Goal: Task Accomplishment & Management: Manage account settings

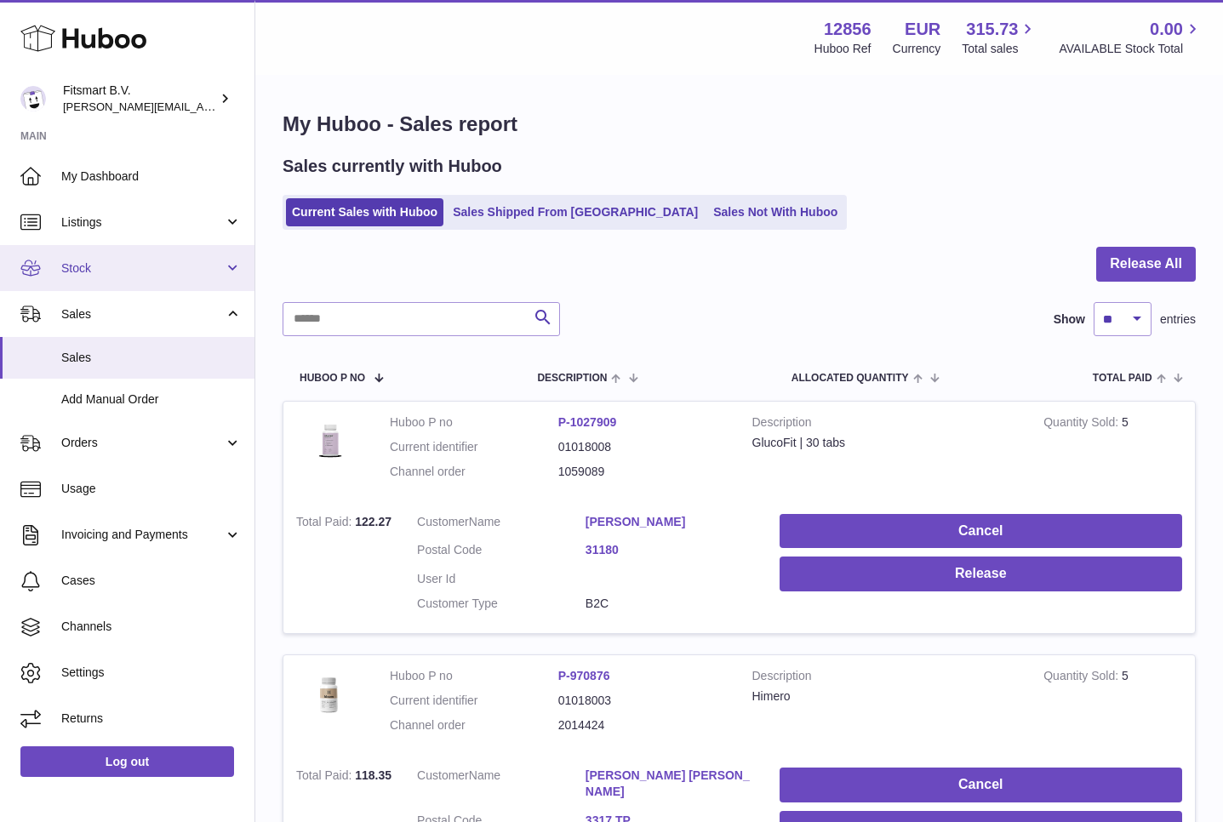
click at [102, 268] on span "Stock" at bounding box center [142, 268] width 163 height 16
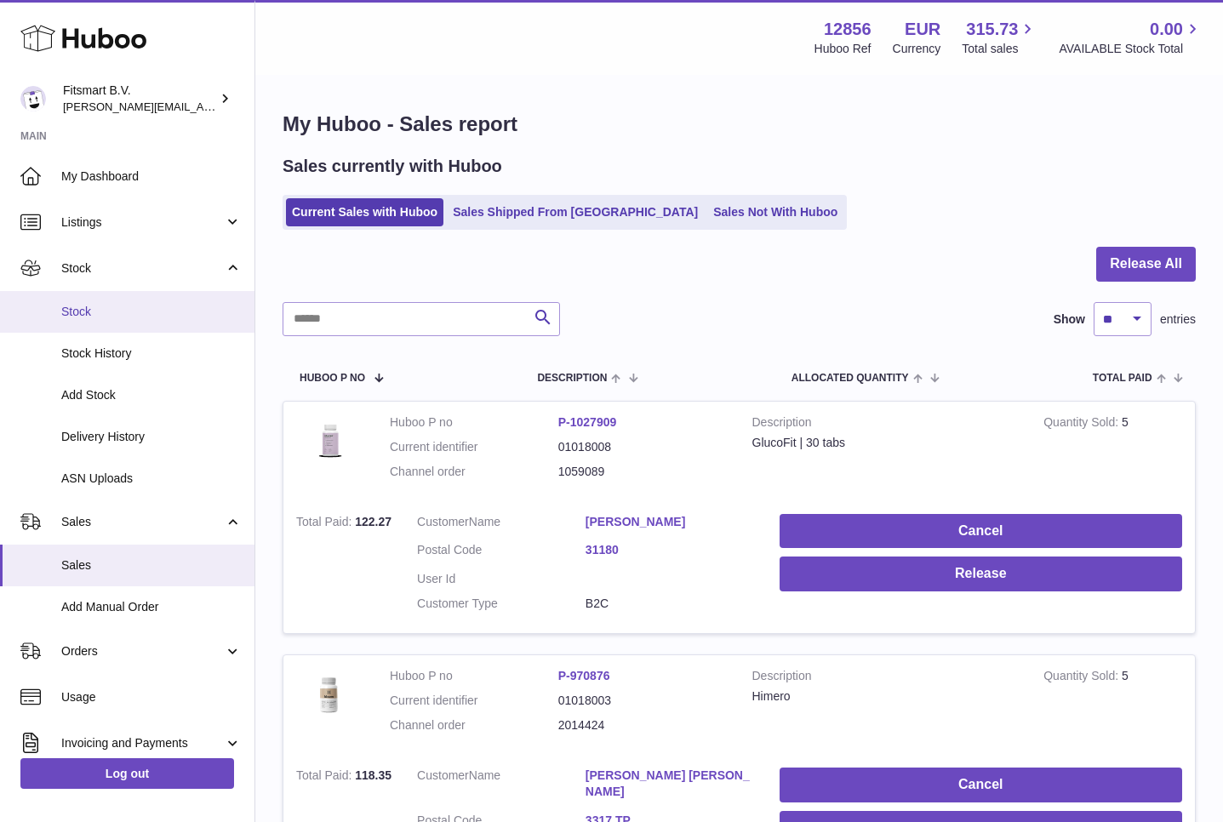
click at [89, 316] on span "Stock" at bounding box center [151, 312] width 180 height 16
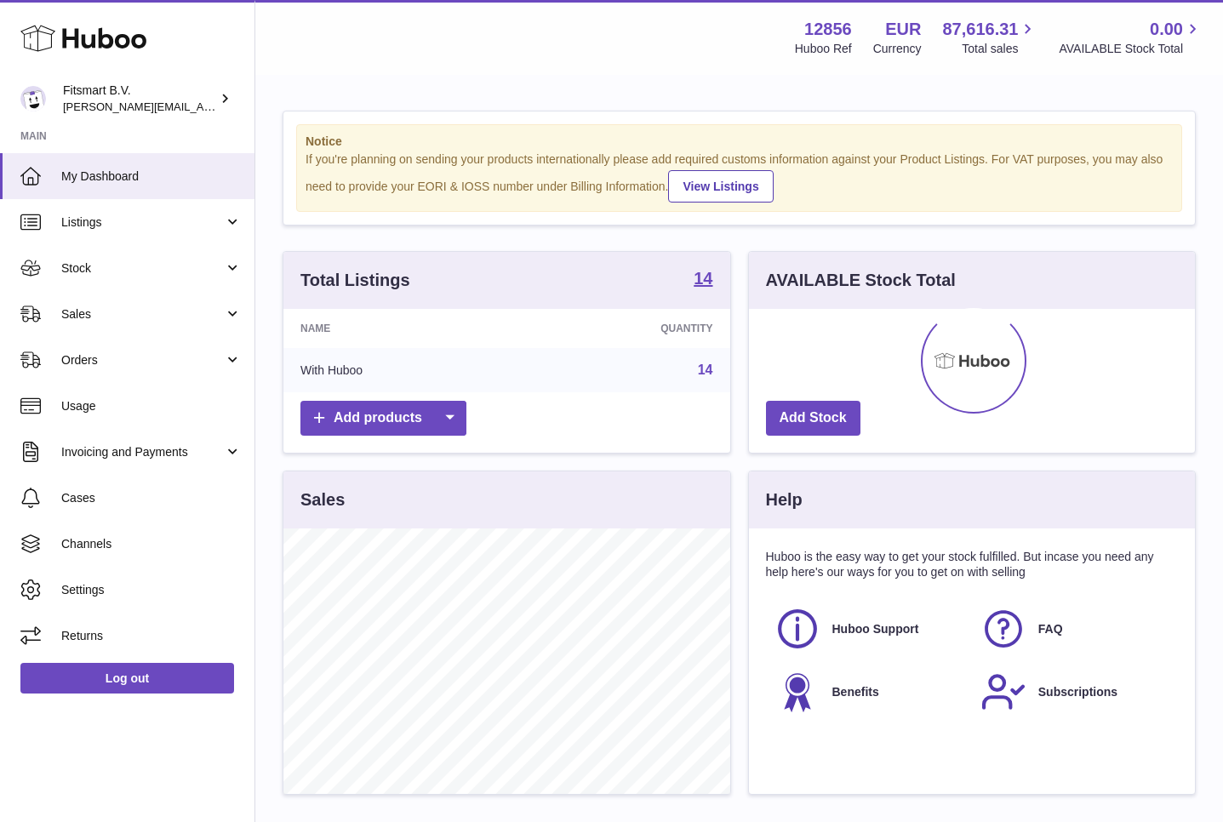
scroll to position [266, 446]
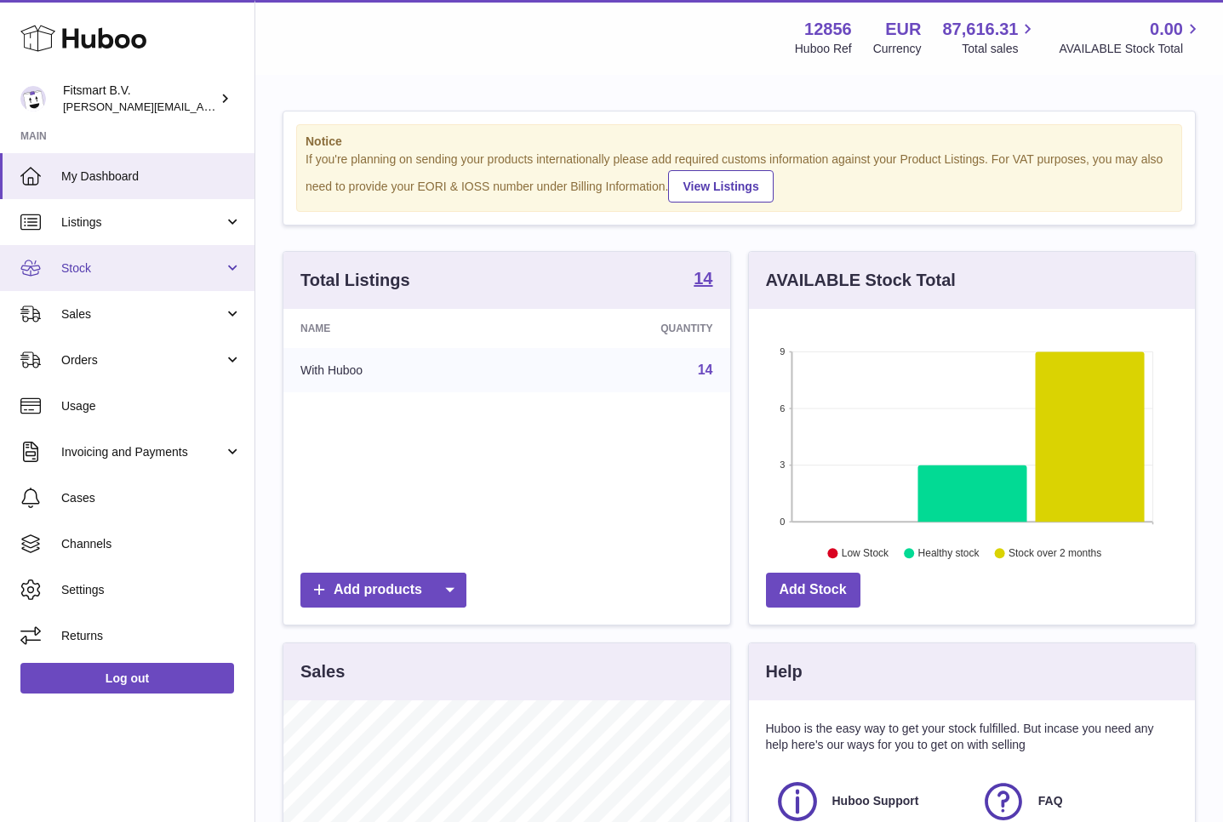
click at [89, 268] on span "Stock" at bounding box center [142, 268] width 163 height 16
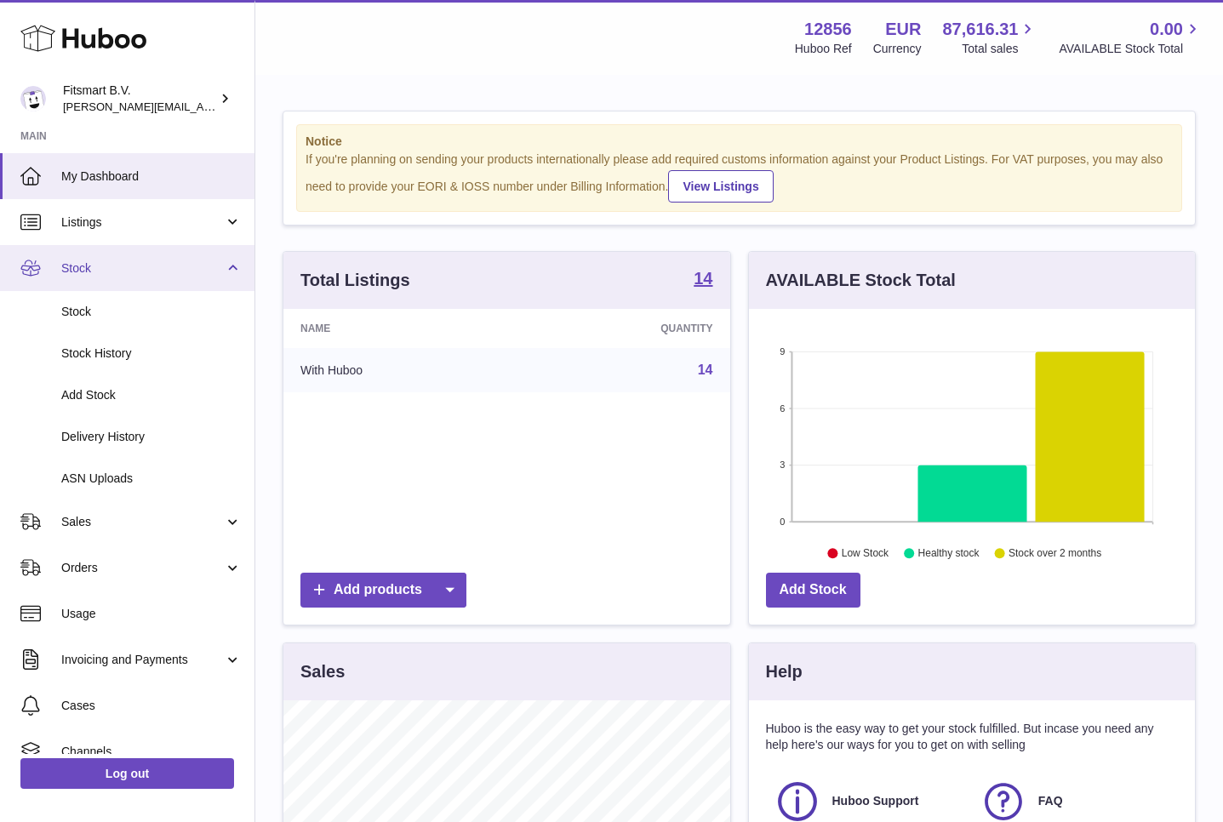
click at [89, 268] on span "Stock" at bounding box center [142, 268] width 163 height 16
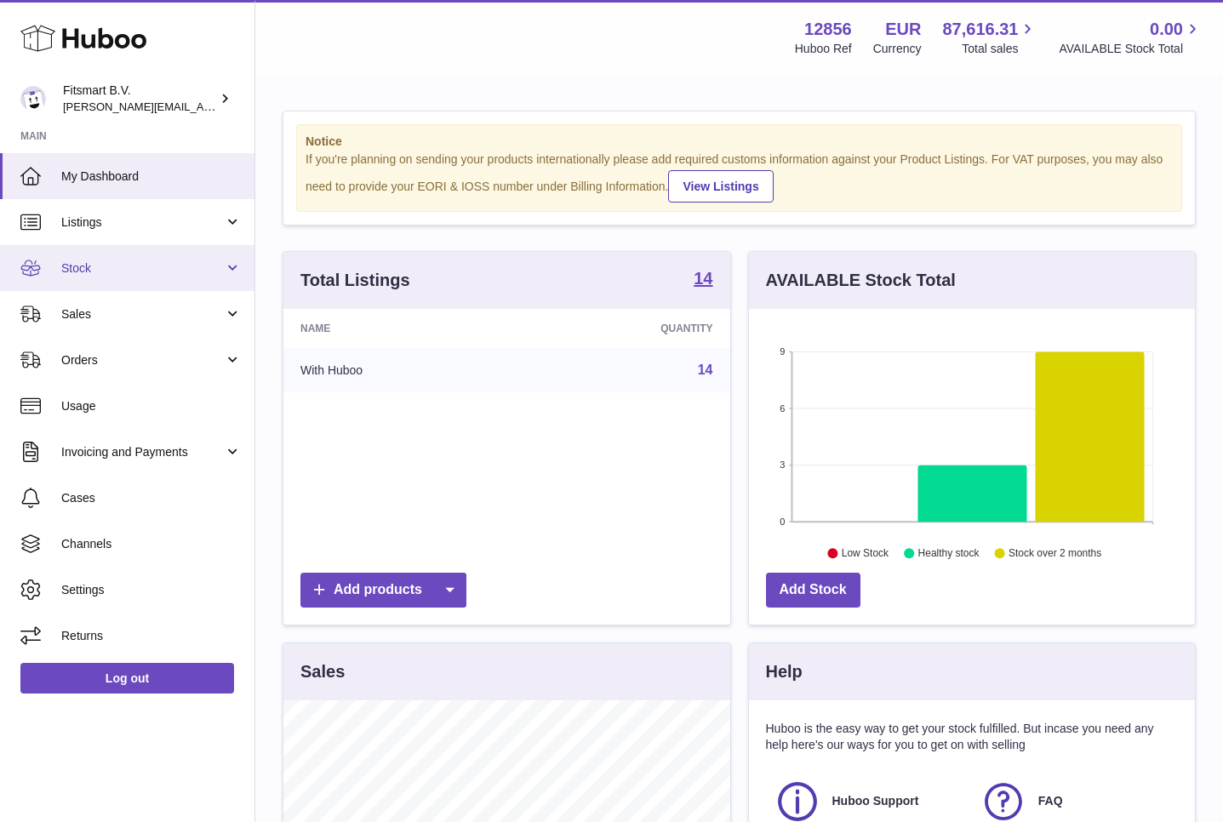
click at [89, 268] on span "Stock" at bounding box center [142, 268] width 163 height 16
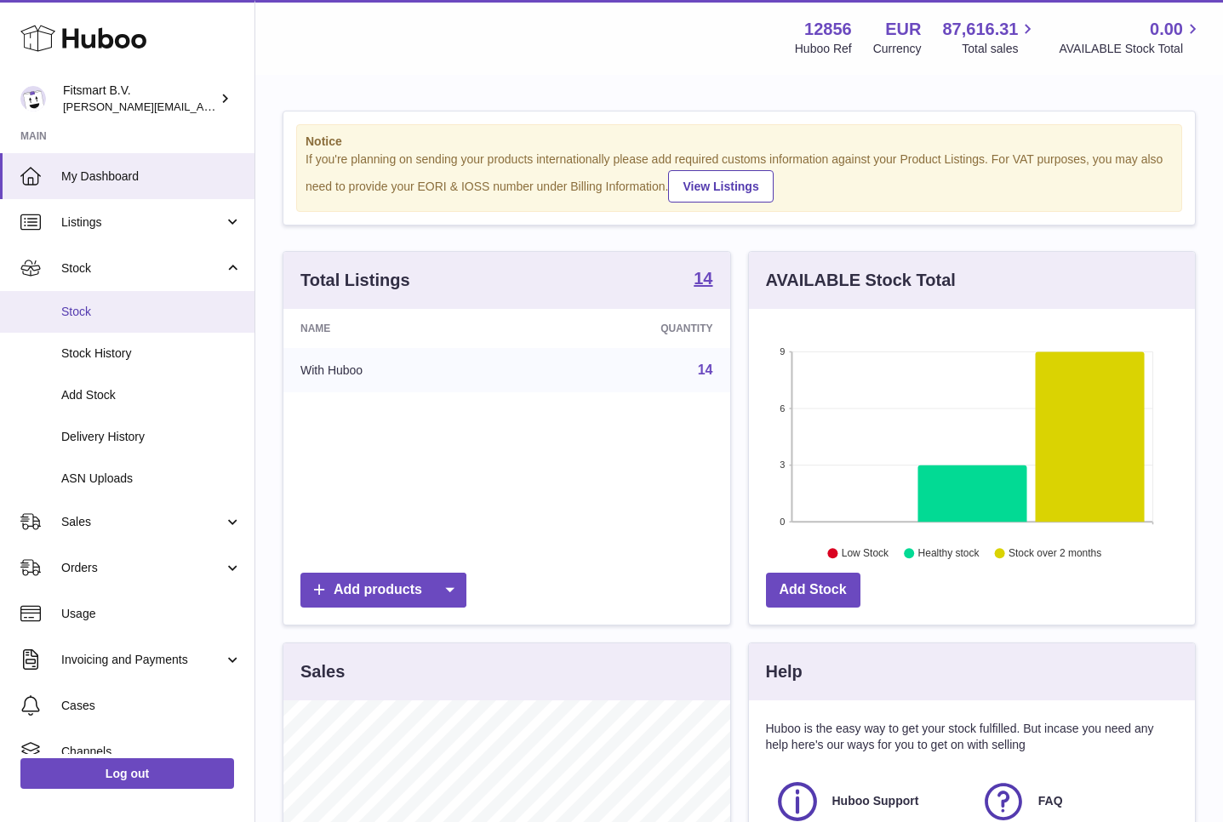
click at [73, 308] on span "Stock" at bounding box center [151, 312] width 180 height 16
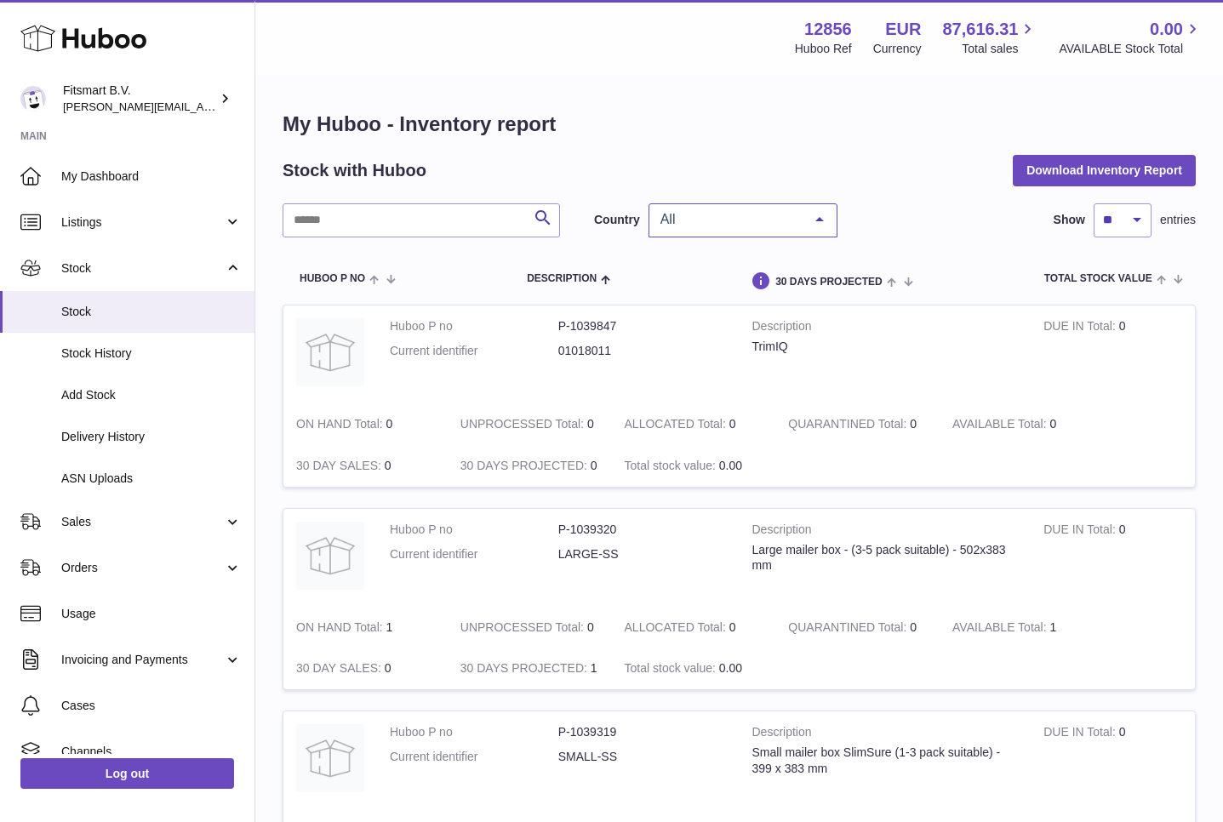
click at [723, 221] on span "All" at bounding box center [729, 219] width 146 height 17
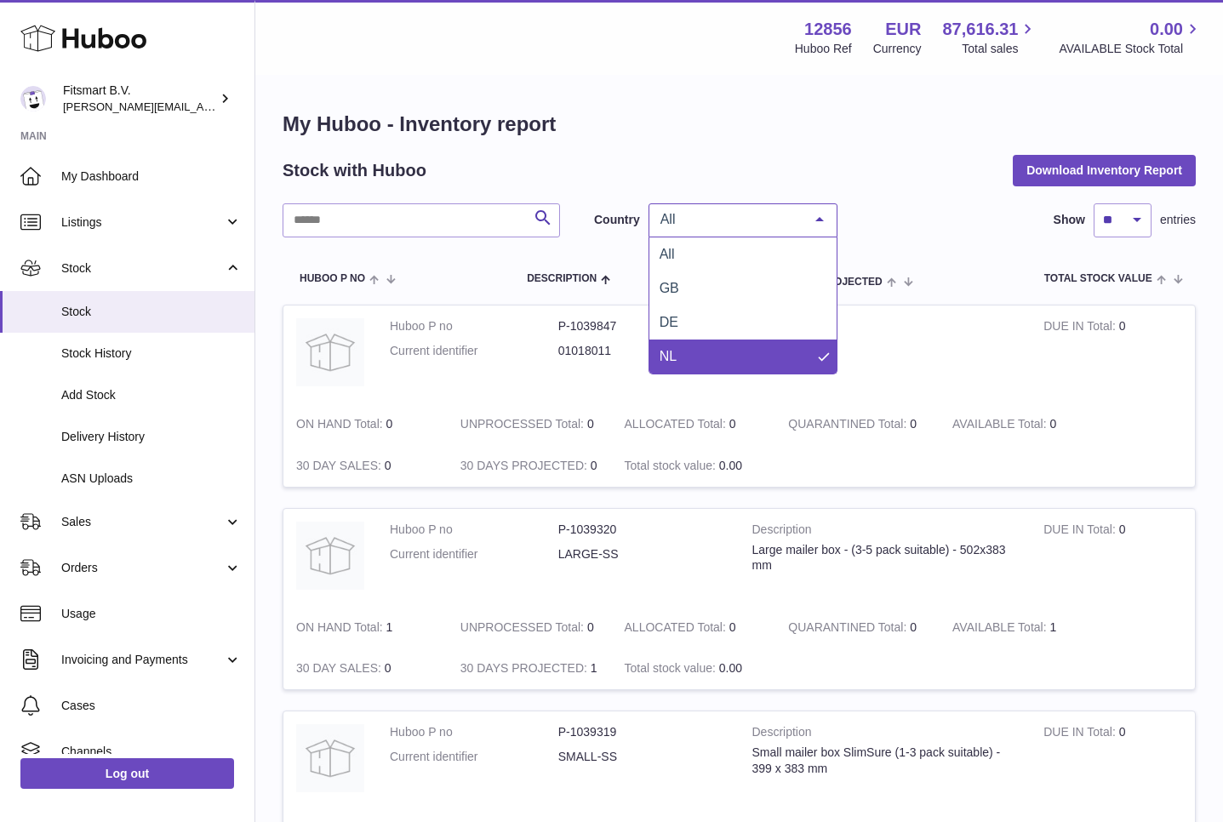
click at [677, 345] on span "NL" at bounding box center [742, 357] width 187 height 34
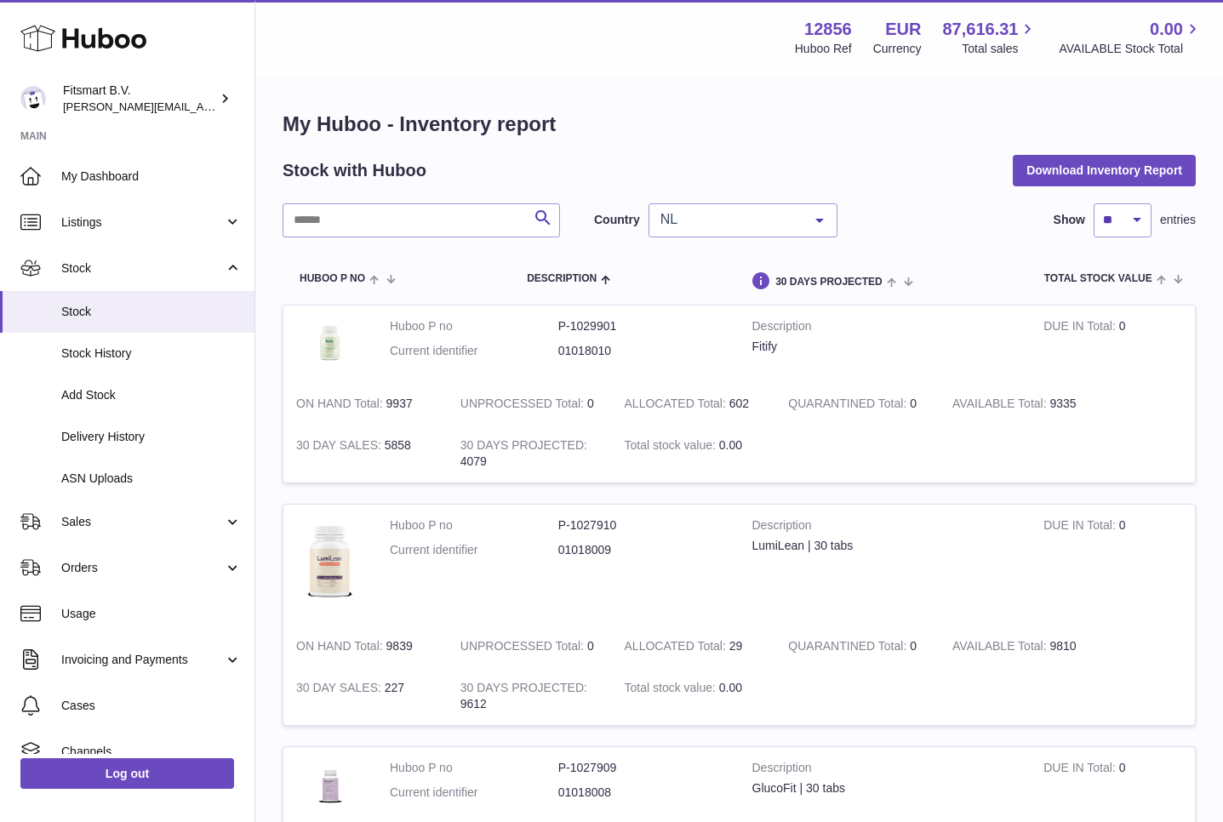
drag, startPoint x: 1072, startPoint y: 402, endPoint x: 1020, endPoint y: 401, distance: 51.9
click at [1020, 401] on td "AVAILABLE Total 9335" at bounding box center [1022, 404] width 164 height 42
click at [1064, 401] on td "AVAILABLE Total 9335" at bounding box center [1022, 404] width 164 height 42
click at [692, 220] on span "NL" at bounding box center [729, 219] width 146 height 17
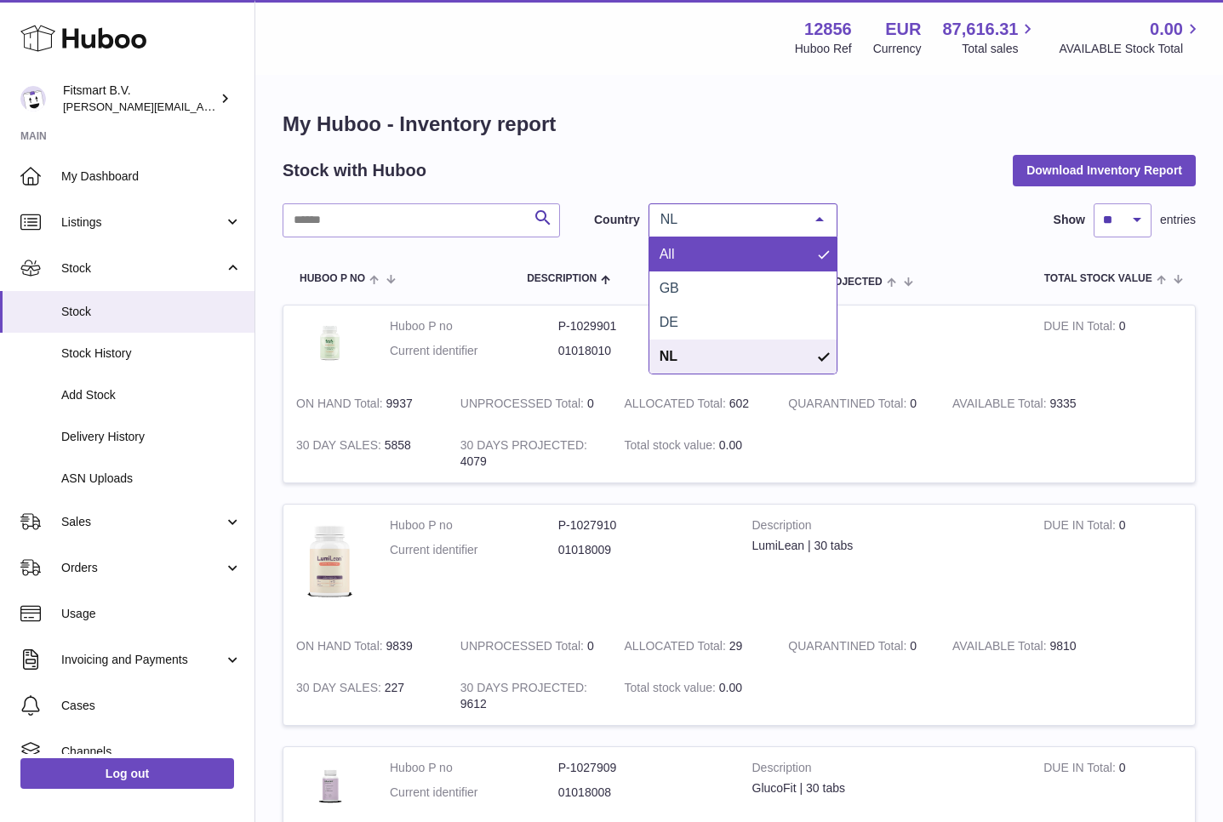
click at [683, 253] on span "All" at bounding box center [742, 254] width 187 height 34
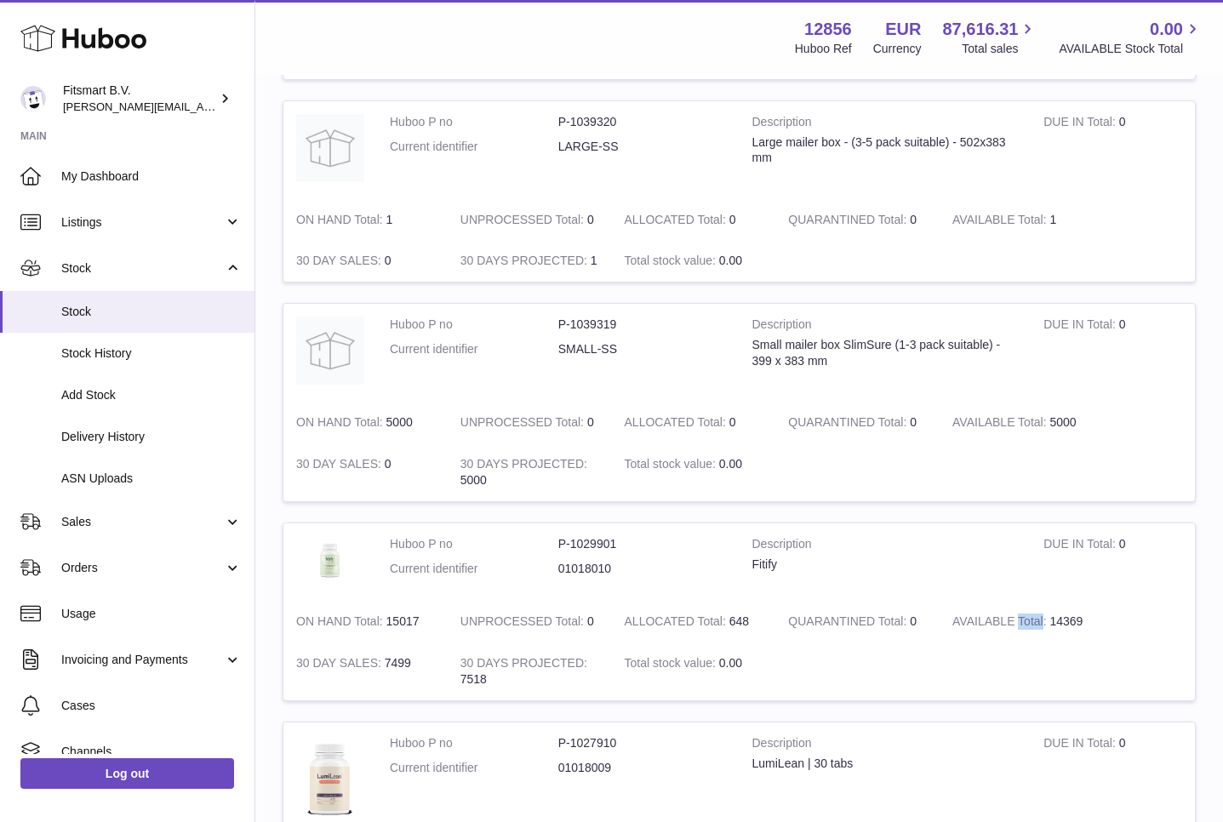
scroll to position [295, 0]
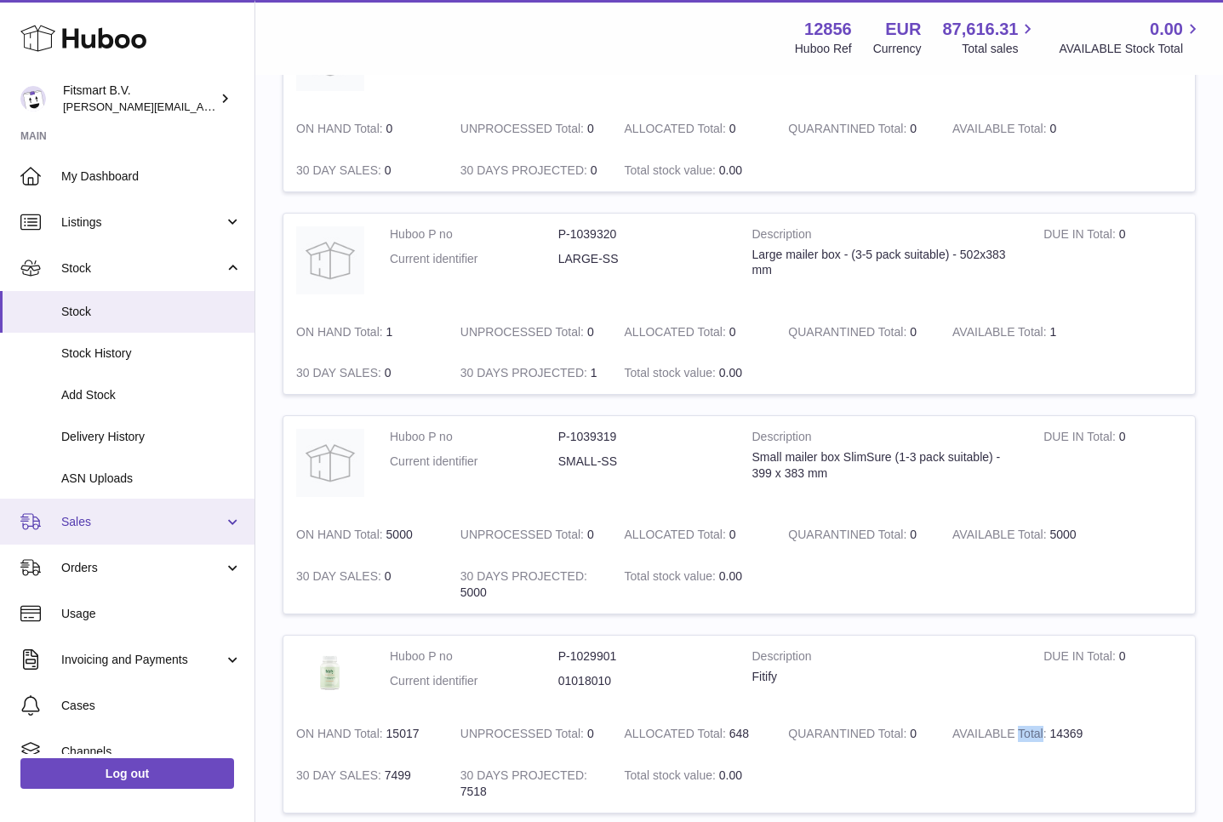
click at [102, 523] on span "Sales" at bounding box center [142, 522] width 163 height 16
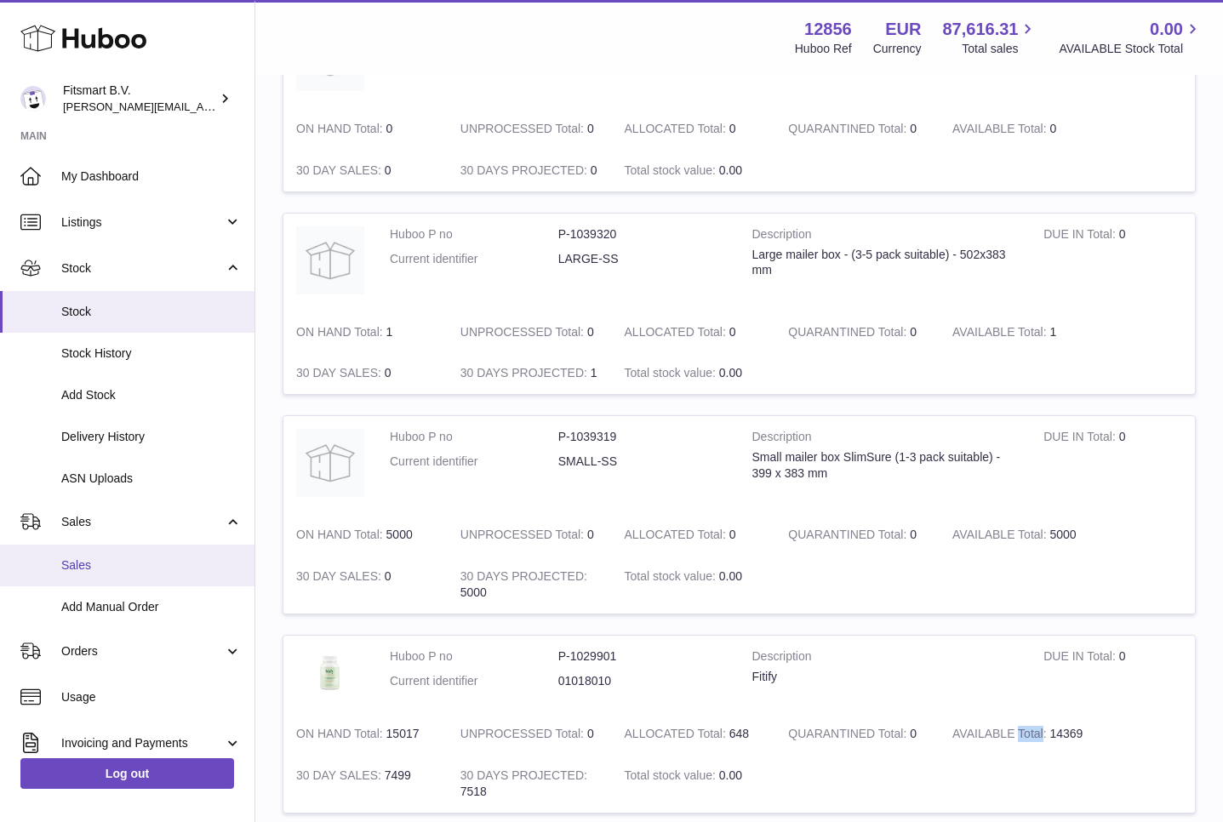
click at [101, 555] on link "Sales" at bounding box center [127, 566] width 254 height 42
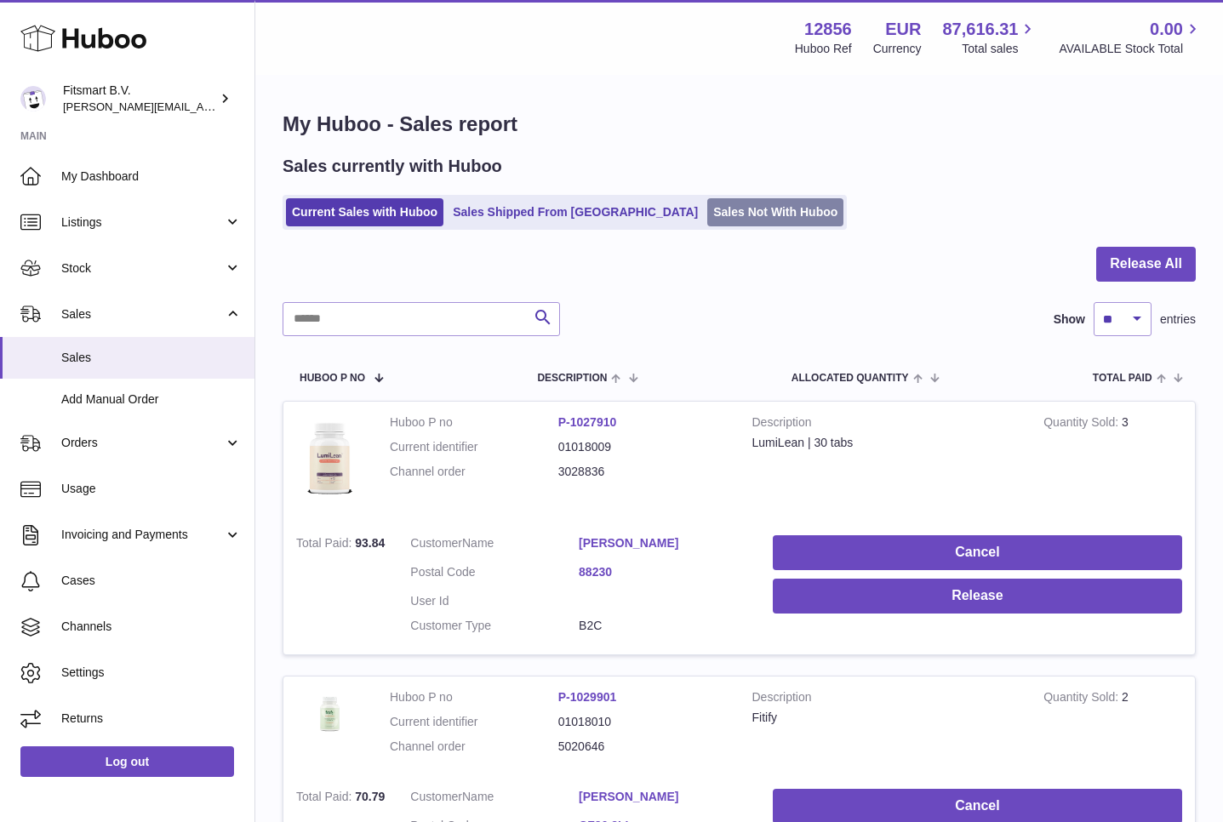
click at [707, 212] on link "Sales Not With Huboo" at bounding box center [775, 212] width 136 height 28
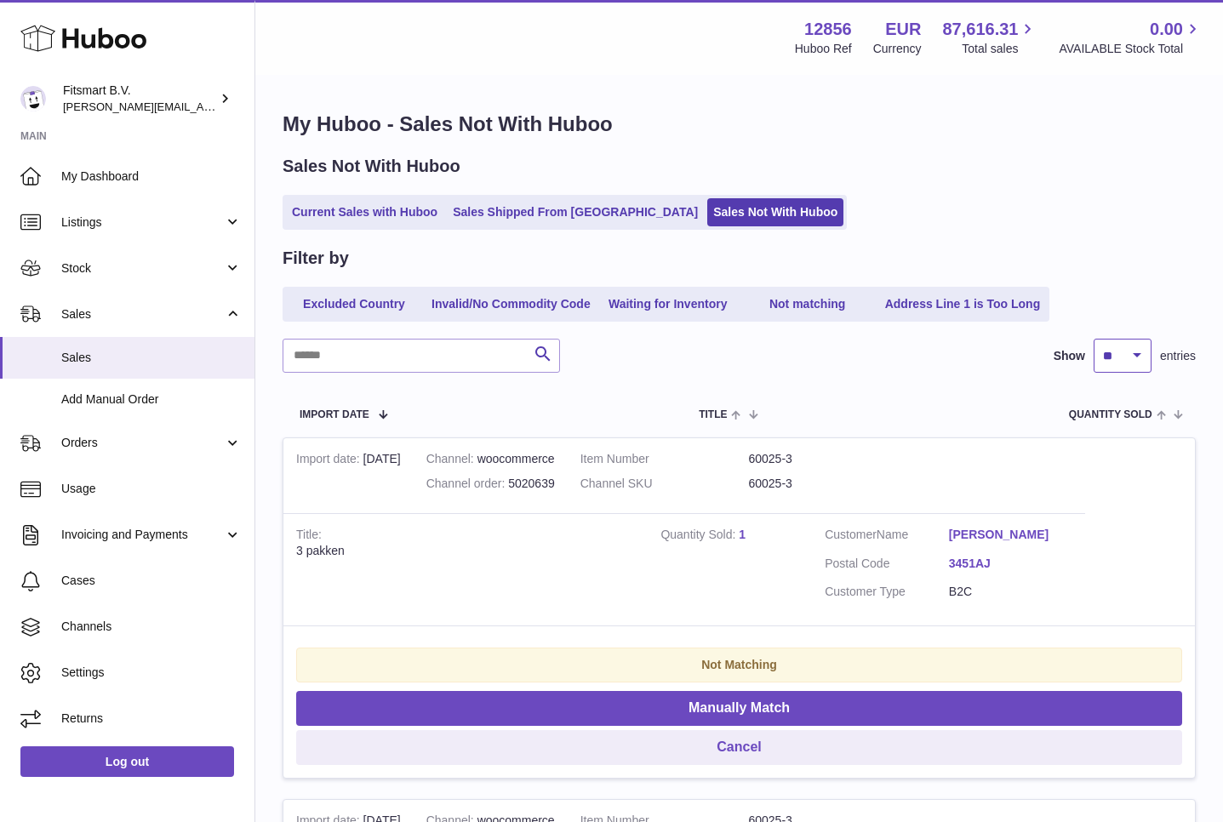
click at [1124, 357] on select "** ** ** ***" at bounding box center [1123, 356] width 58 height 34
select select "***"
click at [1094, 339] on select "** ** ** ***" at bounding box center [1123, 356] width 58 height 34
click at [739, 534] on link "1" at bounding box center [742, 535] width 7 height 14
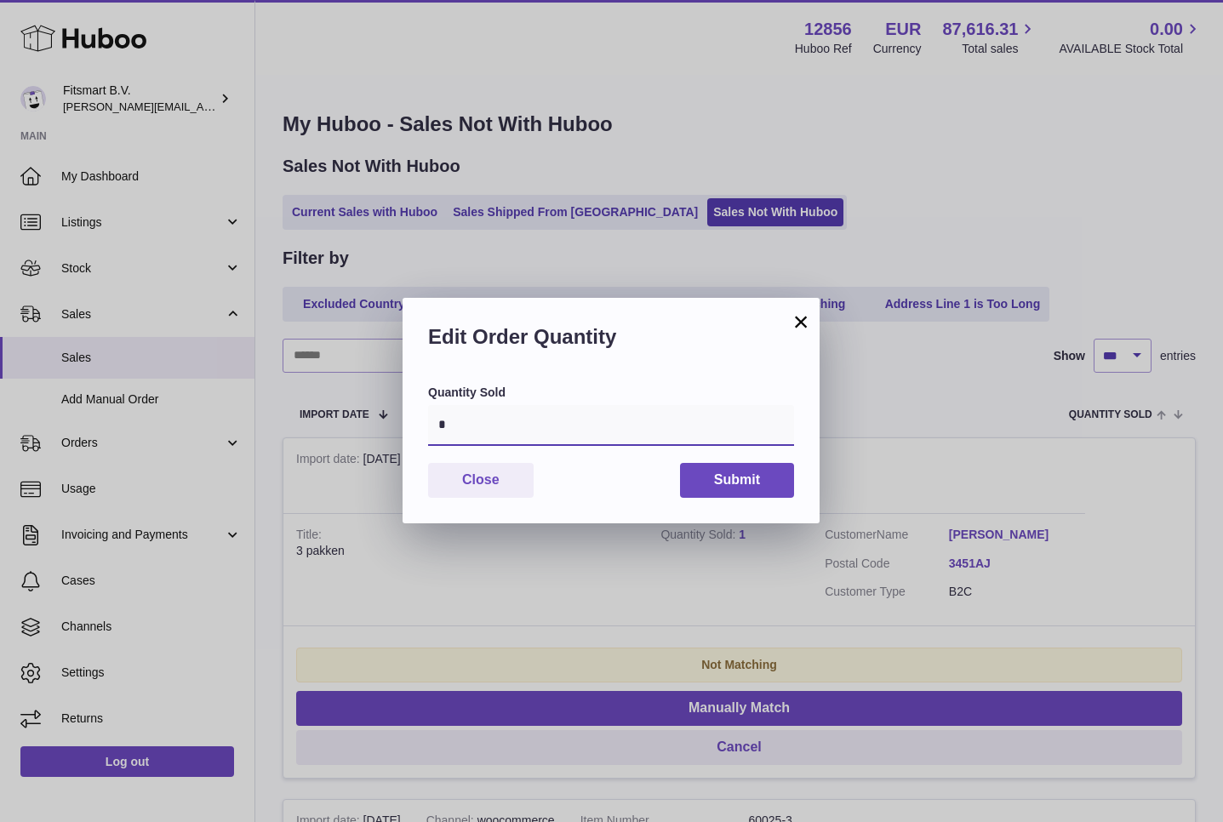
click at [535, 417] on input "*" at bounding box center [611, 425] width 366 height 41
type input "*"
click at [743, 477] on button "Submit" at bounding box center [737, 480] width 114 height 35
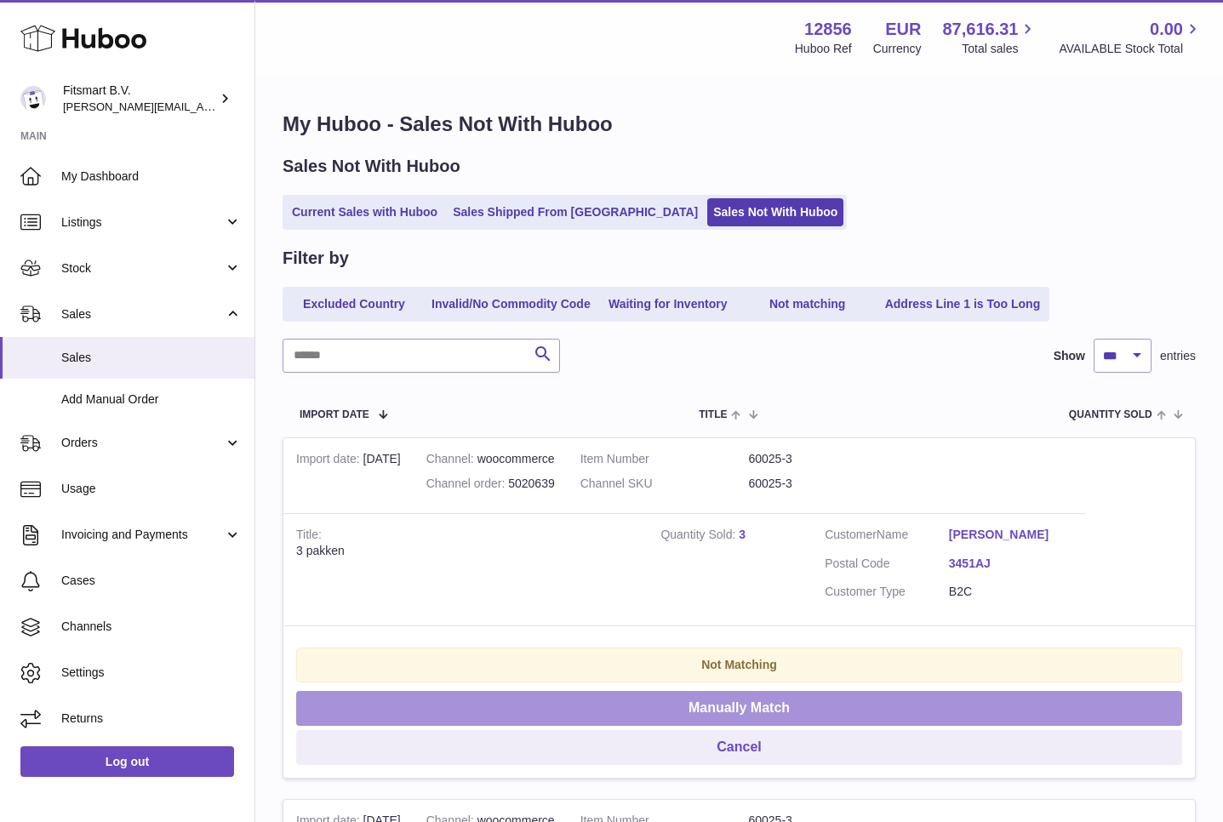
click at [672, 698] on button "Manually Match" at bounding box center [739, 708] width 886 height 35
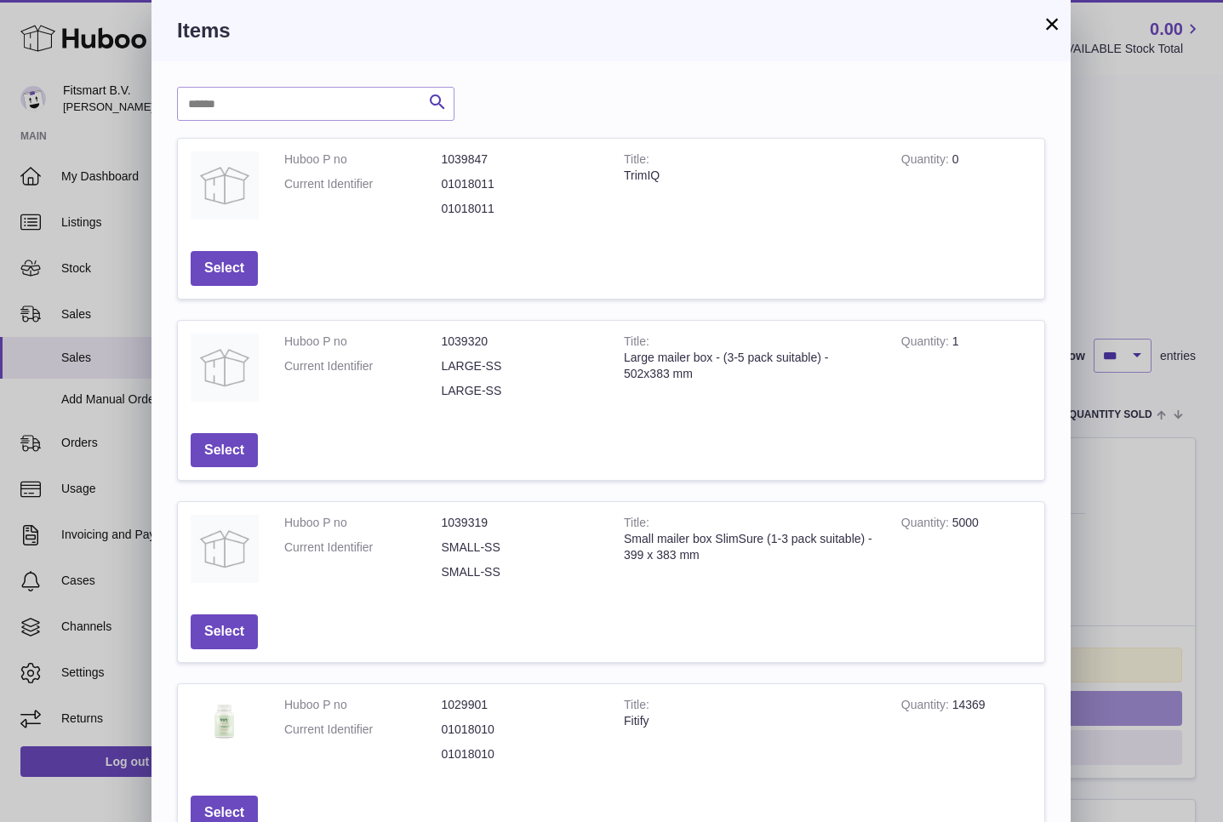
scroll to position [356, 0]
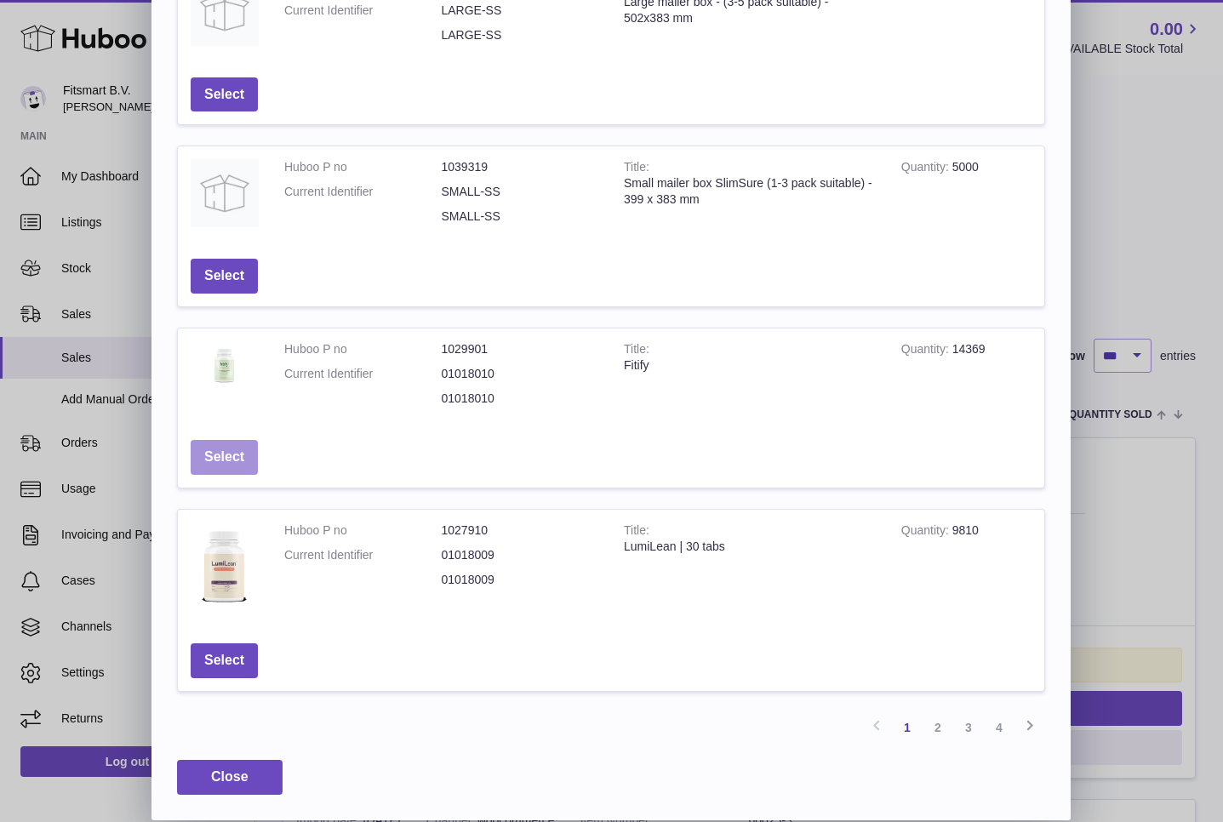
drag, startPoint x: 252, startPoint y: 484, endPoint x: 226, endPoint y: 449, distance: 43.7
click at [230, 457] on td "Select" at bounding box center [224, 457] width 93 height 60
click at [226, 449] on button "Select" at bounding box center [224, 457] width 67 height 35
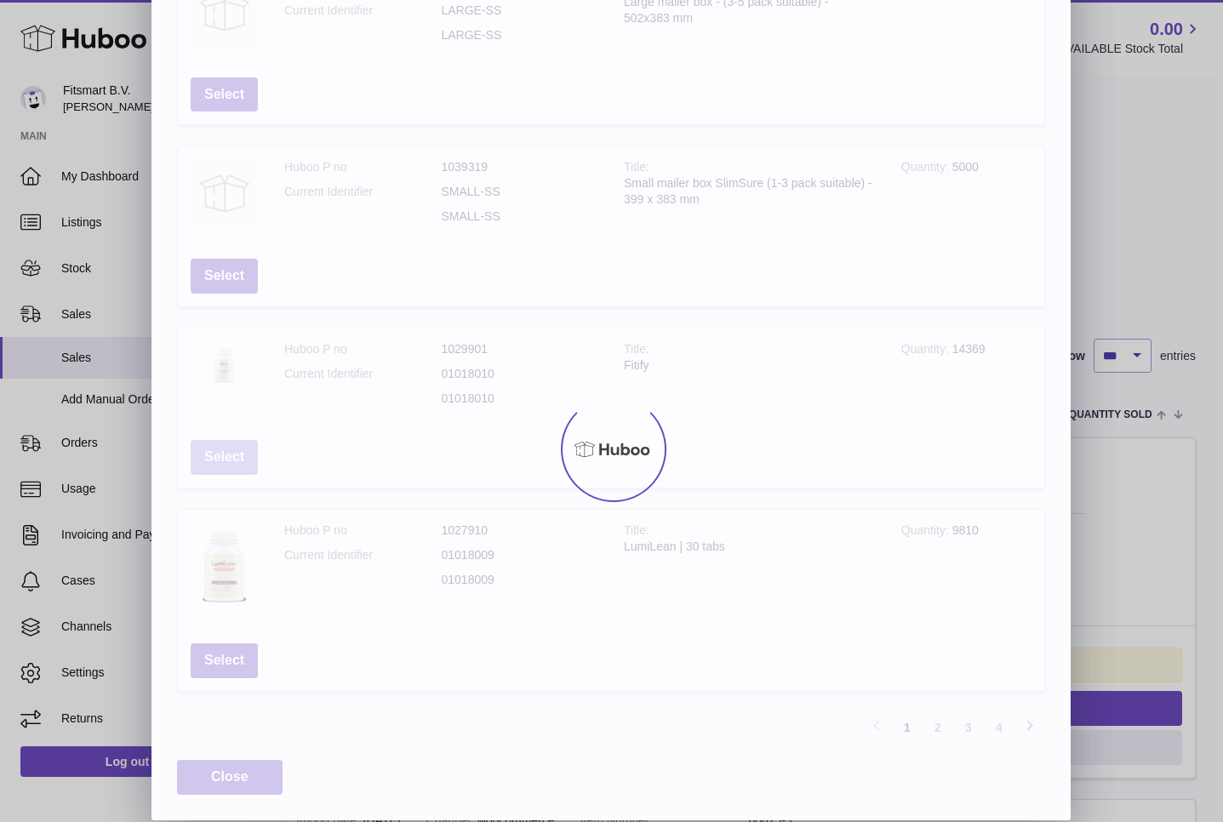
scroll to position [0, 0]
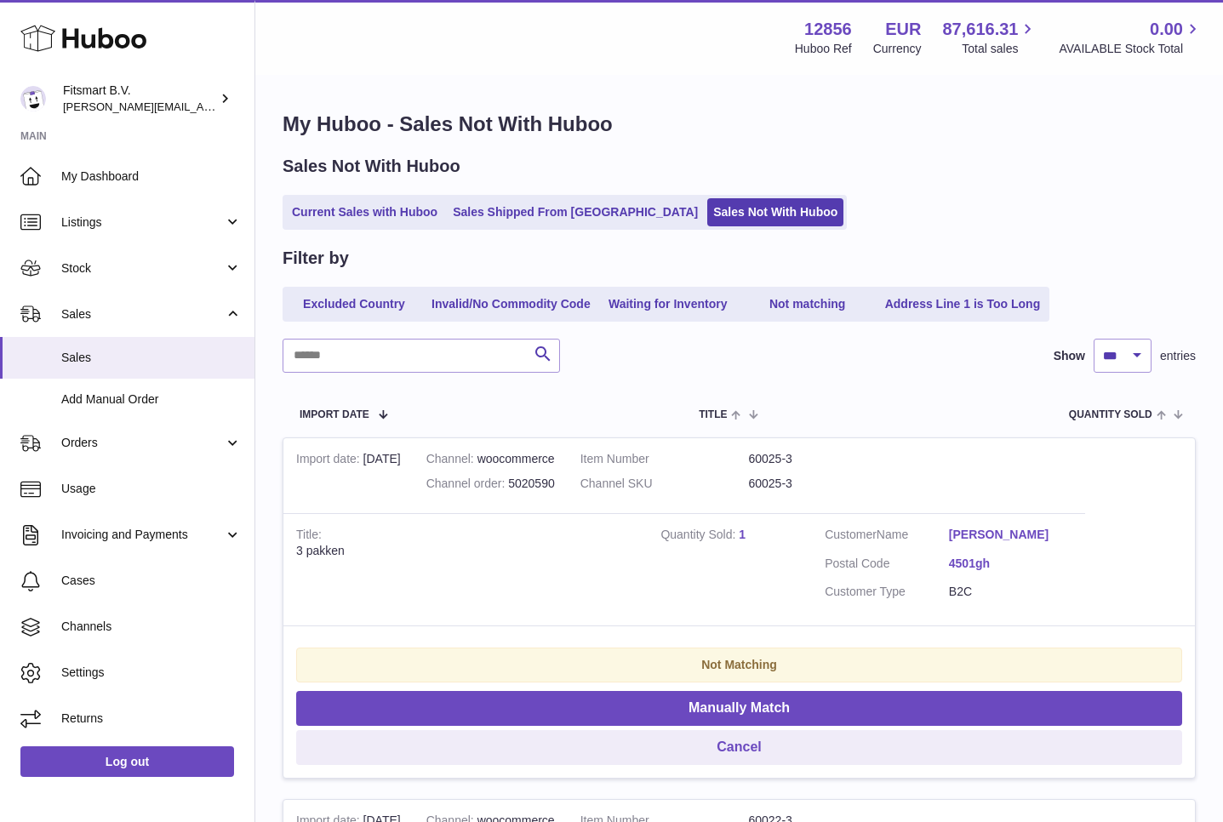
click at [744, 533] on link "1" at bounding box center [742, 535] width 7 height 14
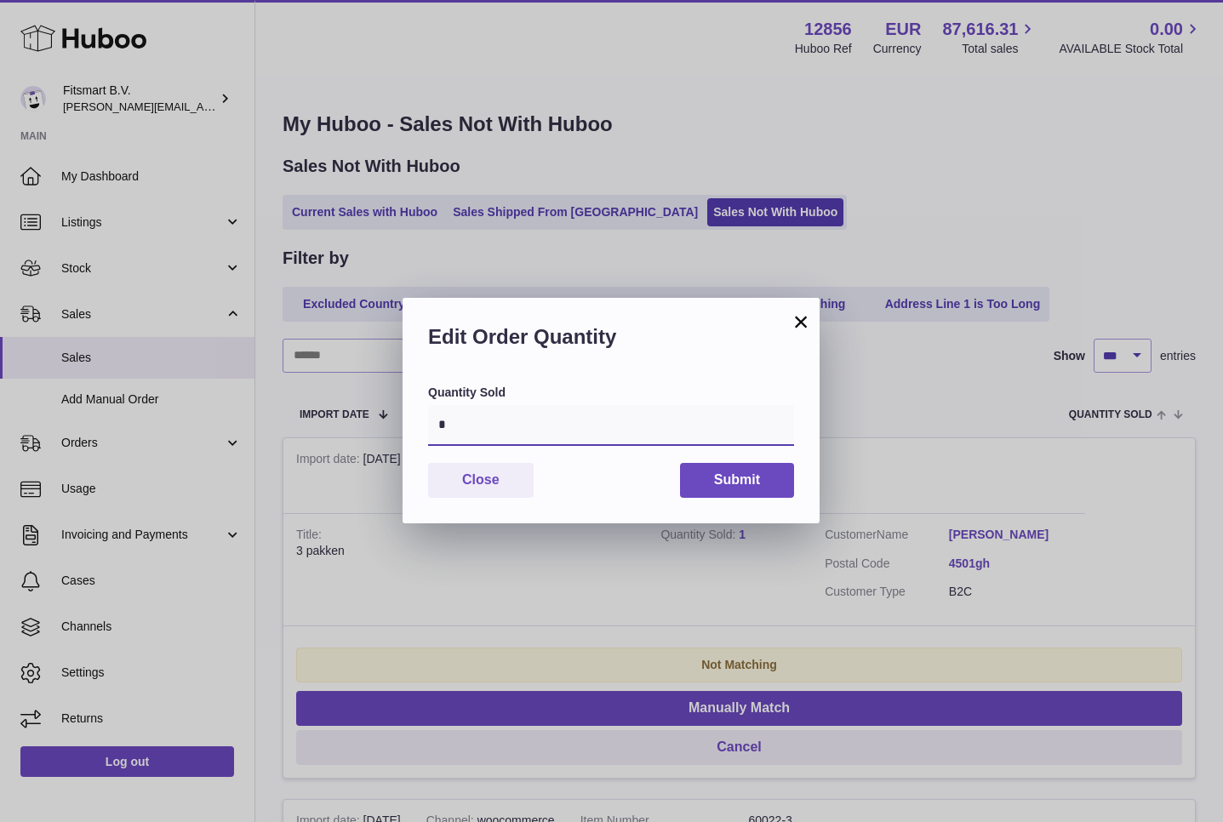
click at [624, 420] on input "*" at bounding box center [611, 425] width 366 height 41
type input "*"
click at [764, 470] on button "Submit" at bounding box center [737, 480] width 114 height 35
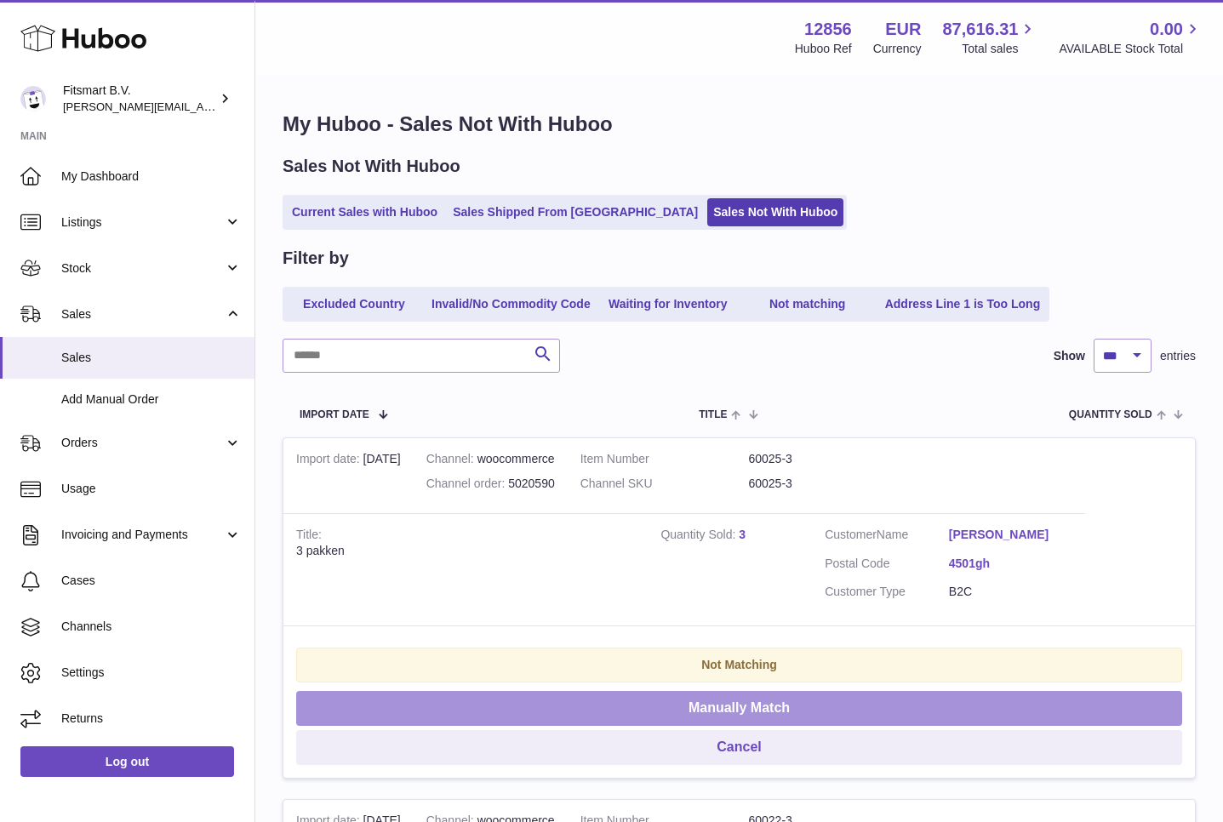
click at [737, 708] on button "Manually Match" at bounding box center [739, 708] width 886 height 35
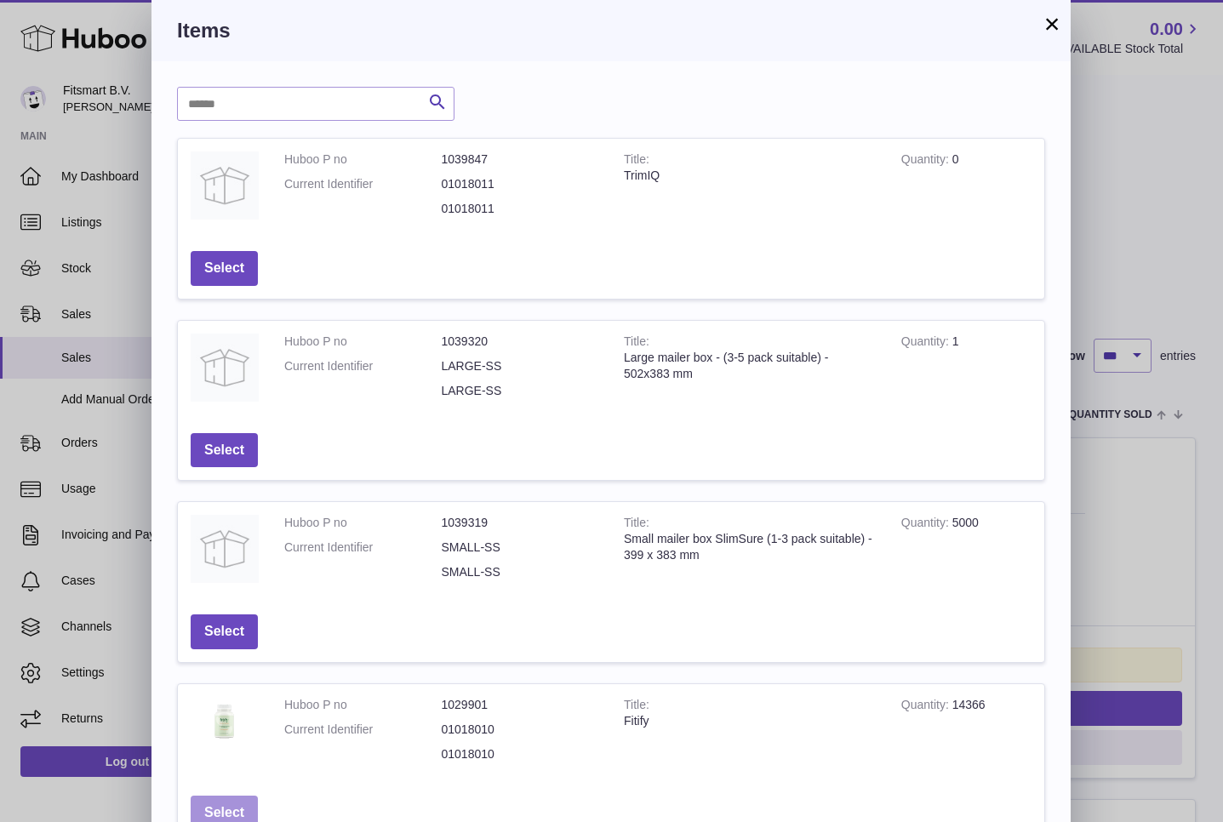
click at [226, 809] on button "Select" at bounding box center [224, 813] width 67 height 35
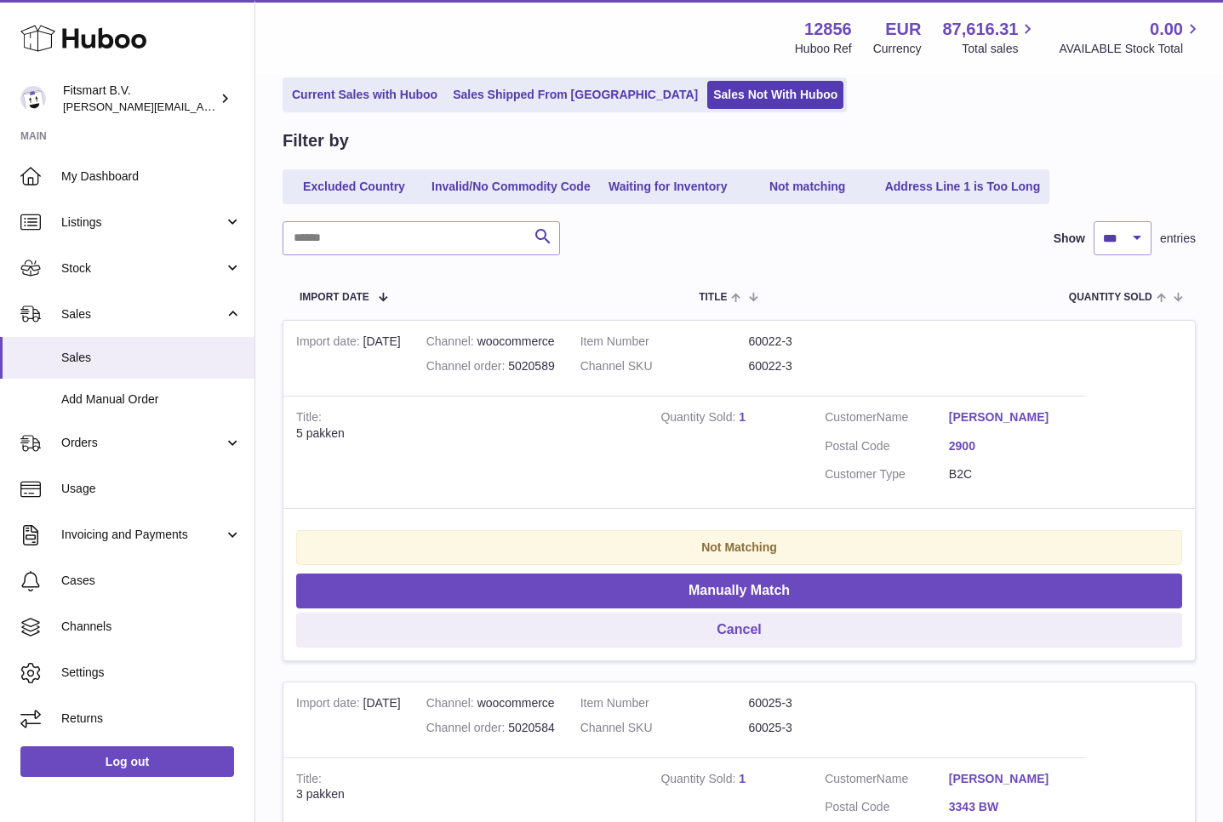
scroll to position [120, 0]
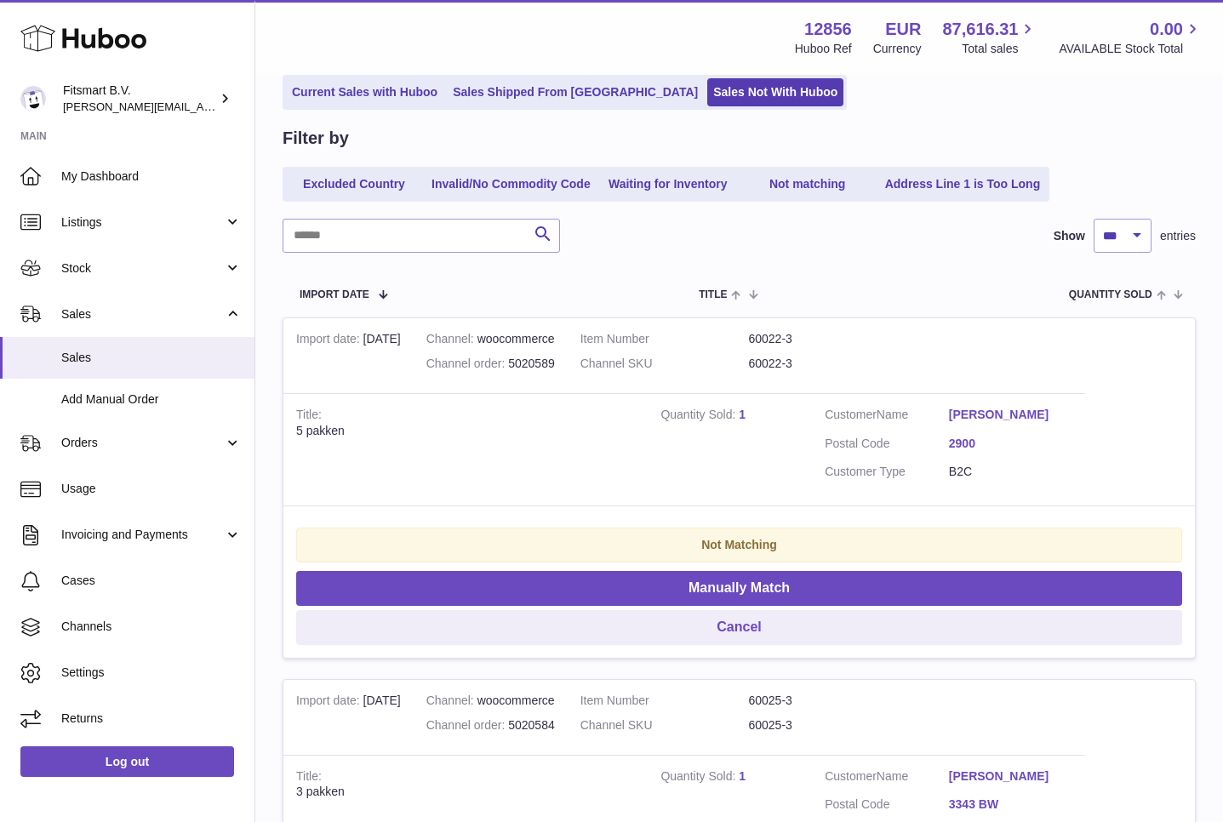
click at [743, 415] on link "1" at bounding box center [742, 415] width 7 height 14
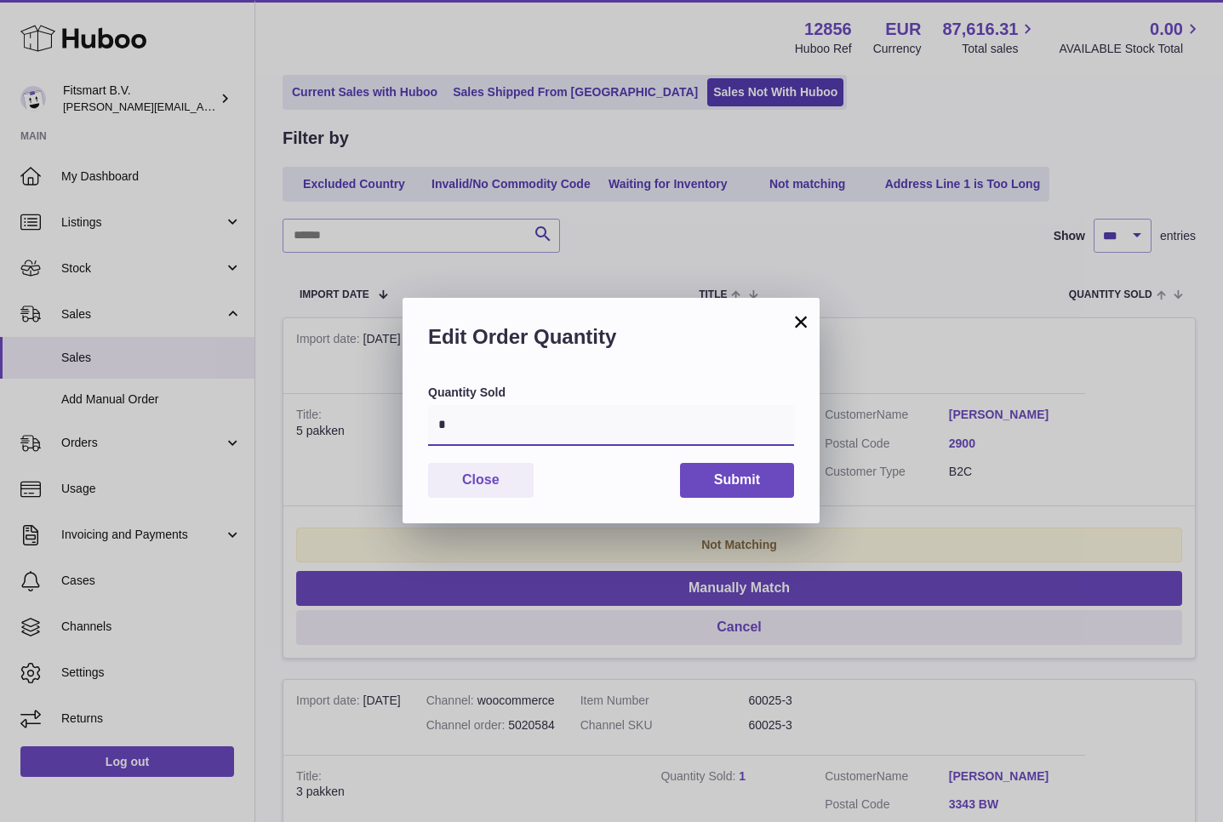
click at [642, 428] on input "*" at bounding box center [611, 425] width 366 height 41
type input "*"
click at [748, 473] on button "Submit" at bounding box center [737, 480] width 114 height 35
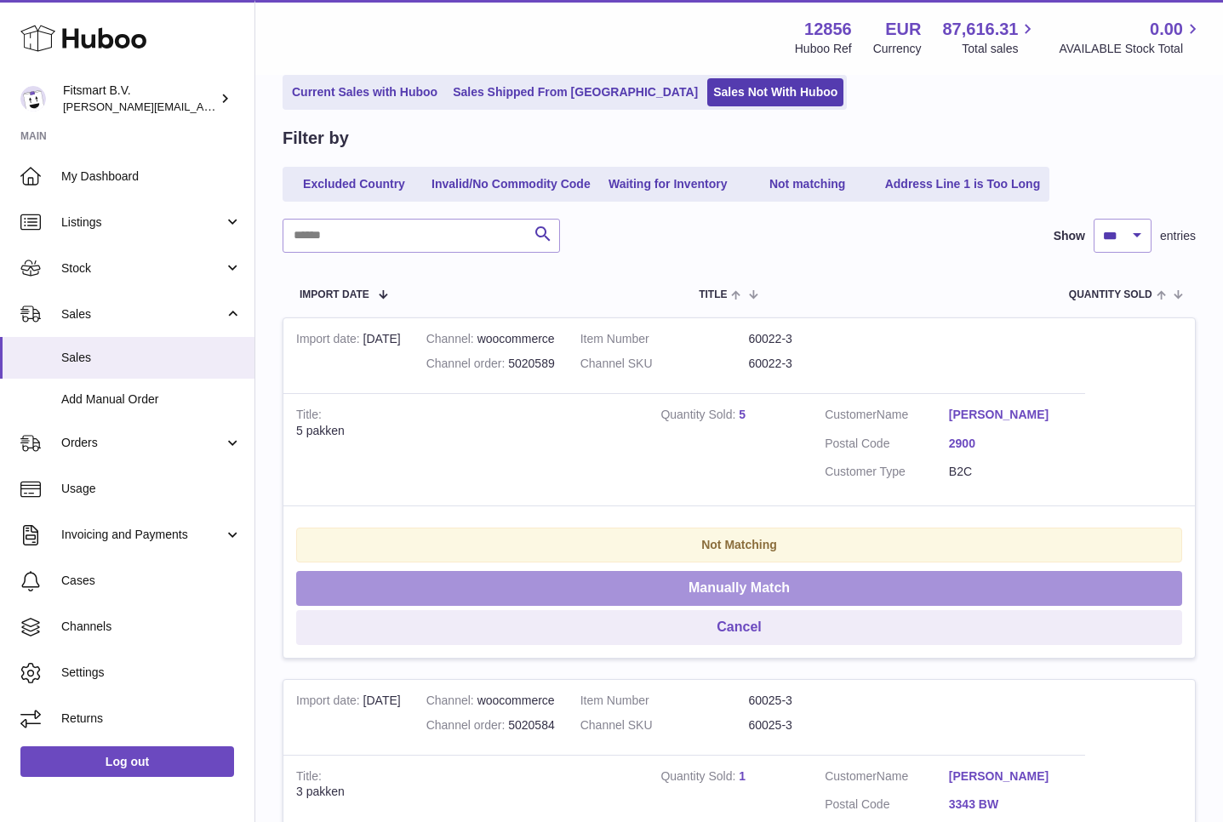
click at [755, 592] on button "Manually Match" at bounding box center [739, 588] width 886 height 35
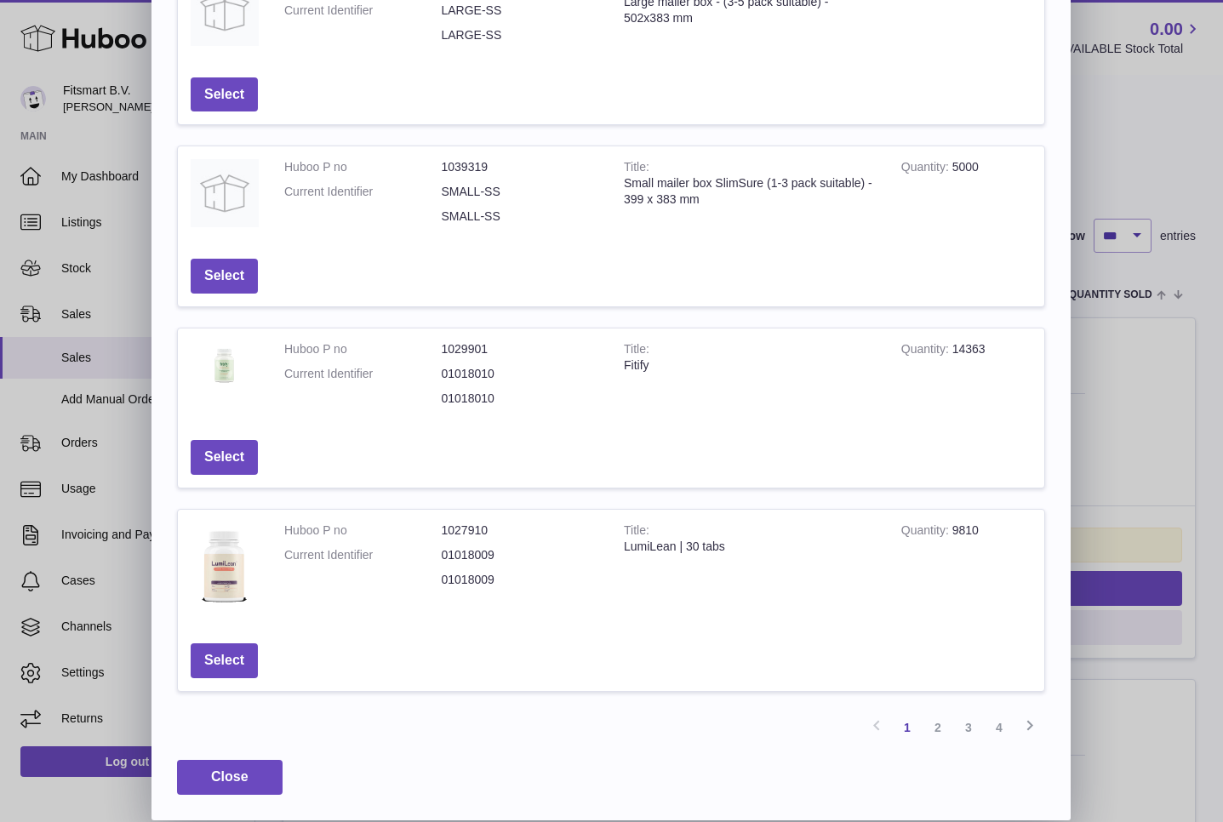
scroll to position [0, 0]
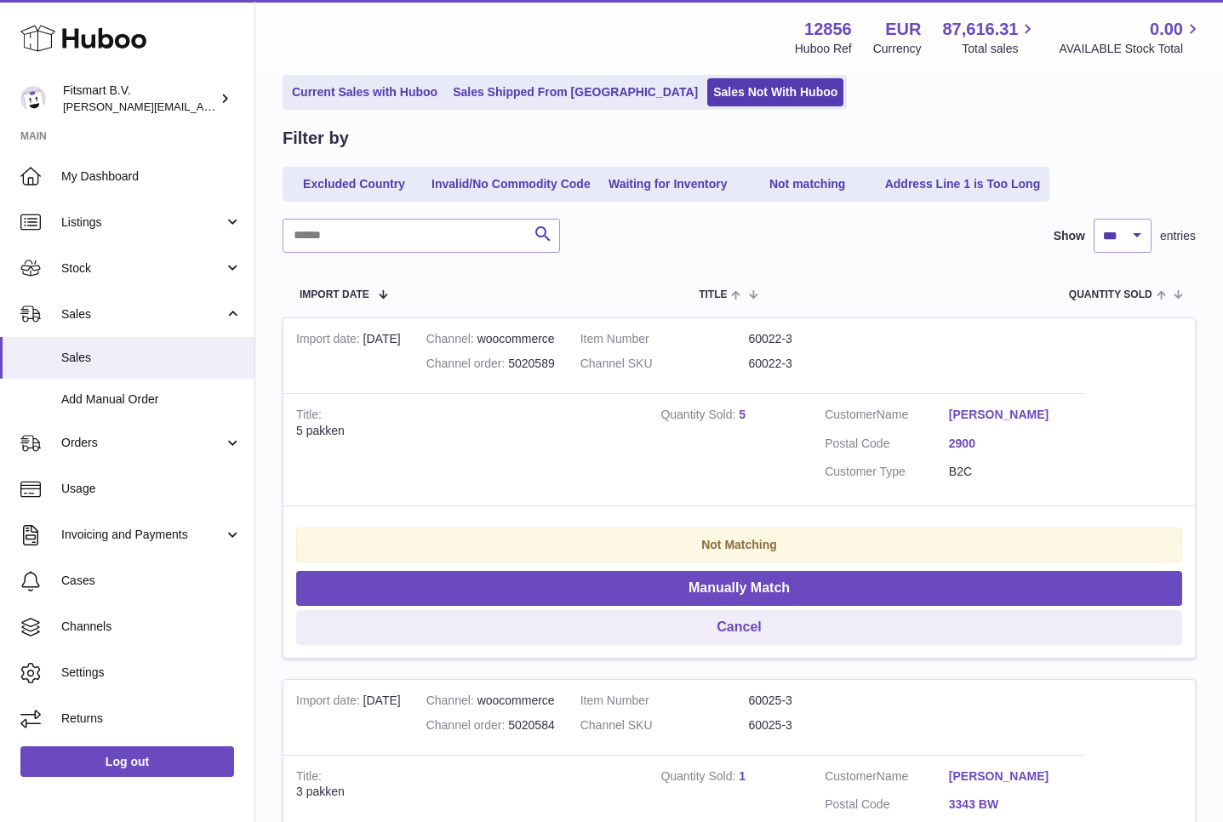
click at [1122, 517] on div at bounding box center [611, 411] width 1223 height 822
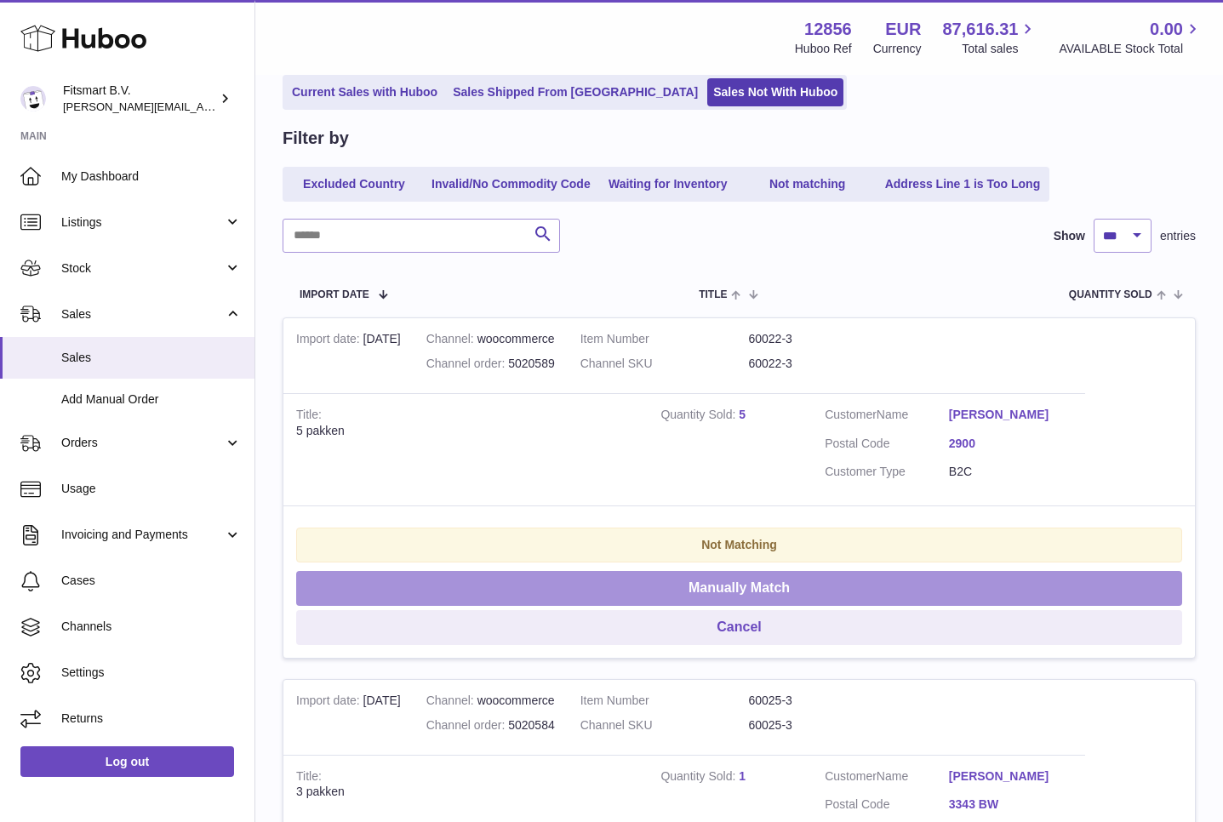
click at [884, 588] on button "Manually Match" at bounding box center [739, 588] width 886 height 35
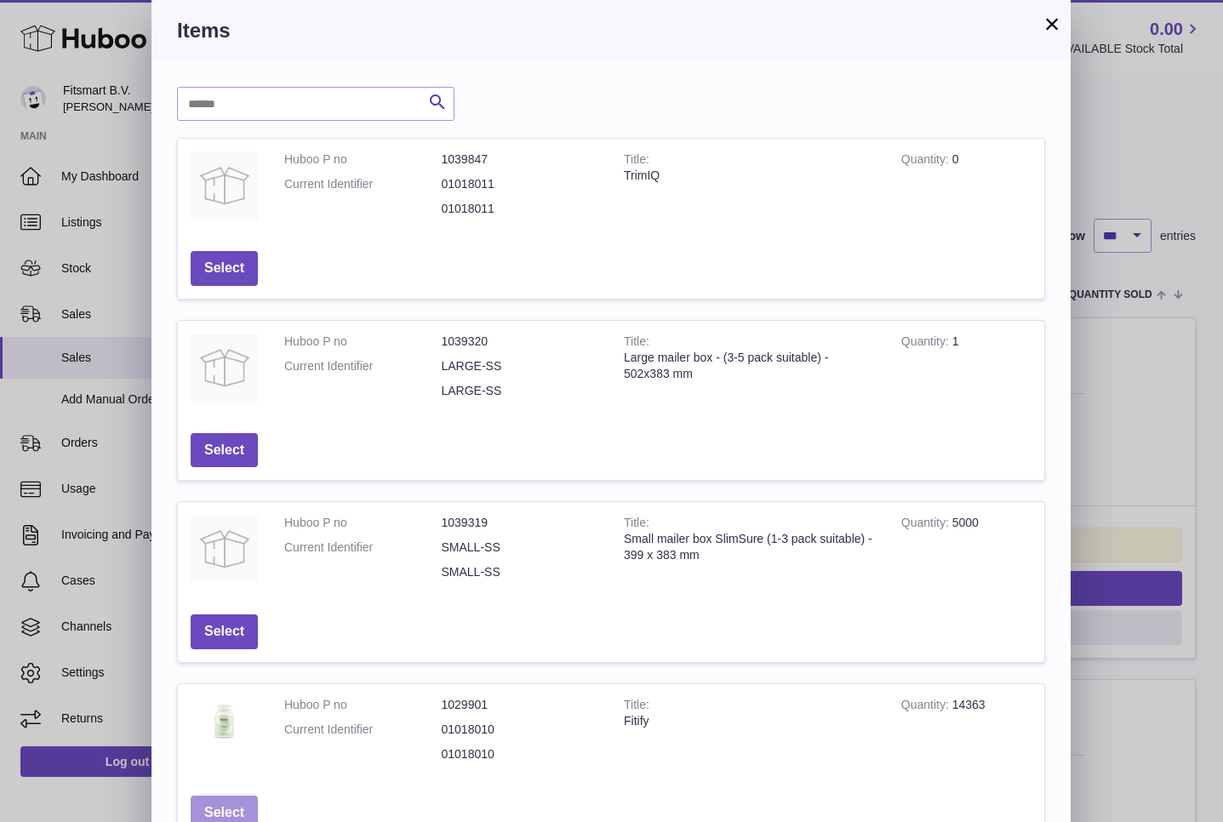
click at [222, 810] on button "Select" at bounding box center [224, 813] width 67 height 35
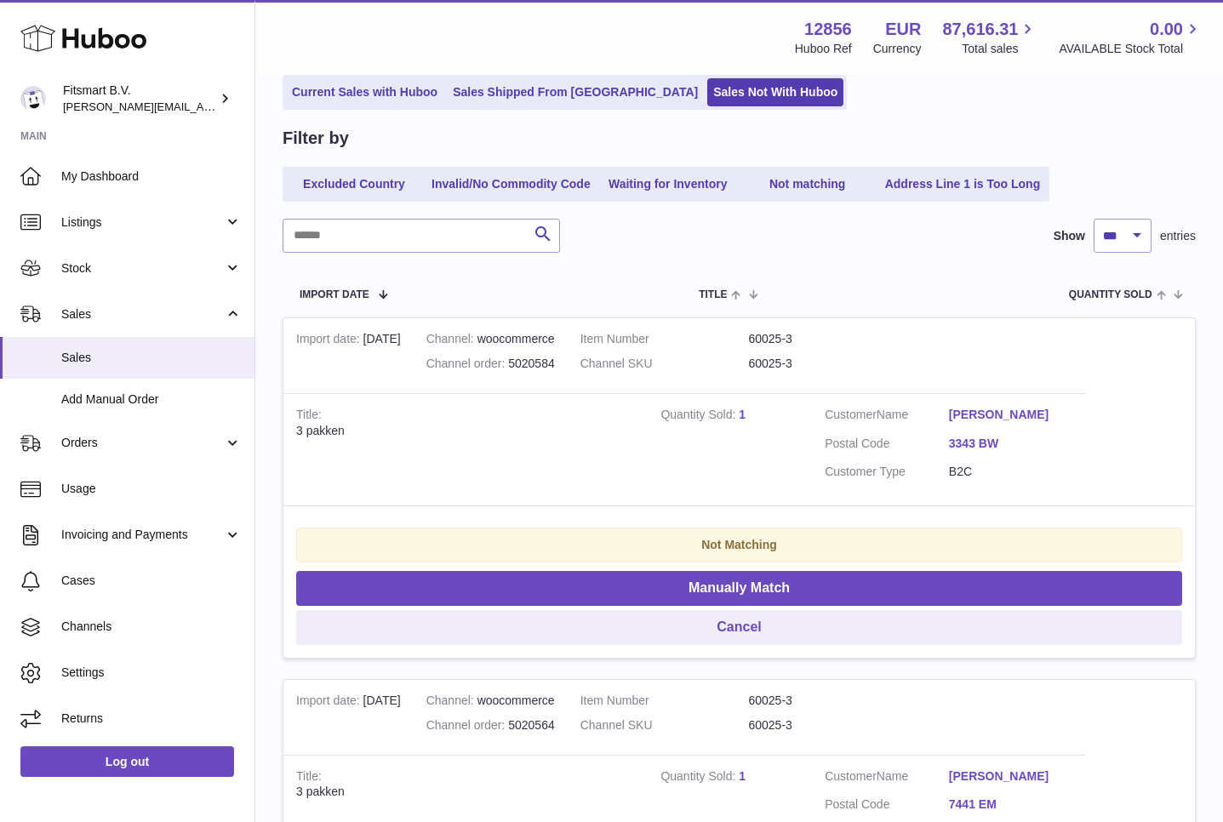
click at [741, 412] on link "1" at bounding box center [742, 415] width 7 height 14
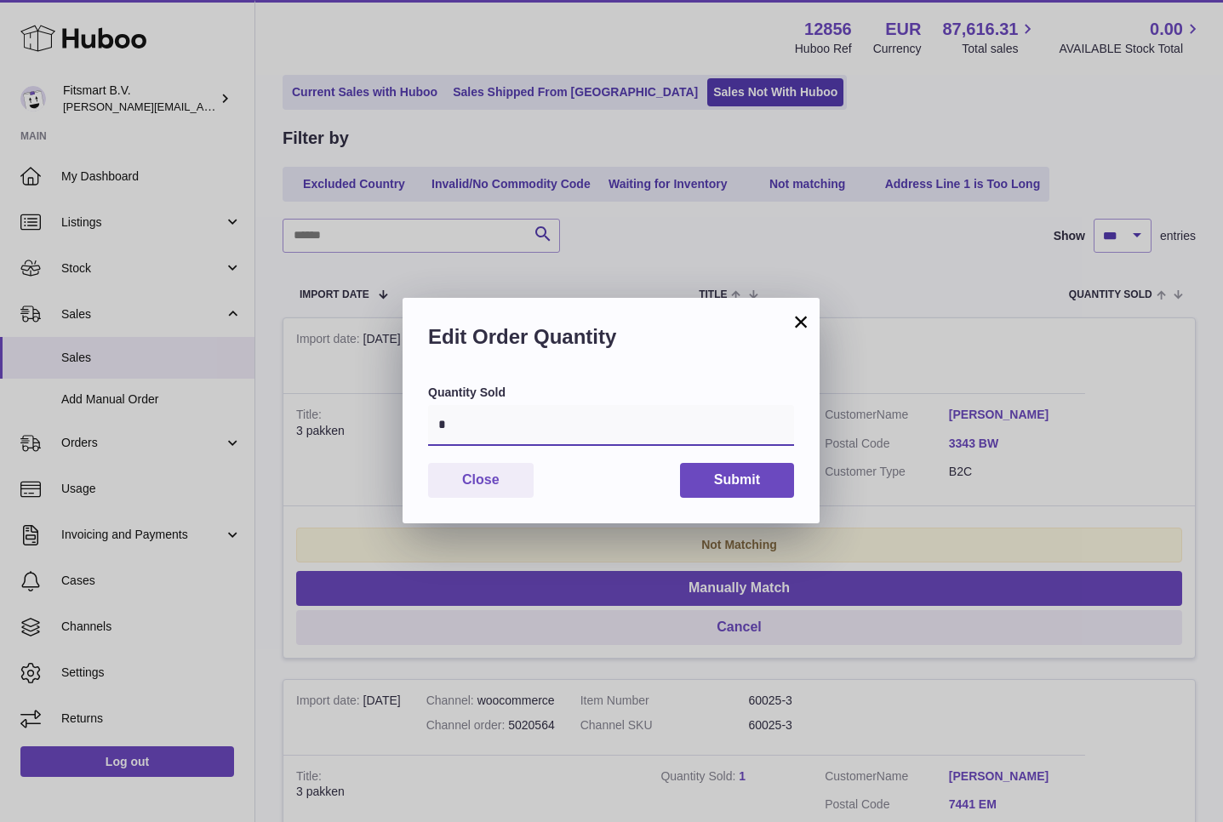
click at [686, 441] on input "*" at bounding box center [611, 425] width 366 height 41
type input "*"
click at [756, 472] on button "Submit" at bounding box center [737, 480] width 114 height 35
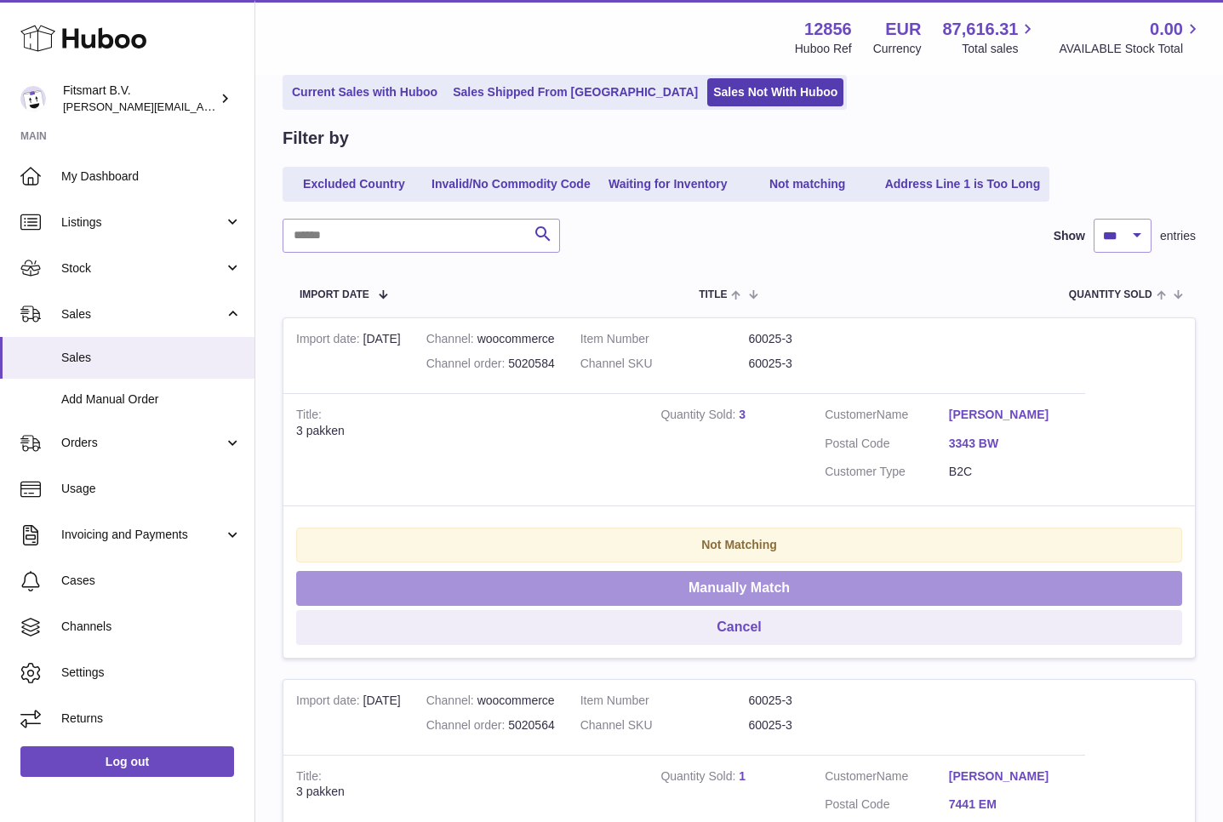
click at [687, 588] on button "Manually Match" at bounding box center [739, 588] width 886 height 35
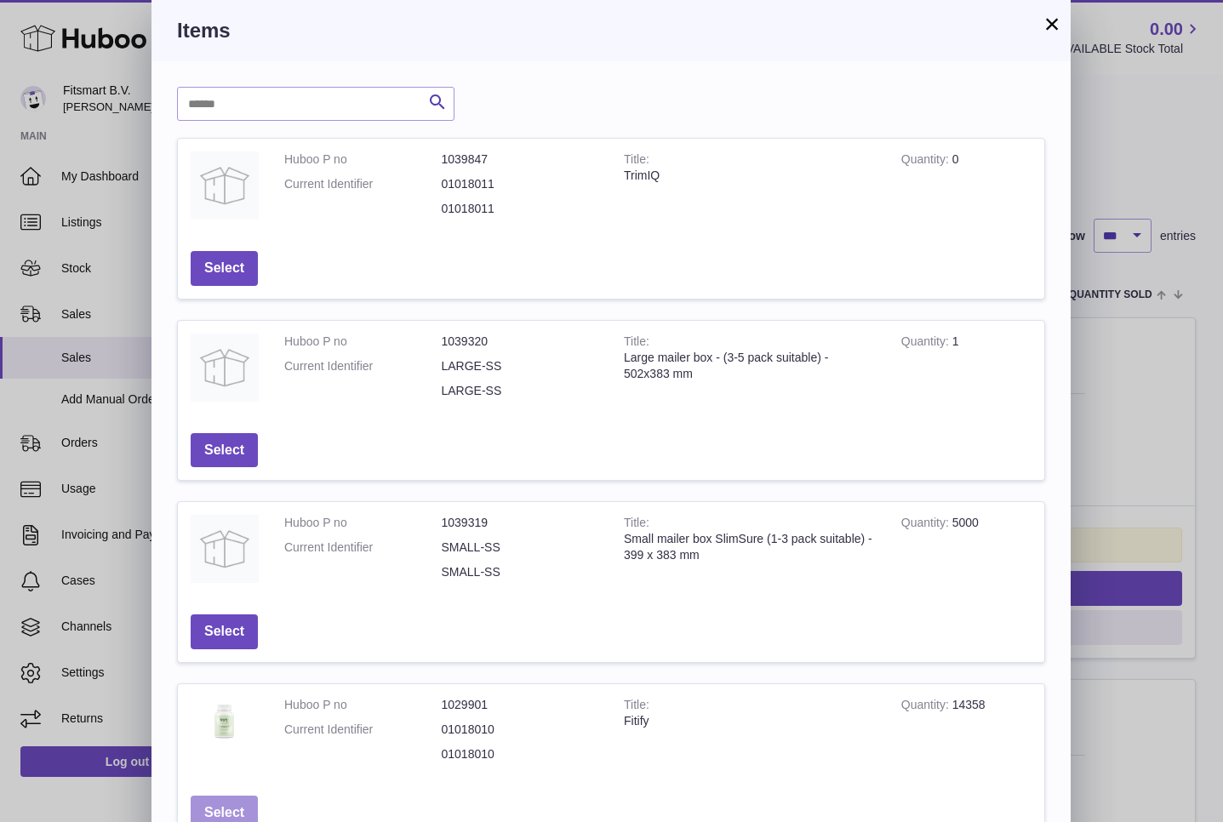
click at [213, 797] on button "Select" at bounding box center [224, 813] width 67 height 35
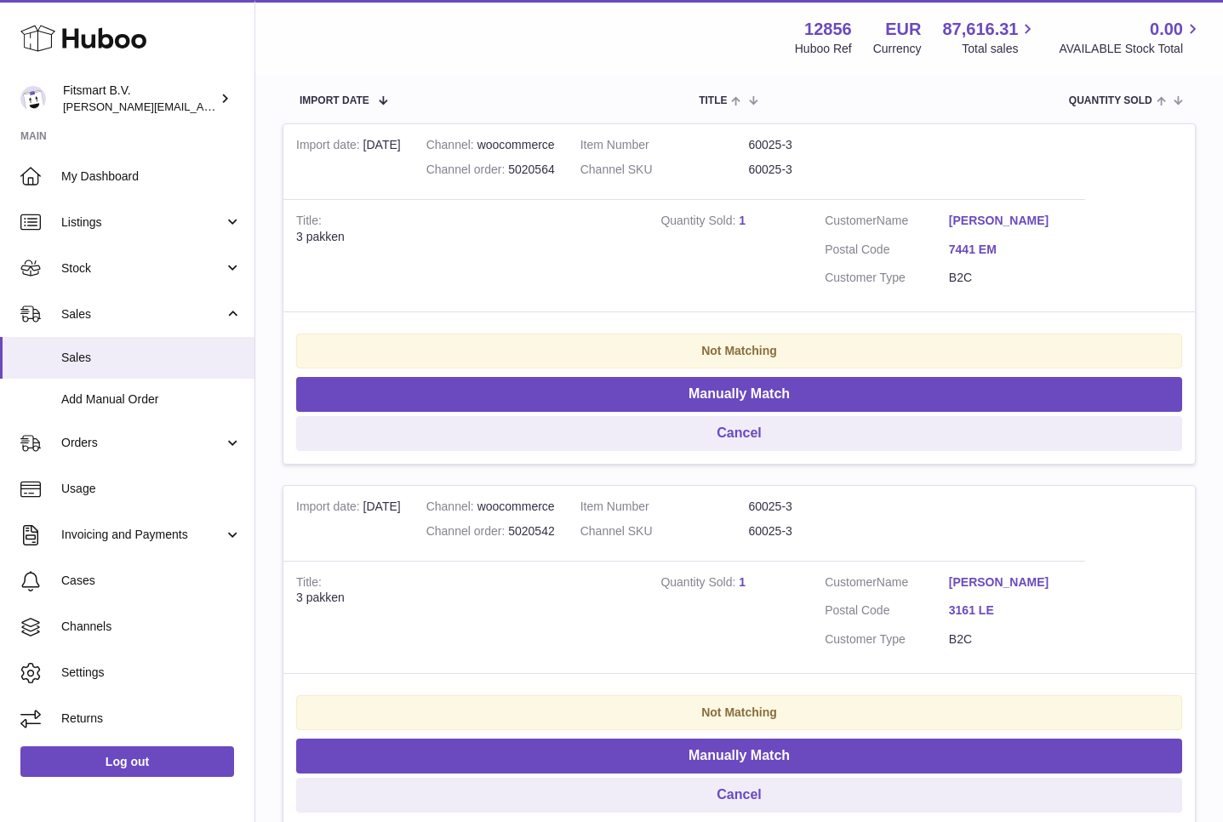
scroll to position [381, 0]
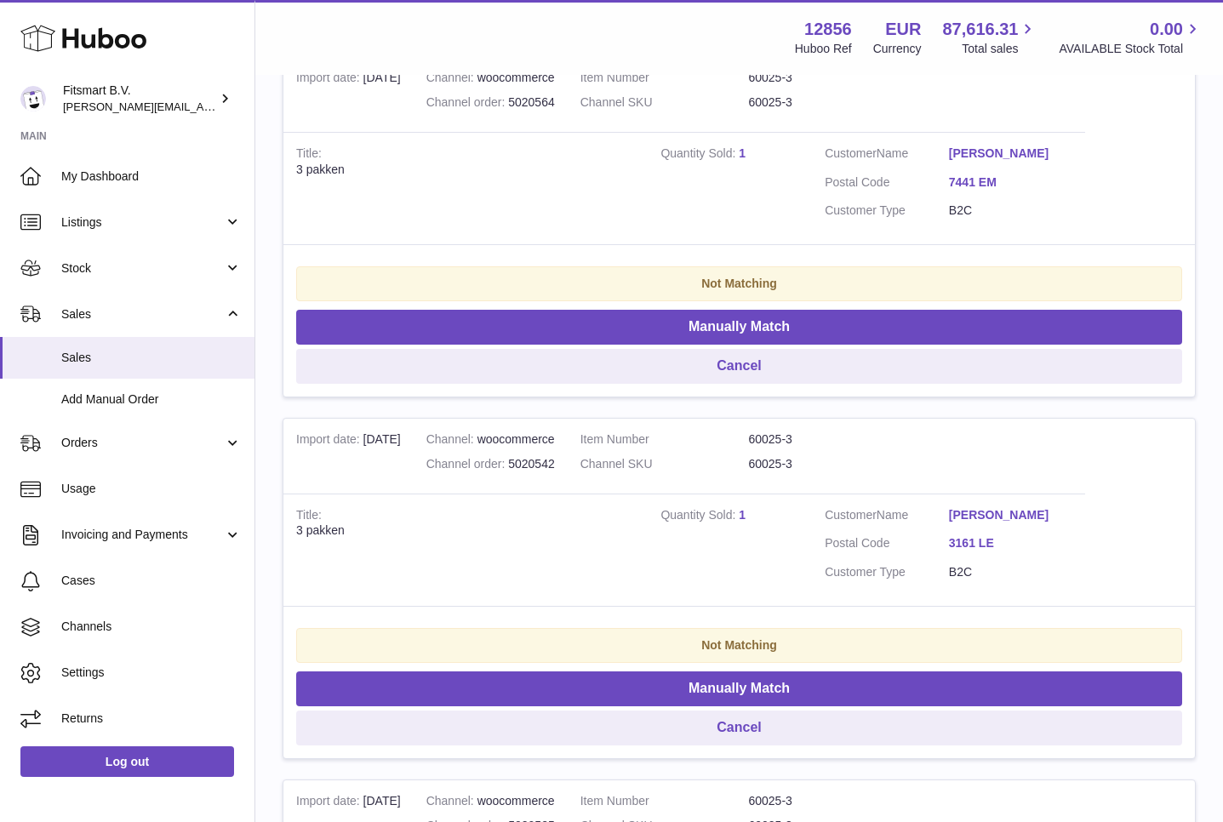
click at [744, 157] on link "1" at bounding box center [742, 153] width 7 height 14
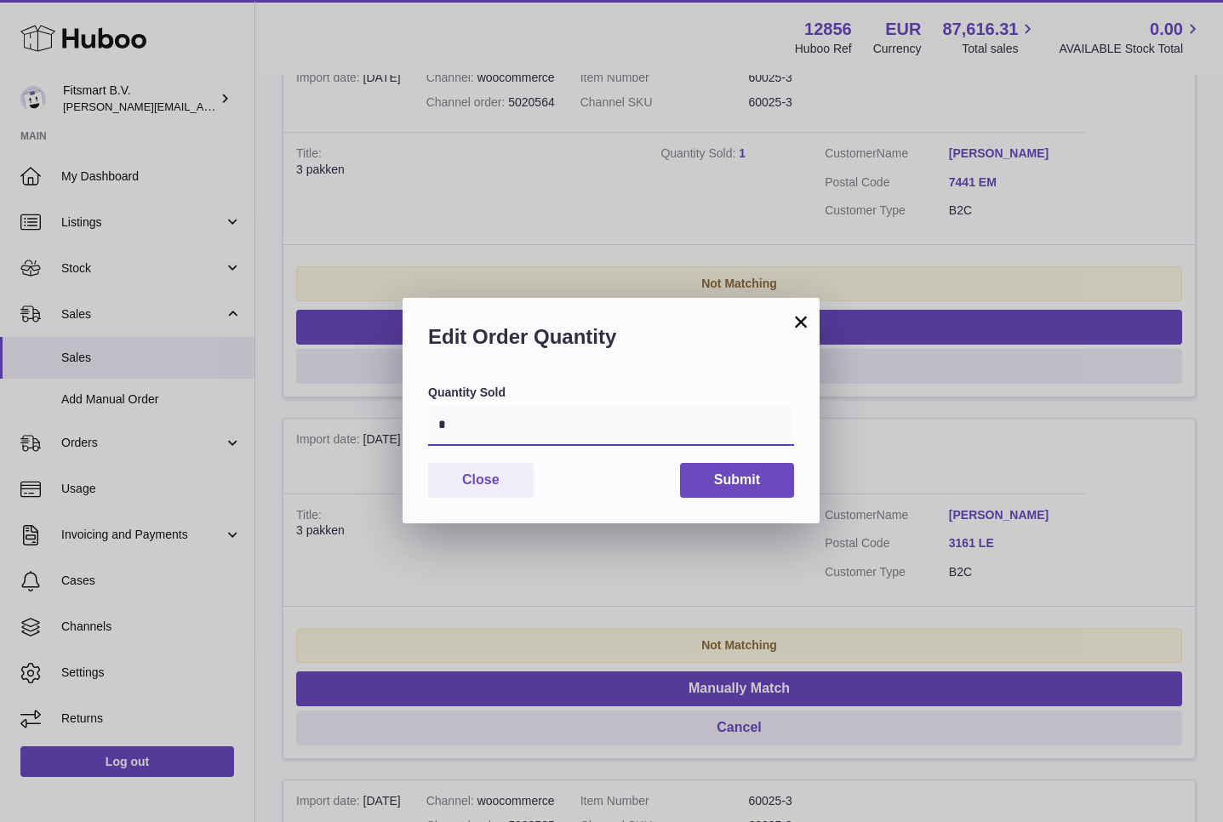
click at [503, 423] on input "*" at bounding box center [611, 425] width 366 height 41
type input "*"
click at [726, 467] on button "Submit" at bounding box center [737, 480] width 114 height 35
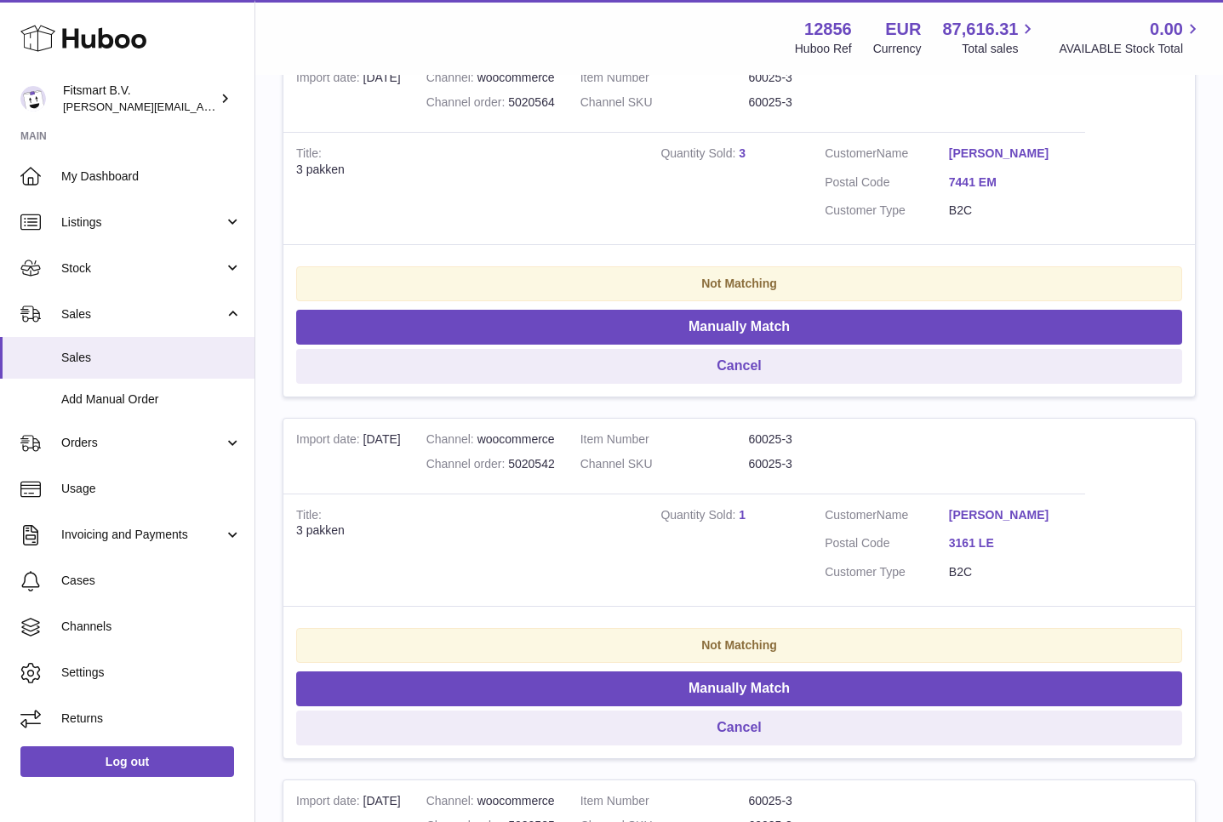
click at [740, 515] on link "1" at bounding box center [742, 515] width 7 height 14
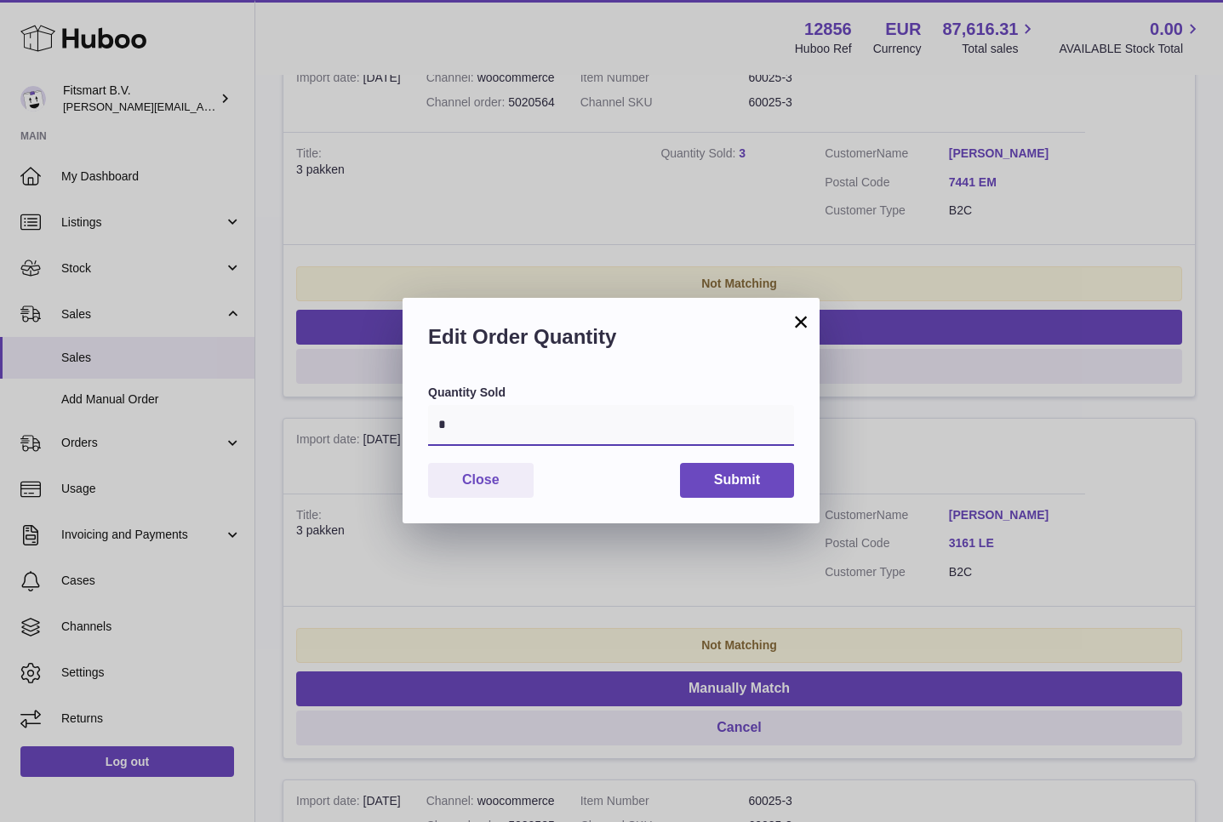
click at [563, 437] on input "*" at bounding box center [611, 425] width 366 height 41
type input "*"
click at [710, 477] on button "Submit" at bounding box center [737, 480] width 114 height 35
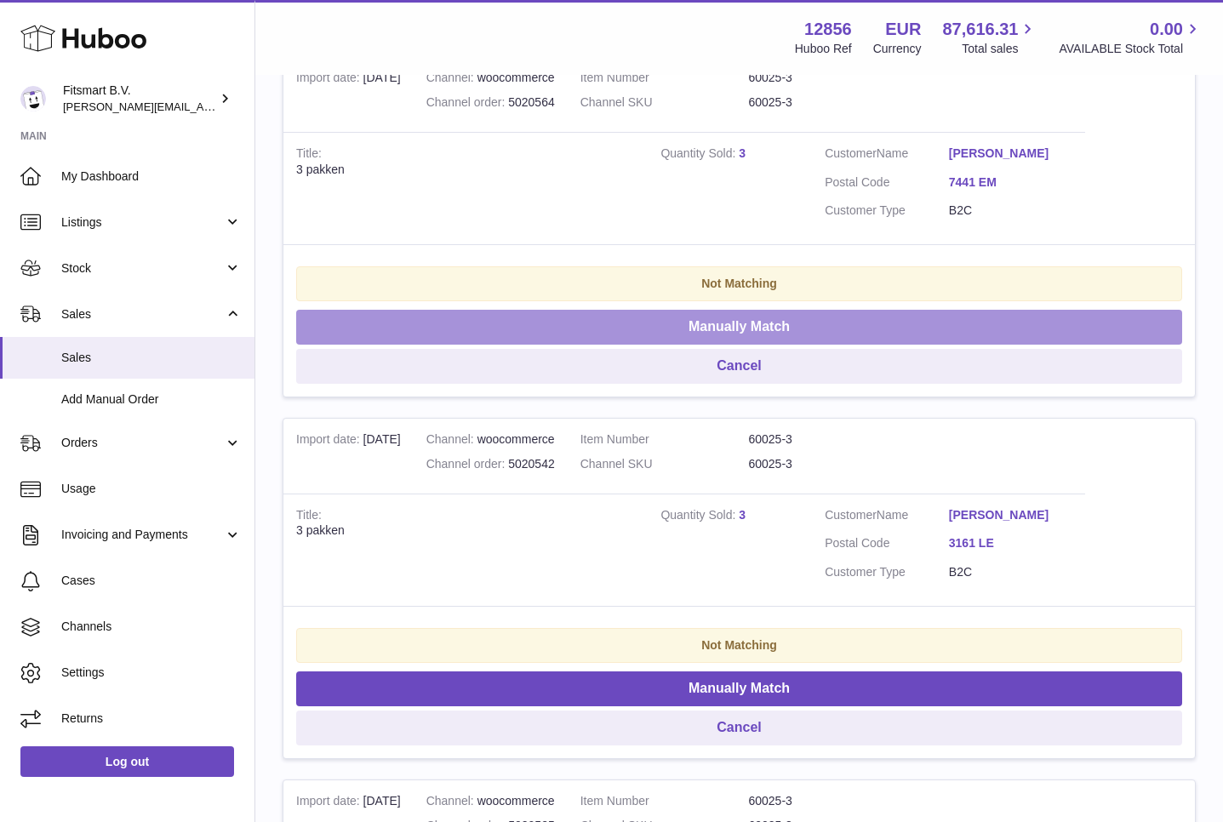
click at [716, 314] on button "Manually Match" at bounding box center [739, 327] width 886 height 35
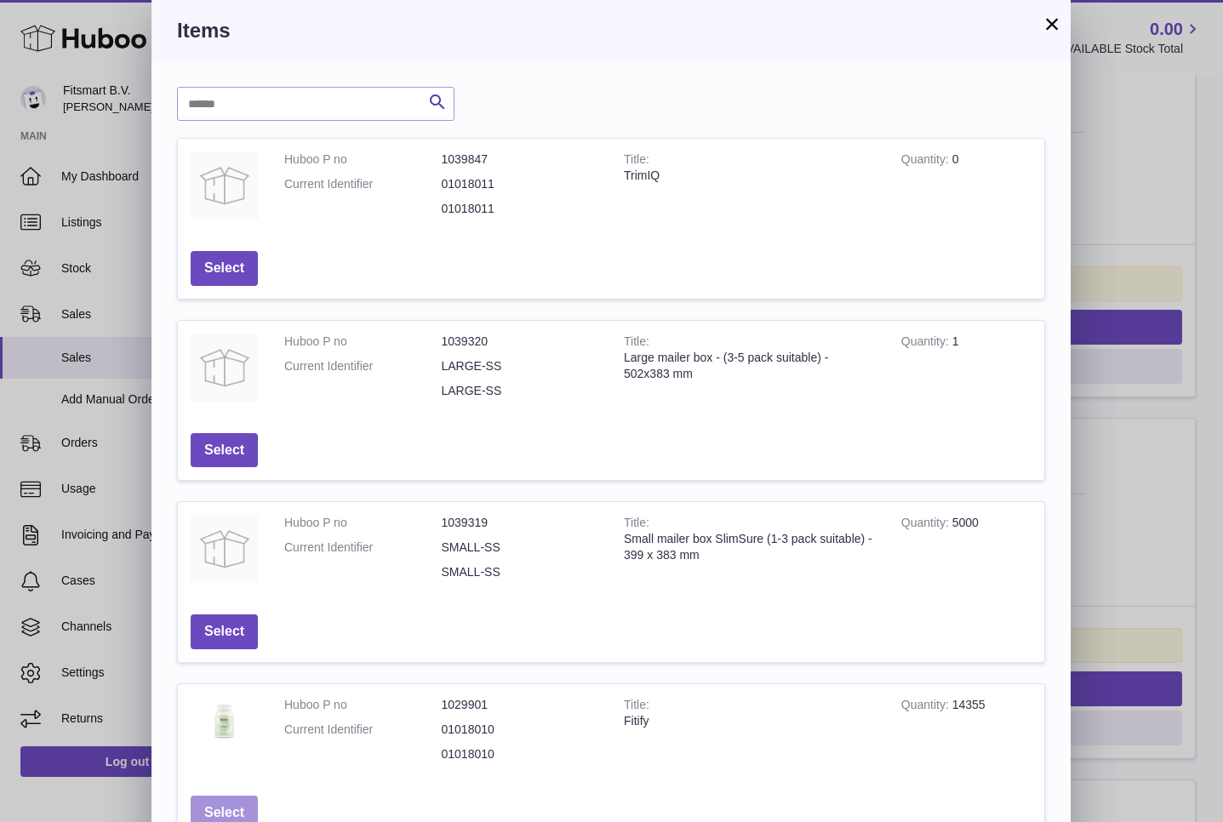
click at [214, 803] on button "Select" at bounding box center [224, 813] width 67 height 35
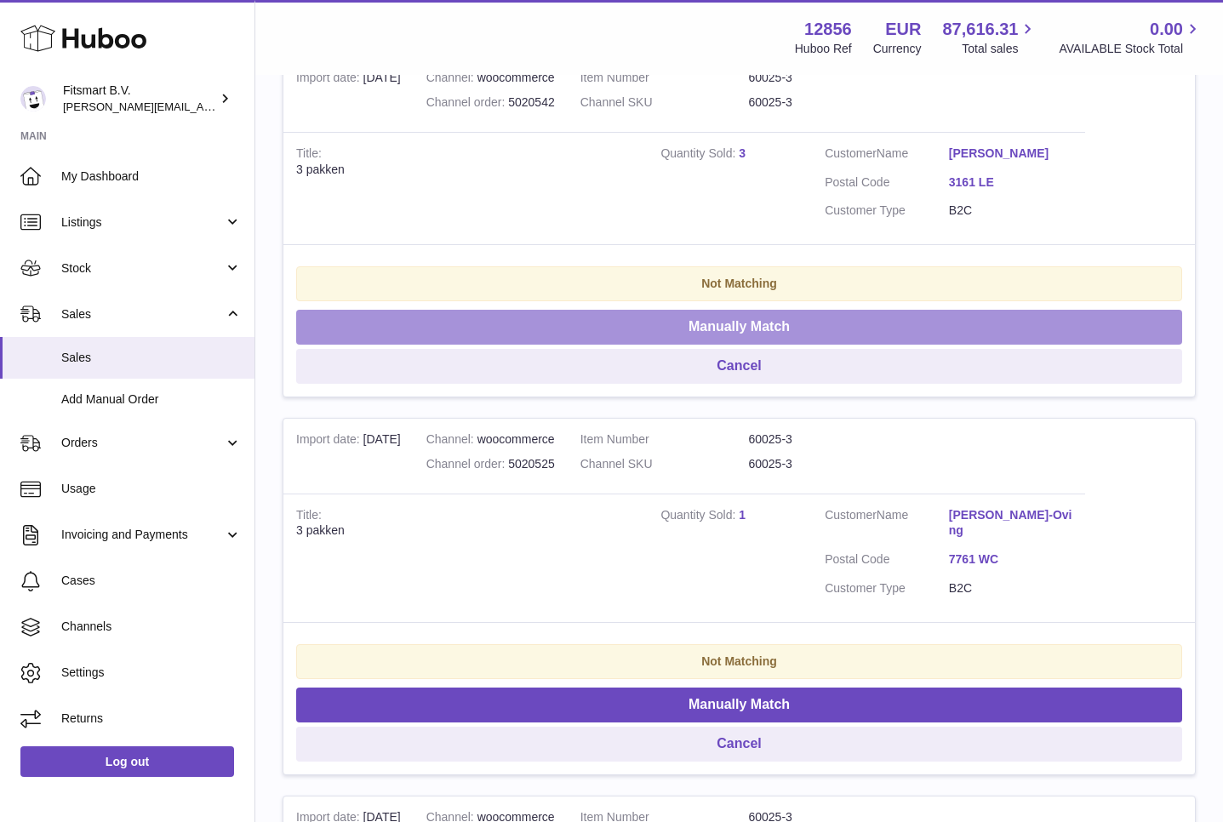
click at [685, 325] on button "Manually Match" at bounding box center [739, 327] width 886 height 35
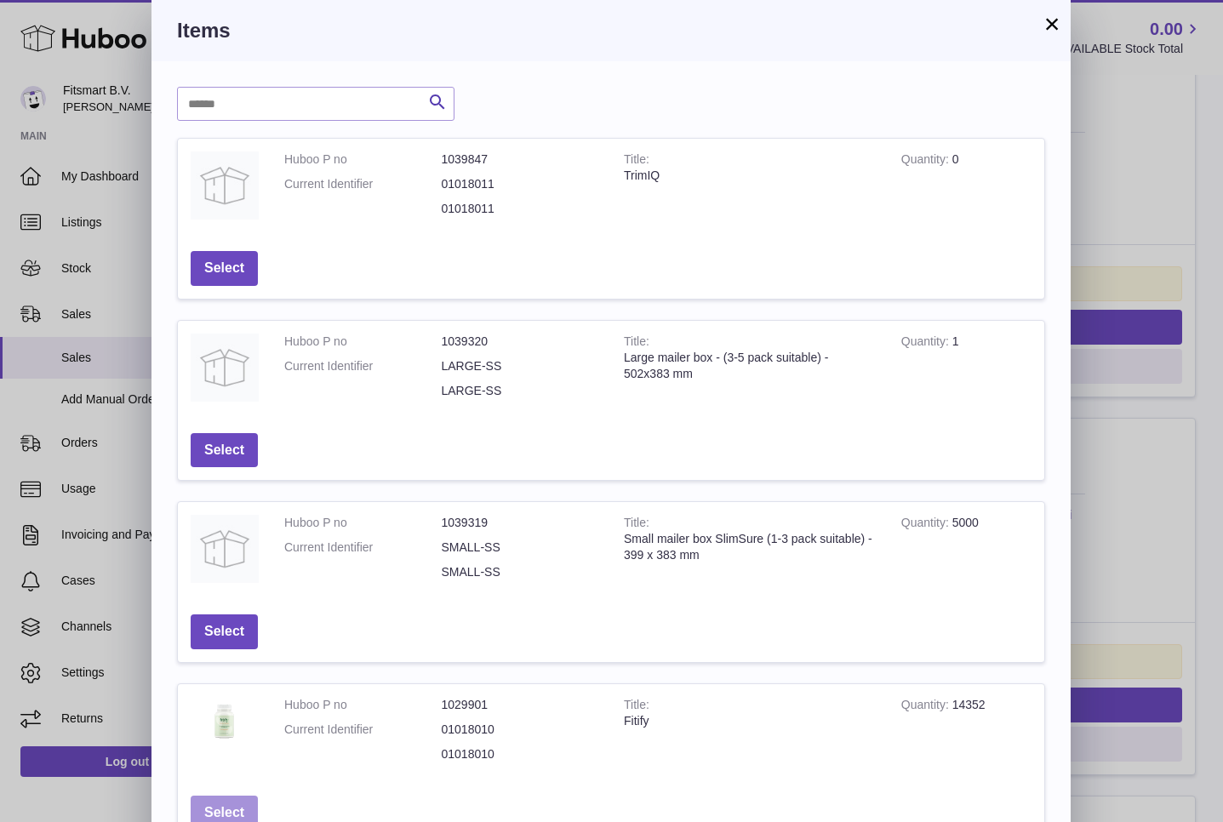
click at [237, 805] on button "Select" at bounding box center [224, 813] width 67 height 35
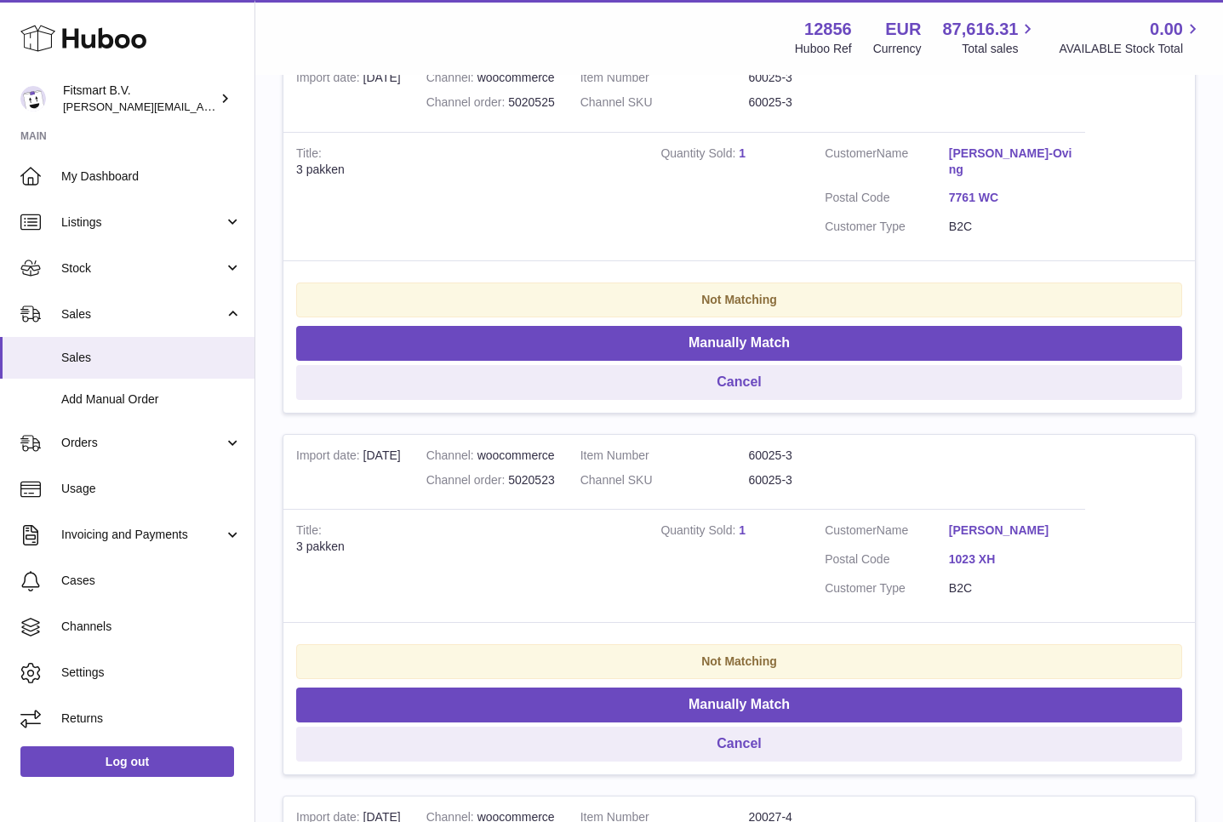
click at [746, 157] on td "Quantity Sold 1" at bounding box center [730, 196] width 164 height 129
click at [744, 152] on link "1" at bounding box center [742, 153] width 7 height 14
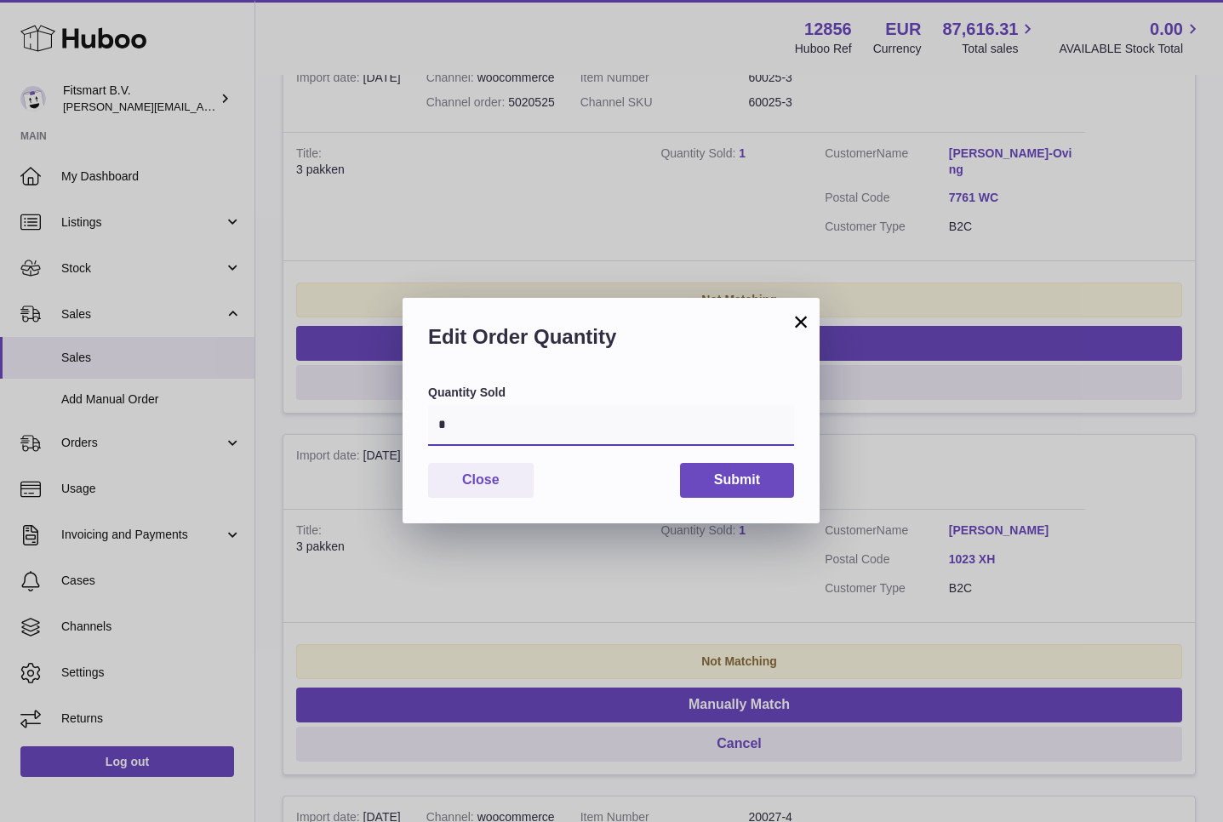
click at [537, 418] on input "*" at bounding box center [611, 425] width 366 height 41
type input "*"
click at [734, 480] on button "Submit" at bounding box center [737, 480] width 114 height 35
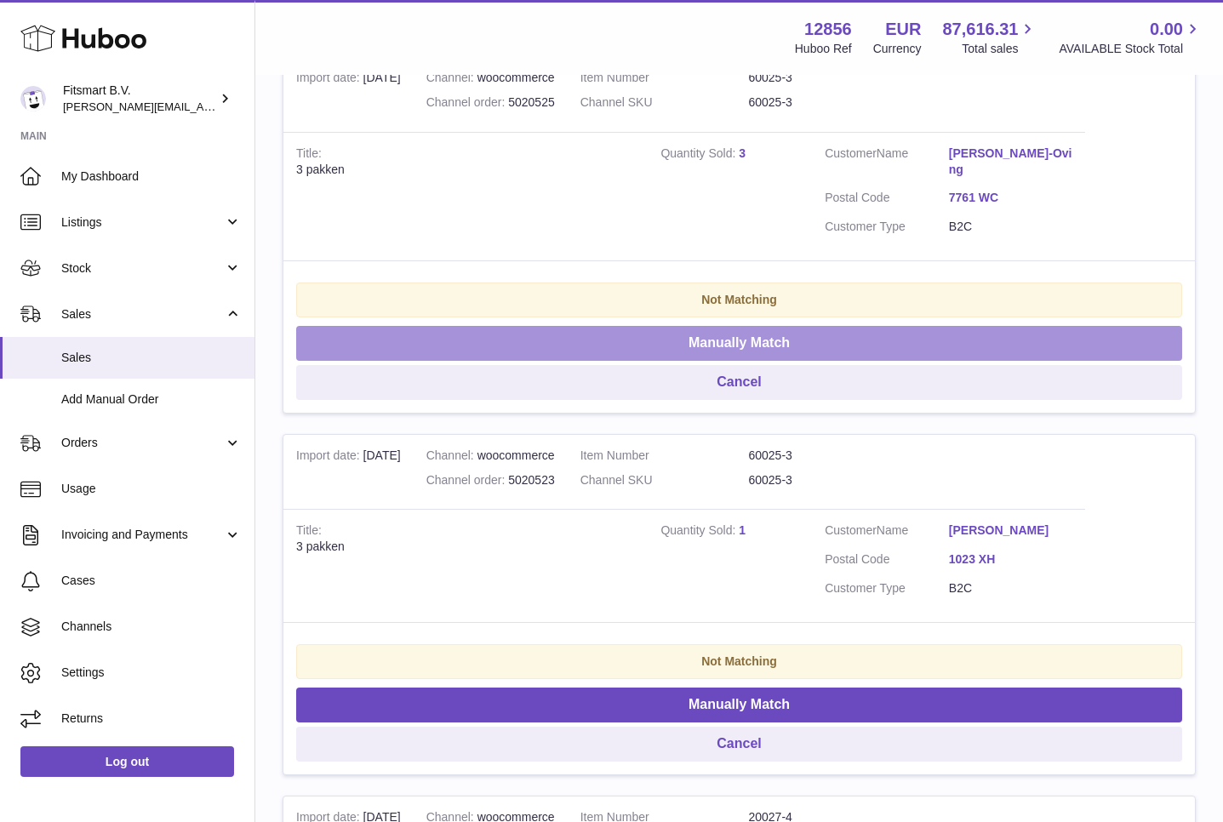
click at [691, 333] on button "Manually Match" at bounding box center [739, 343] width 886 height 35
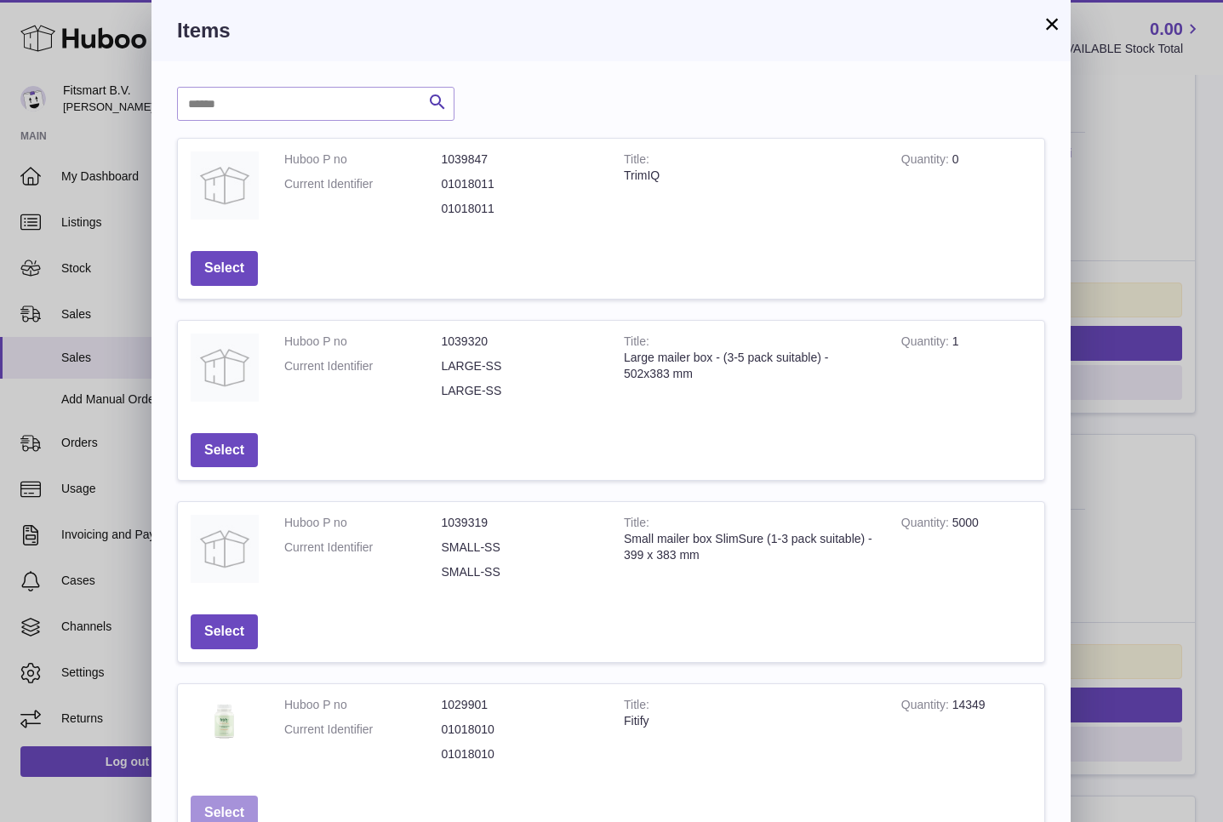
click at [209, 803] on button "Select" at bounding box center [224, 813] width 67 height 35
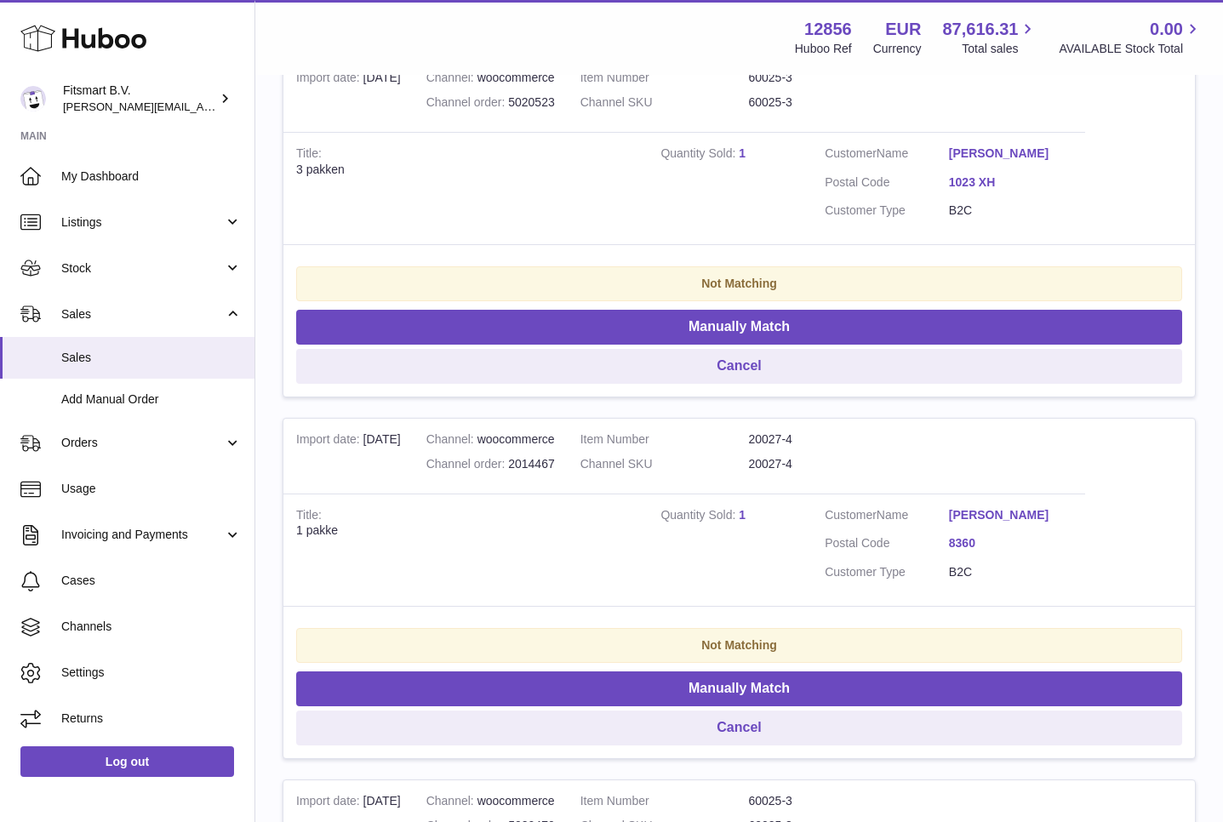
click at [739, 151] on link "1" at bounding box center [742, 153] width 7 height 14
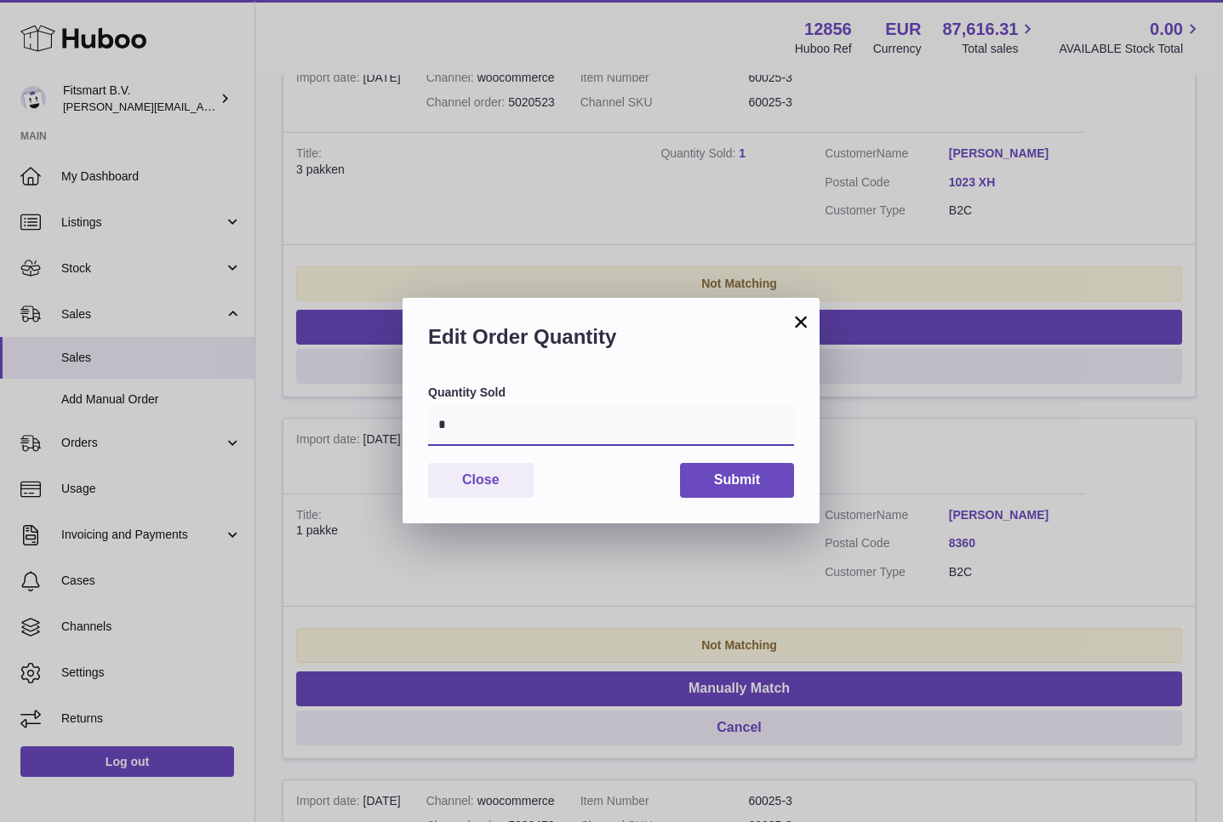
click at [457, 429] on input "*" at bounding box center [611, 425] width 366 height 41
type input "*"
click at [704, 466] on button "Submit" at bounding box center [737, 480] width 114 height 35
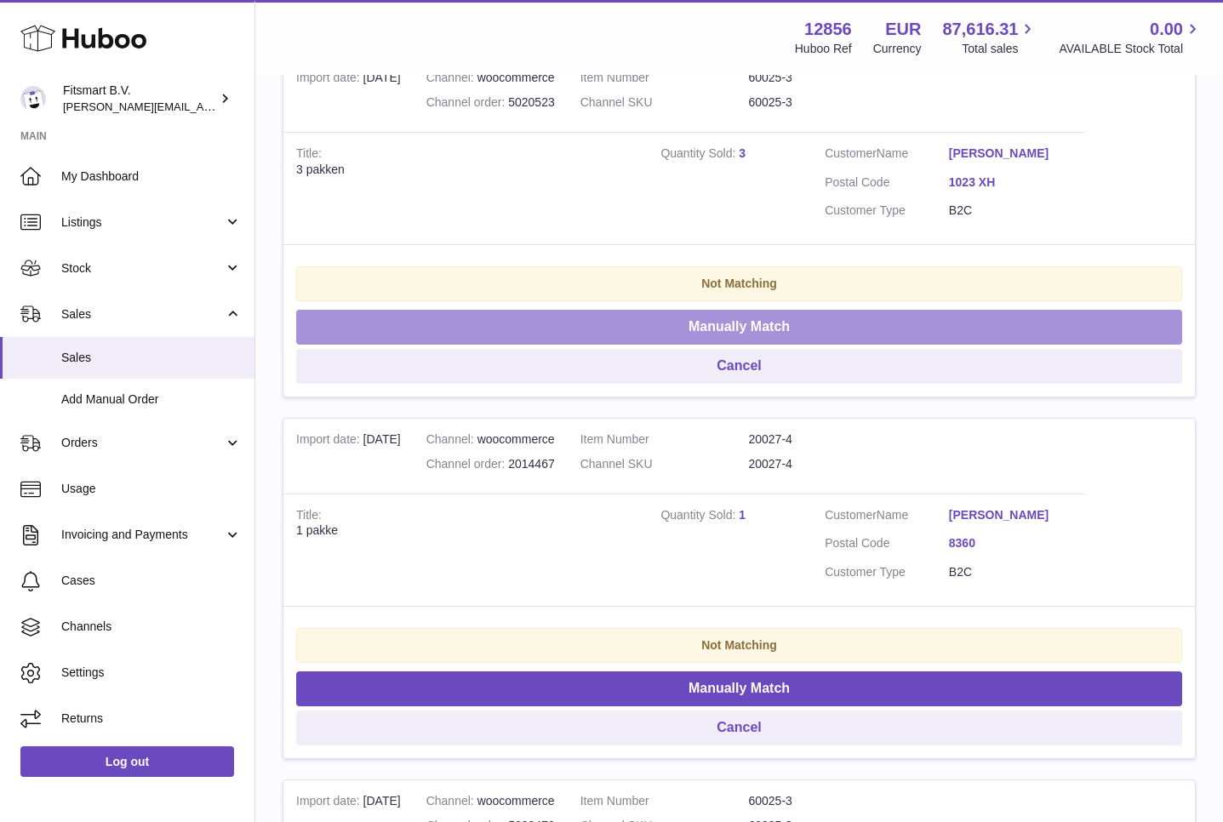
click at [708, 312] on button "Manually Match" at bounding box center [739, 327] width 886 height 35
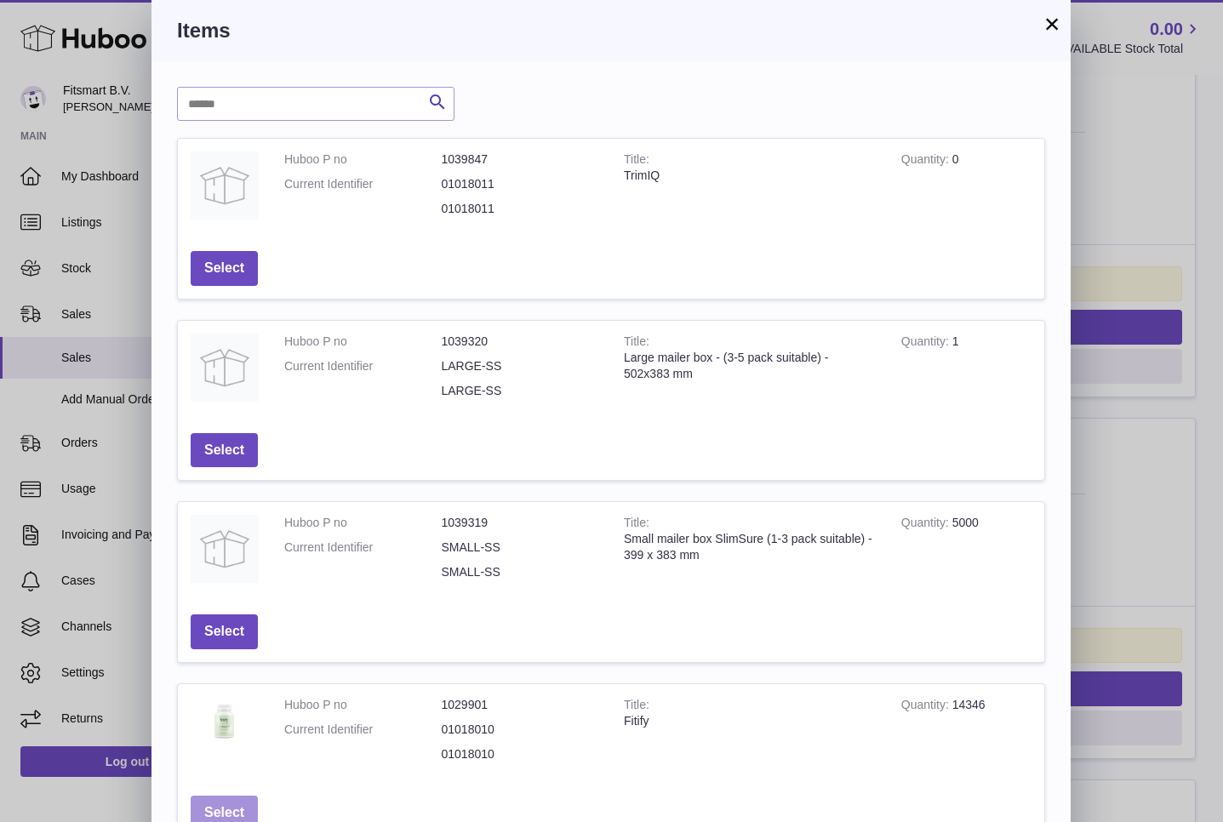
click at [218, 801] on button "Select" at bounding box center [224, 813] width 67 height 35
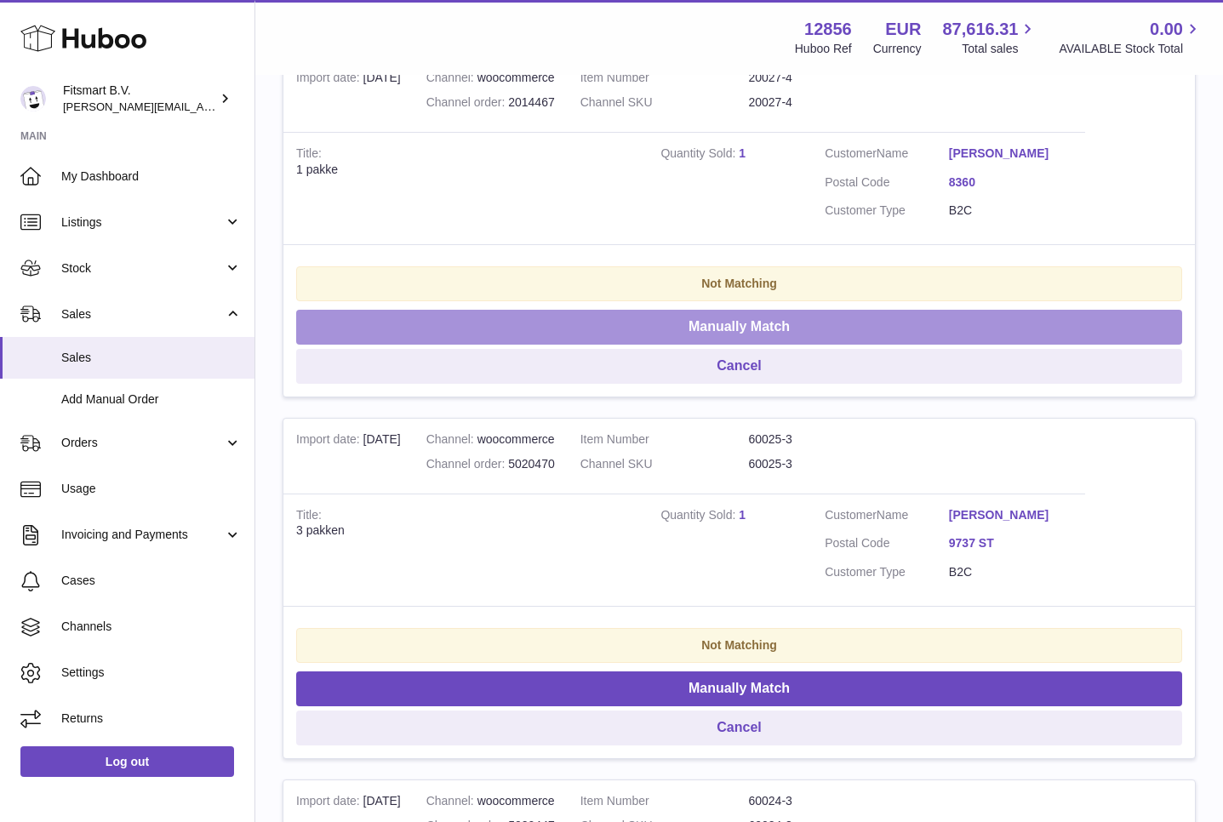
click at [739, 323] on button "Manually Match" at bounding box center [739, 327] width 886 height 35
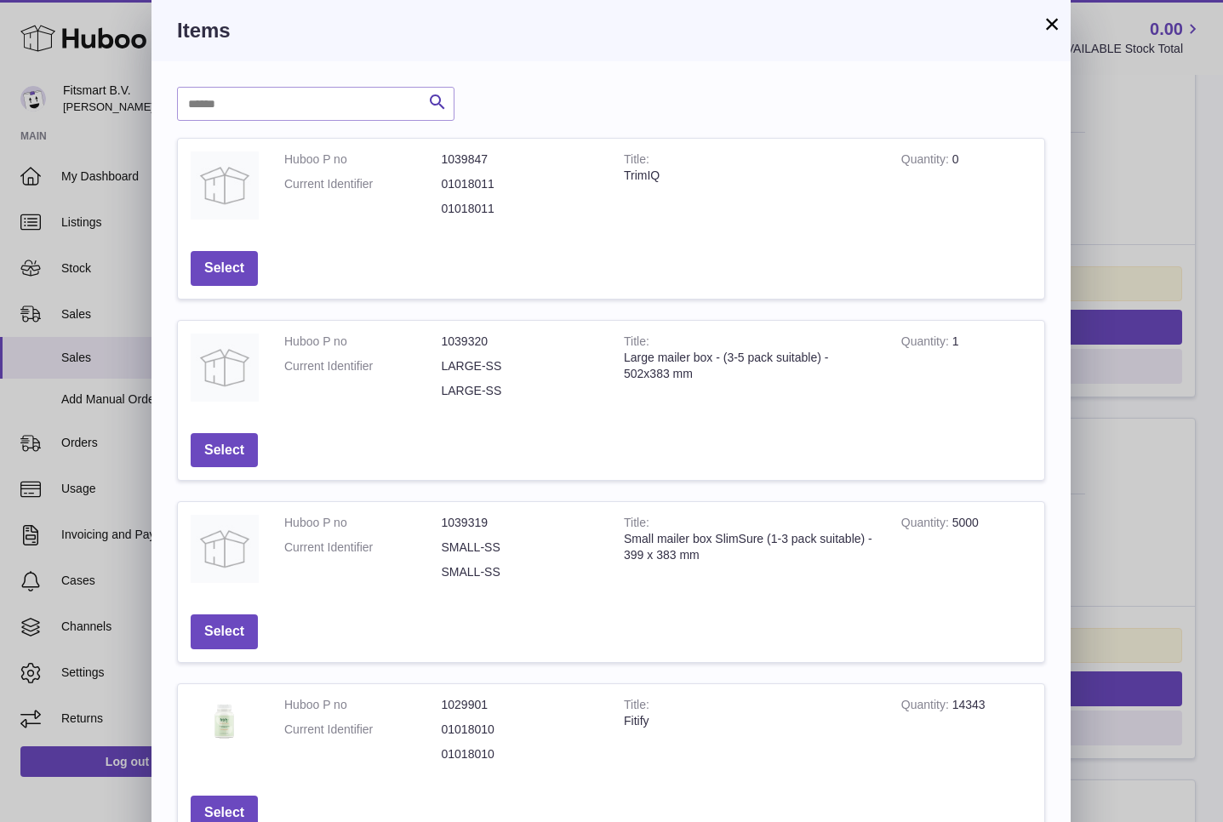
click at [204, 785] on td "Select" at bounding box center [224, 813] width 93 height 60
click at [212, 795] on td "Select" at bounding box center [224, 813] width 93 height 60
click at [235, 814] on button "Select" at bounding box center [224, 813] width 67 height 35
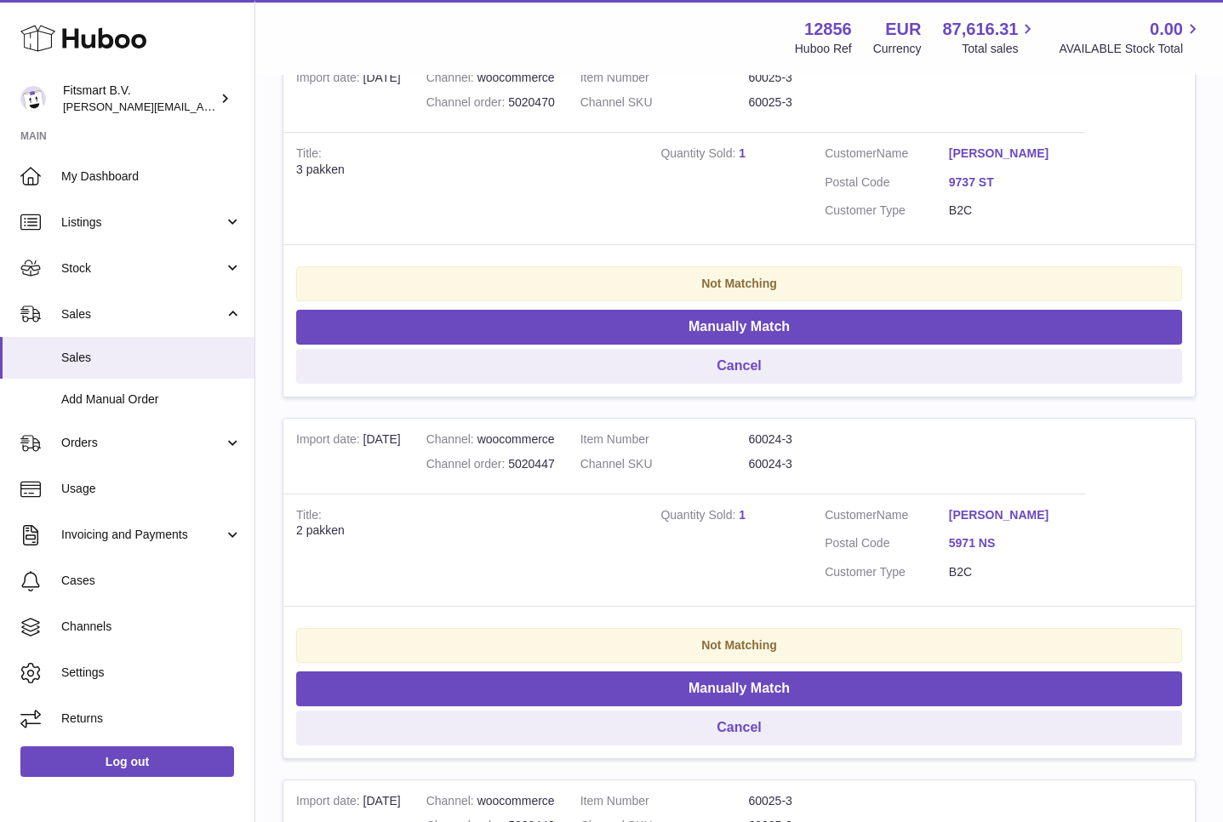
click at [740, 148] on link "1" at bounding box center [742, 153] width 7 height 14
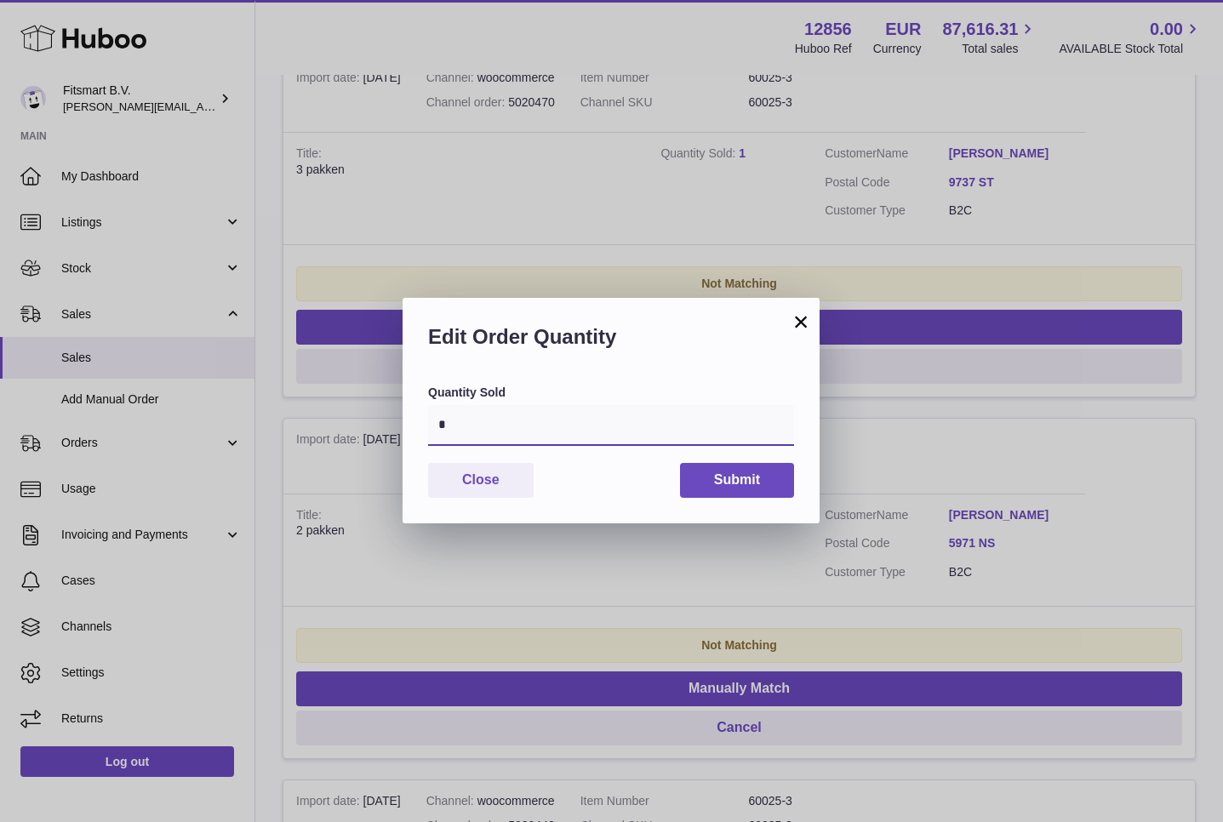
click at [475, 428] on input "*" at bounding box center [611, 425] width 366 height 41
type input "*"
click at [768, 497] on button "Submit" at bounding box center [737, 480] width 114 height 35
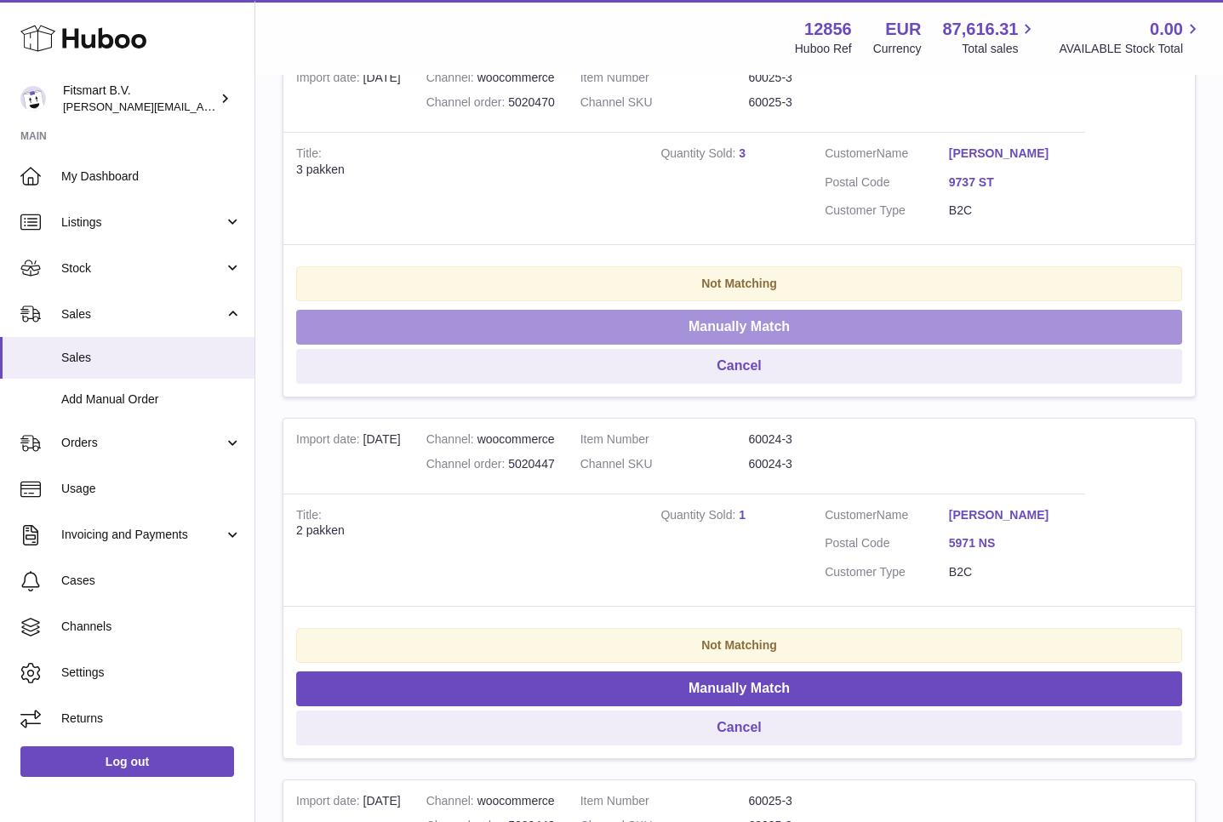
click at [675, 341] on button "Manually Match" at bounding box center [739, 327] width 886 height 35
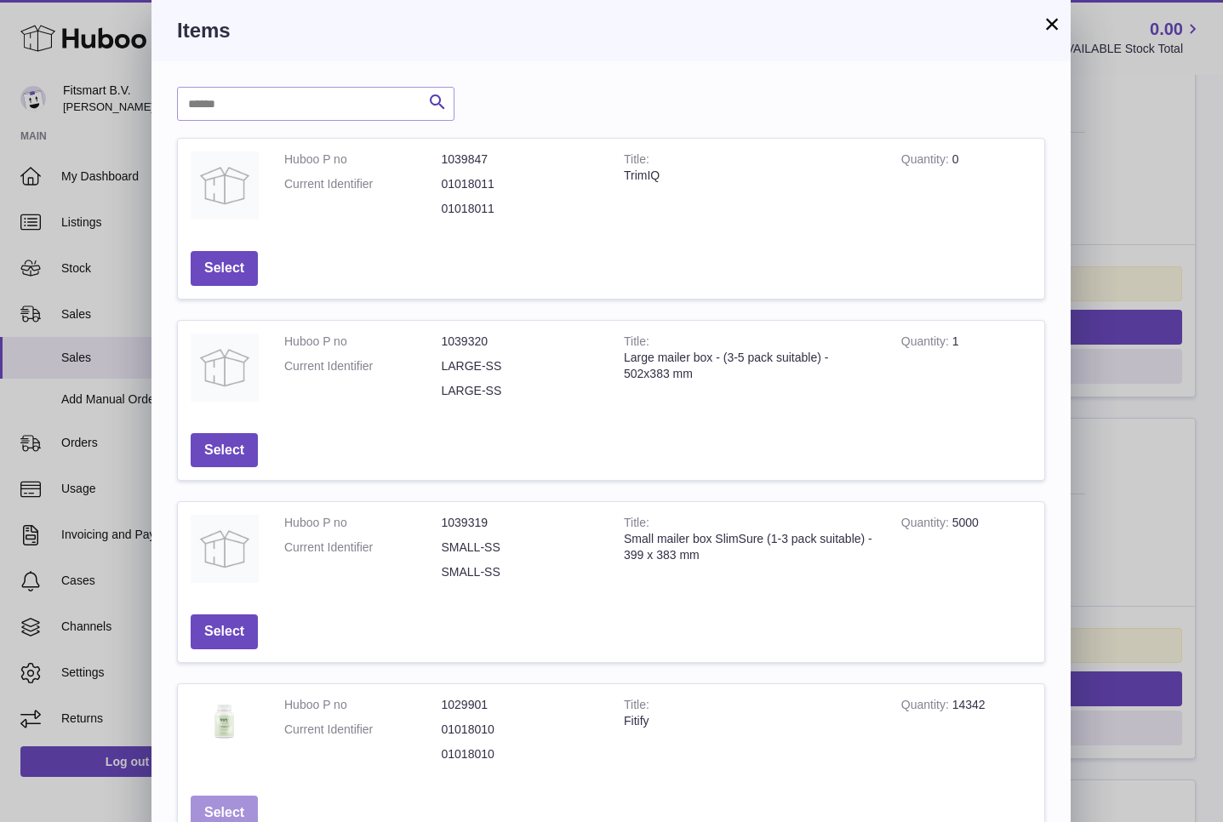
click at [226, 800] on button "Select" at bounding box center [224, 813] width 67 height 35
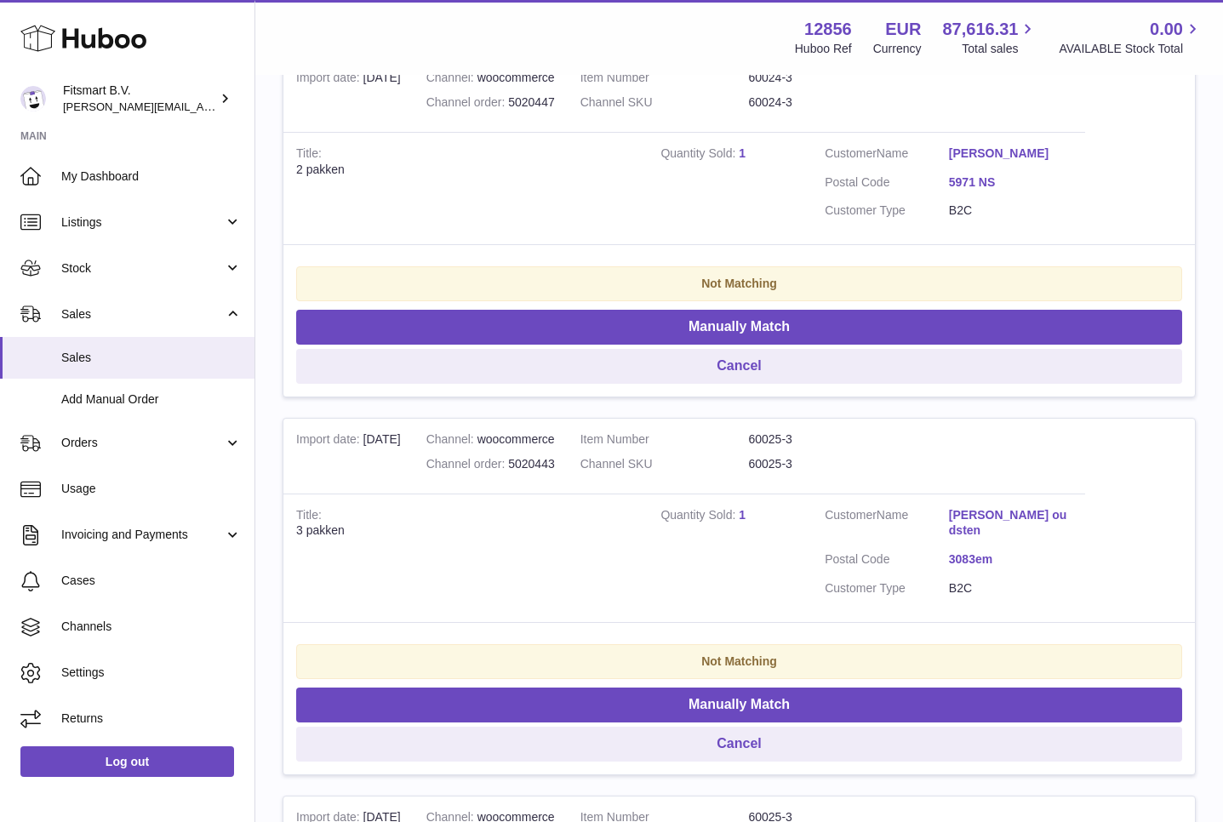
click at [747, 152] on td "Quantity Sold 1" at bounding box center [730, 188] width 164 height 113
click at [742, 152] on link "1" at bounding box center [742, 153] width 7 height 14
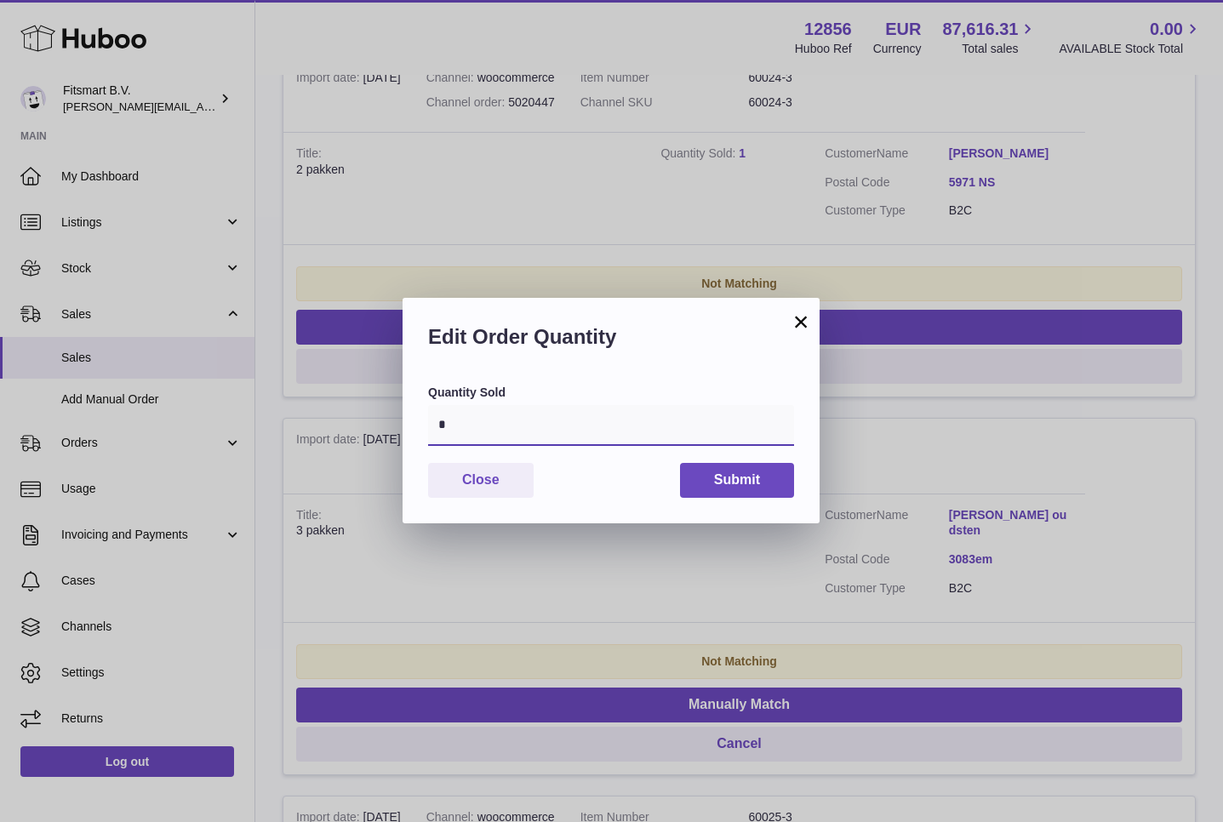
click at [495, 438] on input "*" at bounding box center [611, 425] width 366 height 41
type input "*"
click at [759, 474] on button "Submit" at bounding box center [737, 480] width 114 height 35
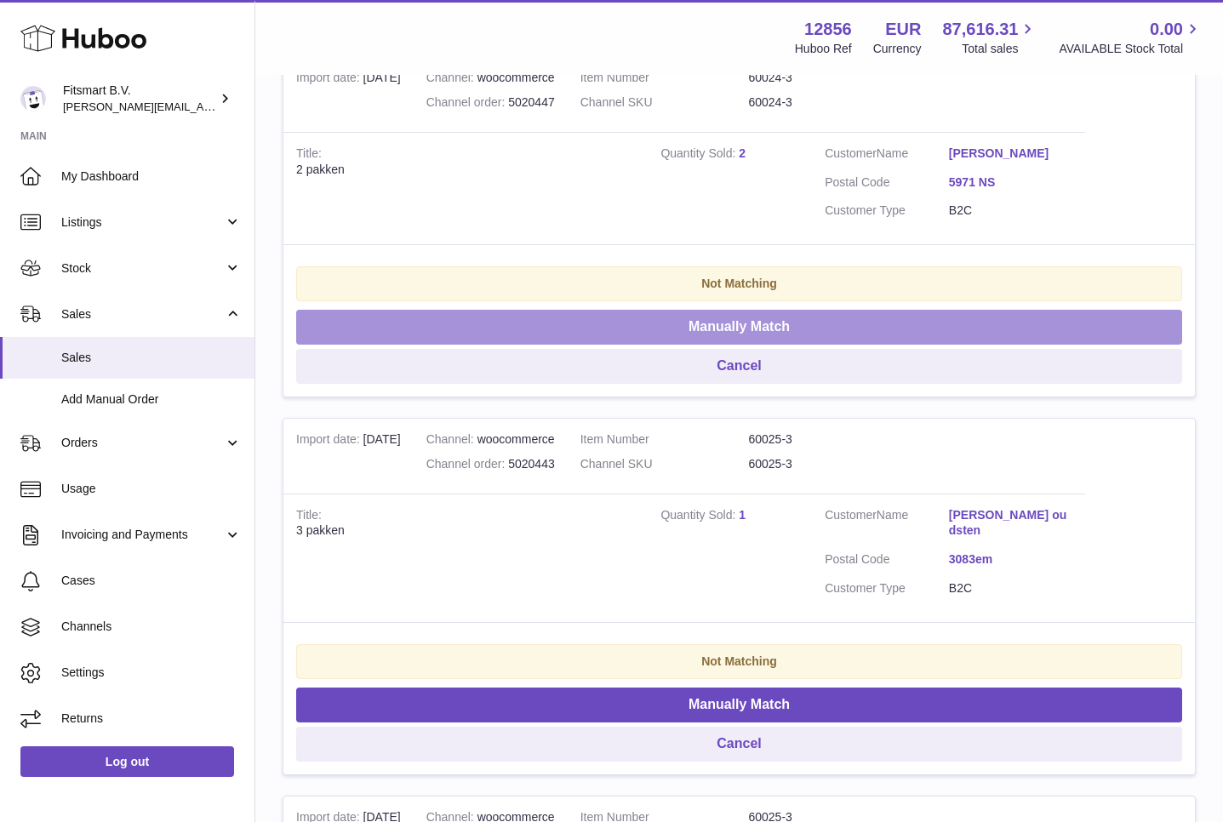
click at [756, 311] on button "Manually Match" at bounding box center [739, 327] width 886 height 35
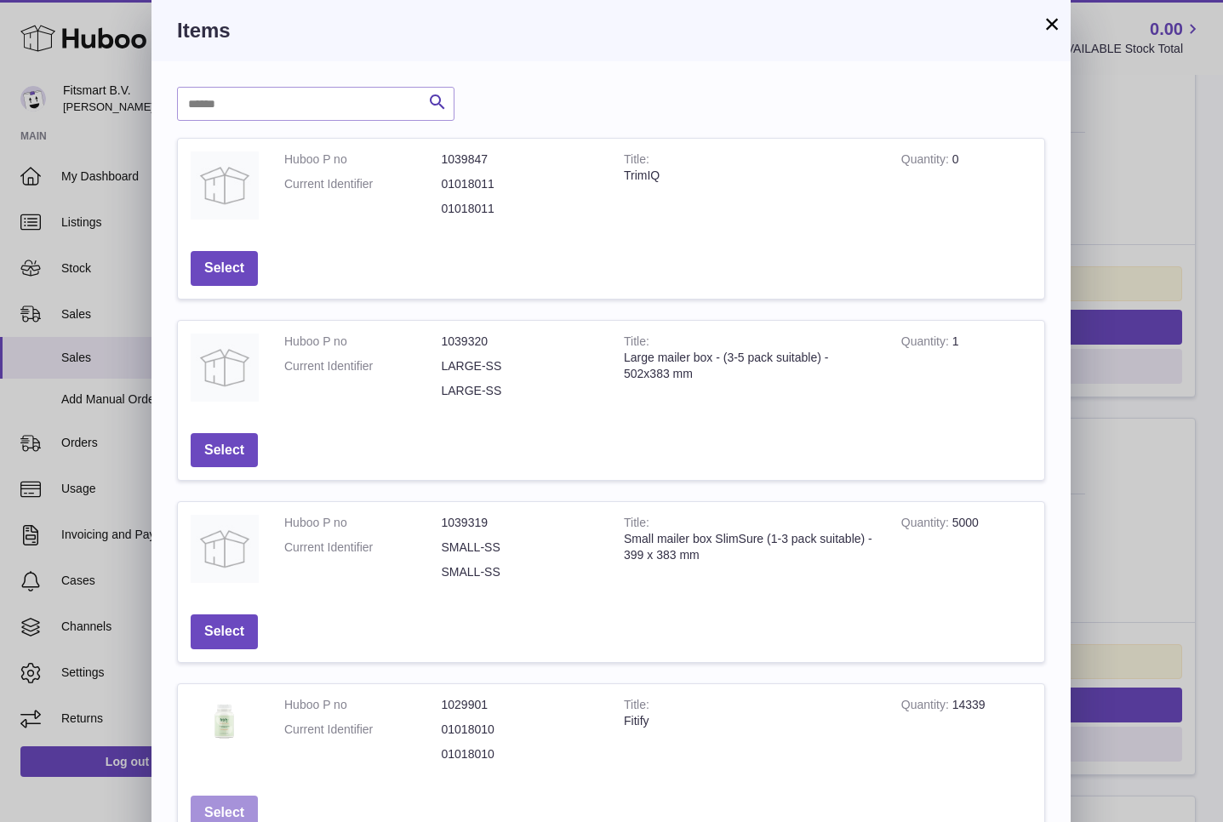
click at [223, 800] on button "Select" at bounding box center [224, 813] width 67 height 35
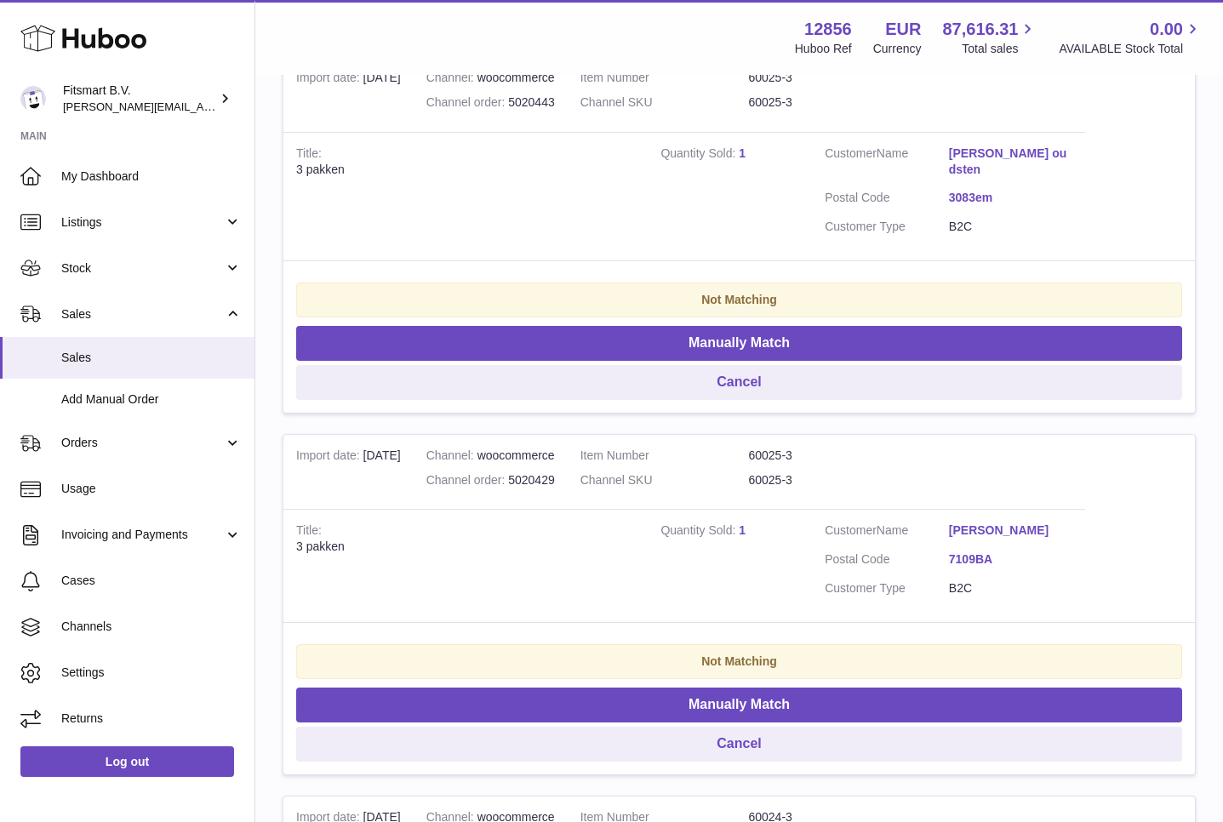
click at [740, 152] on link "1" at bounding box center [742, 153] width 7 height 14
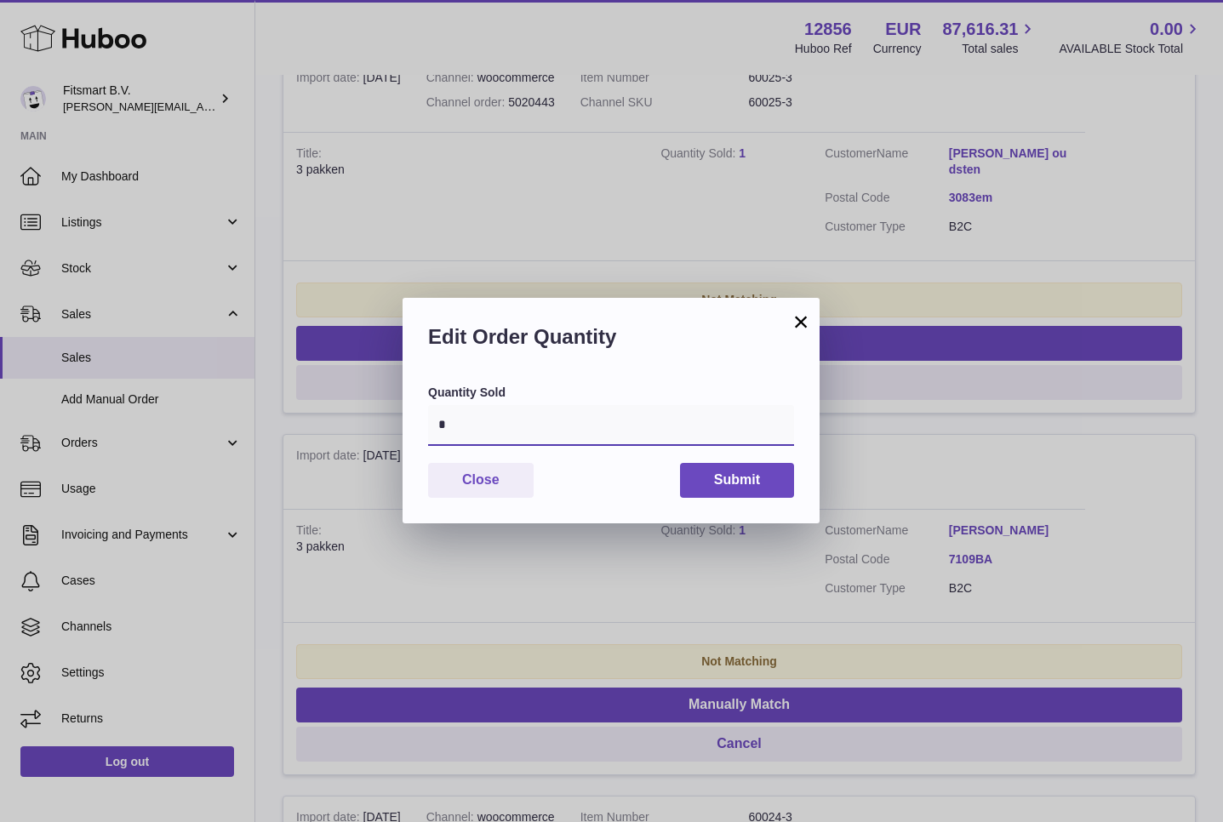
click at [503, 437] on input "*" at bounding box center [611, 425] width 366 height 41
type input "*"
click at [735, 483] on button "Submit" at bounding box center [737, 480] width 114 height 35
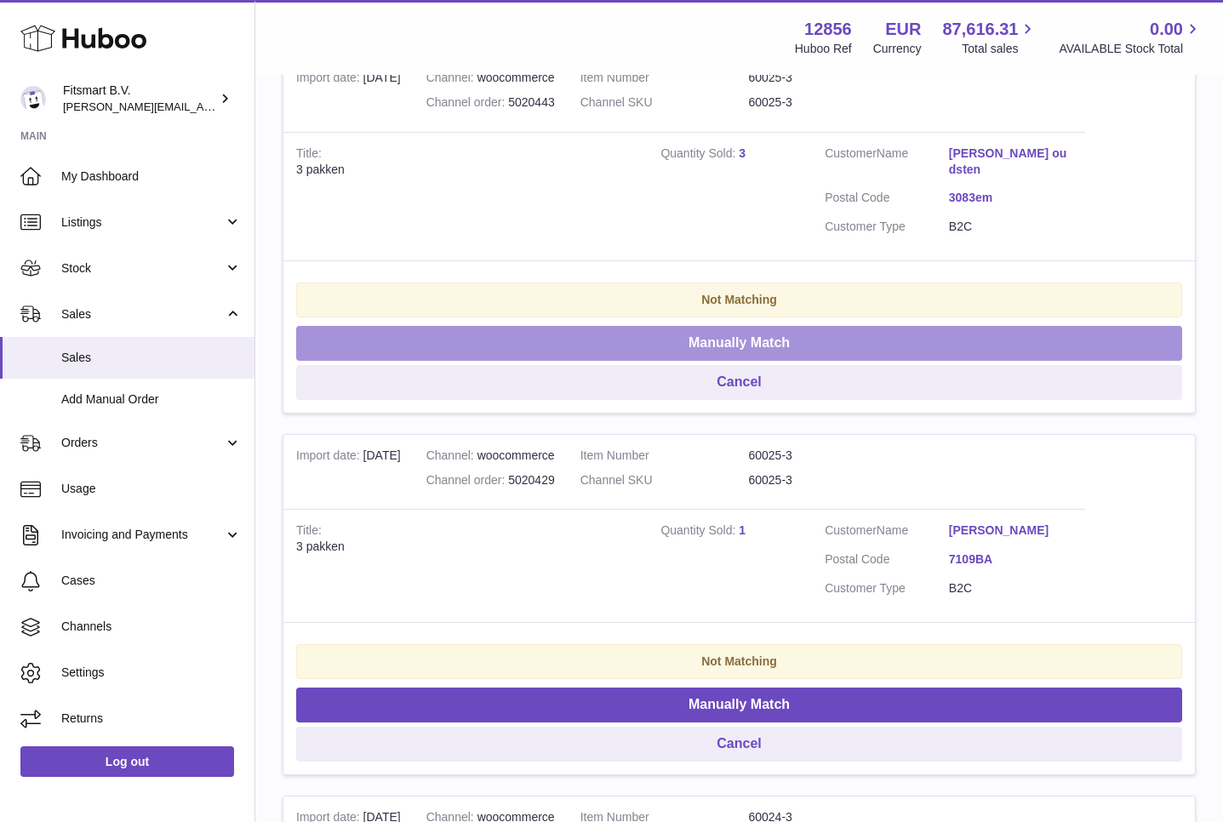
click at [721, 326] on button "Manually Match" at bounding box center [739, 343] width 886 height 35
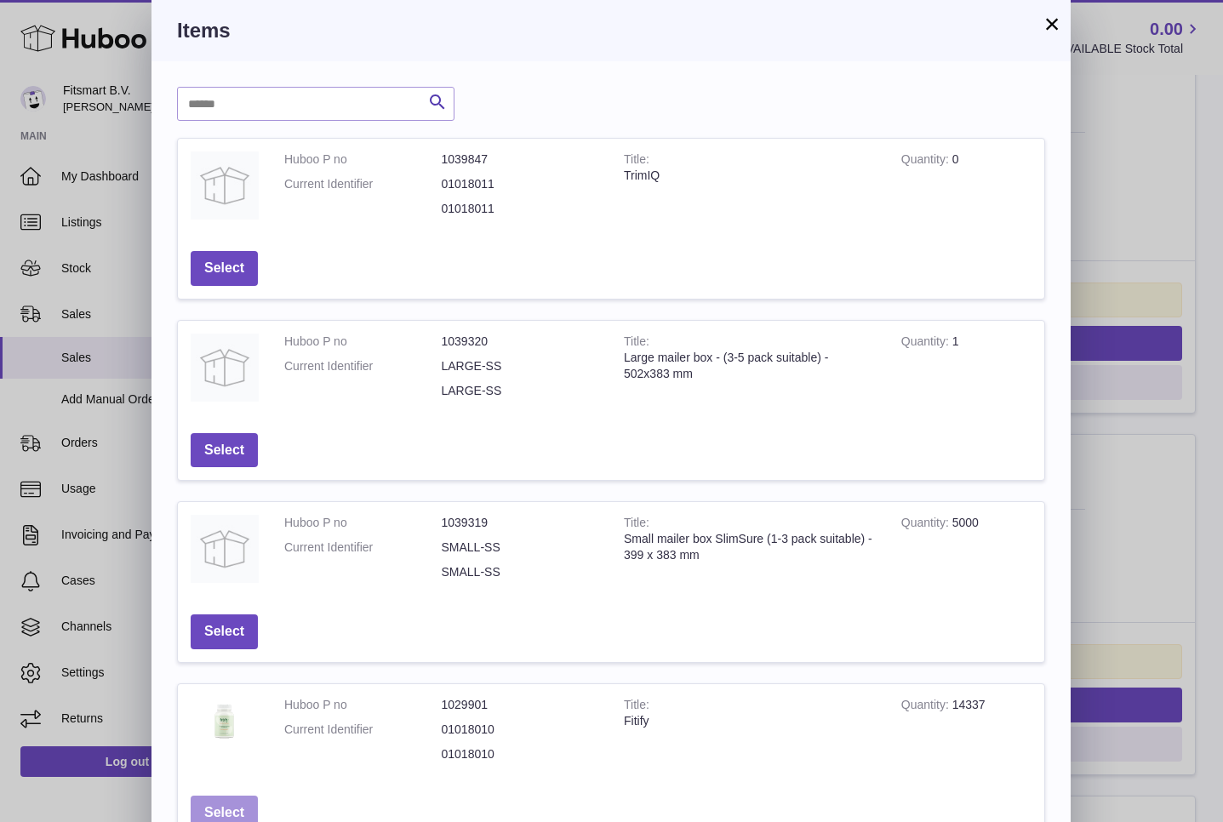
click at [226, 809] on button "Select" at bounding box center [224, 813] width 67 height 35
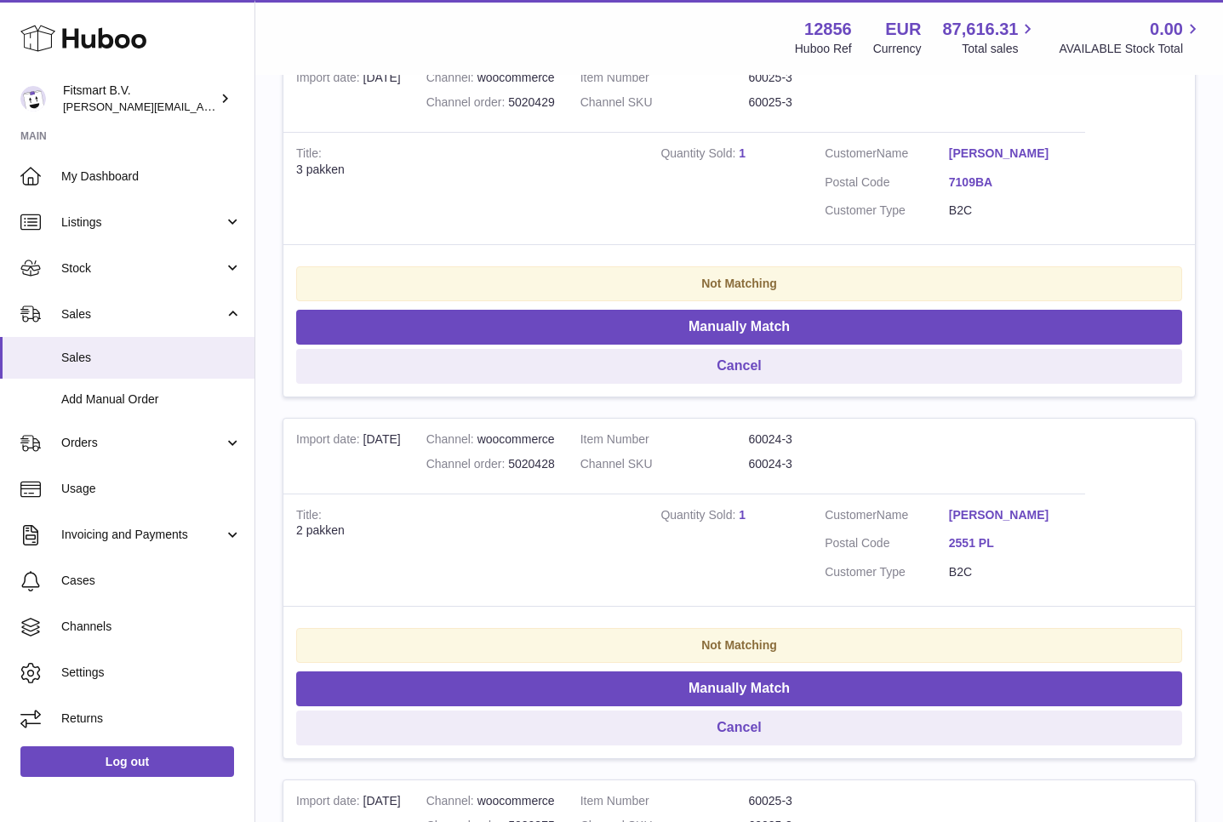
click at [741, 150] on link "1" at bounding box center [742, 153] width 7 height 14
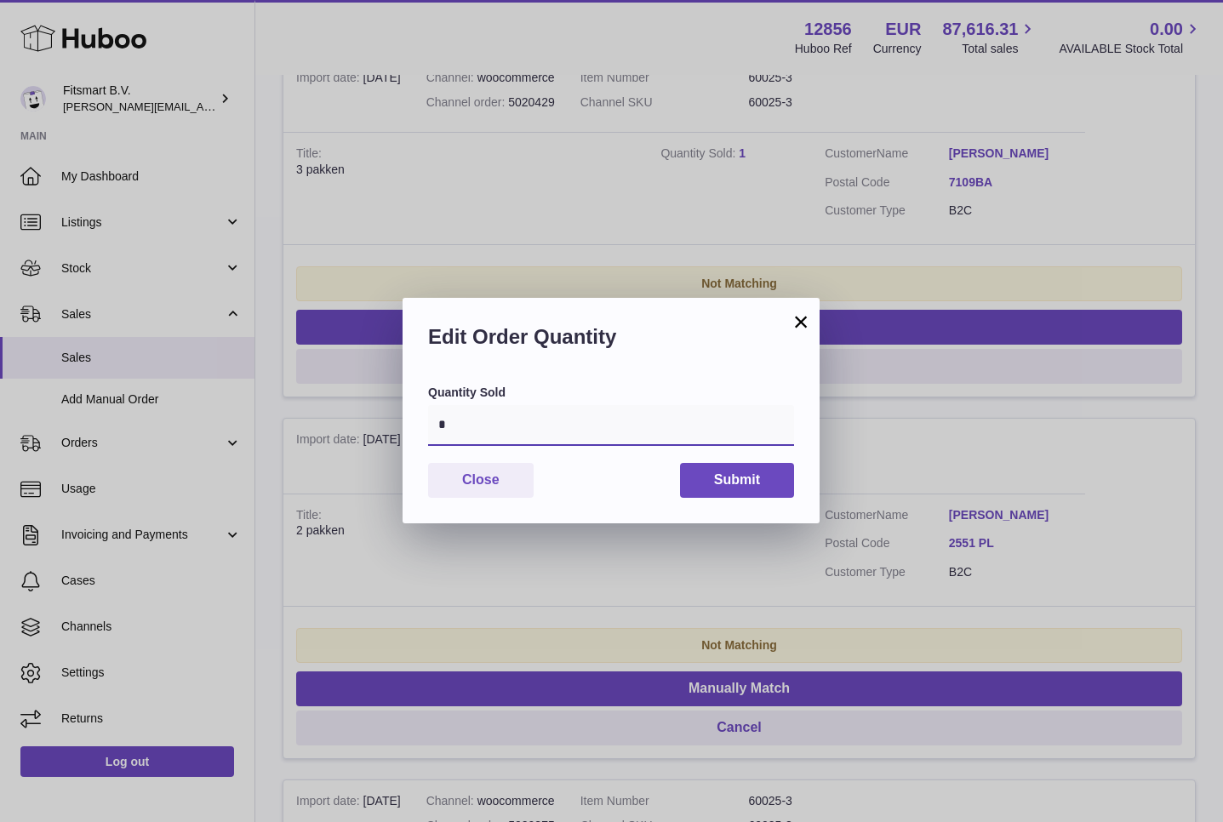
click at [523, 428] on input "*" at bounding box center [611, 425] width 366 height 41
type input "*"
click at [719, 464] on button "Submit" at bounding box center [737, 480] width 114 height 35
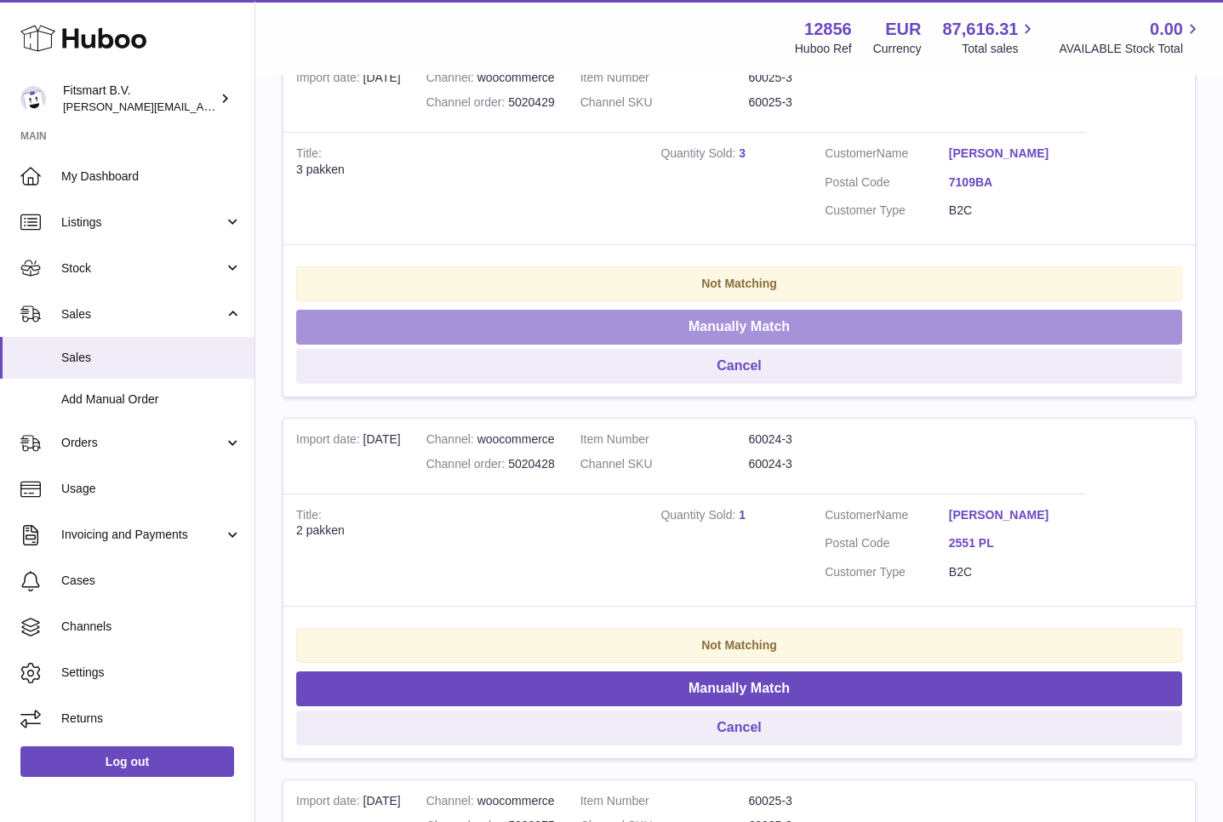
click at [693, 323] on button "Manually Match" at bounding box center [739, 327] width 886 height 35
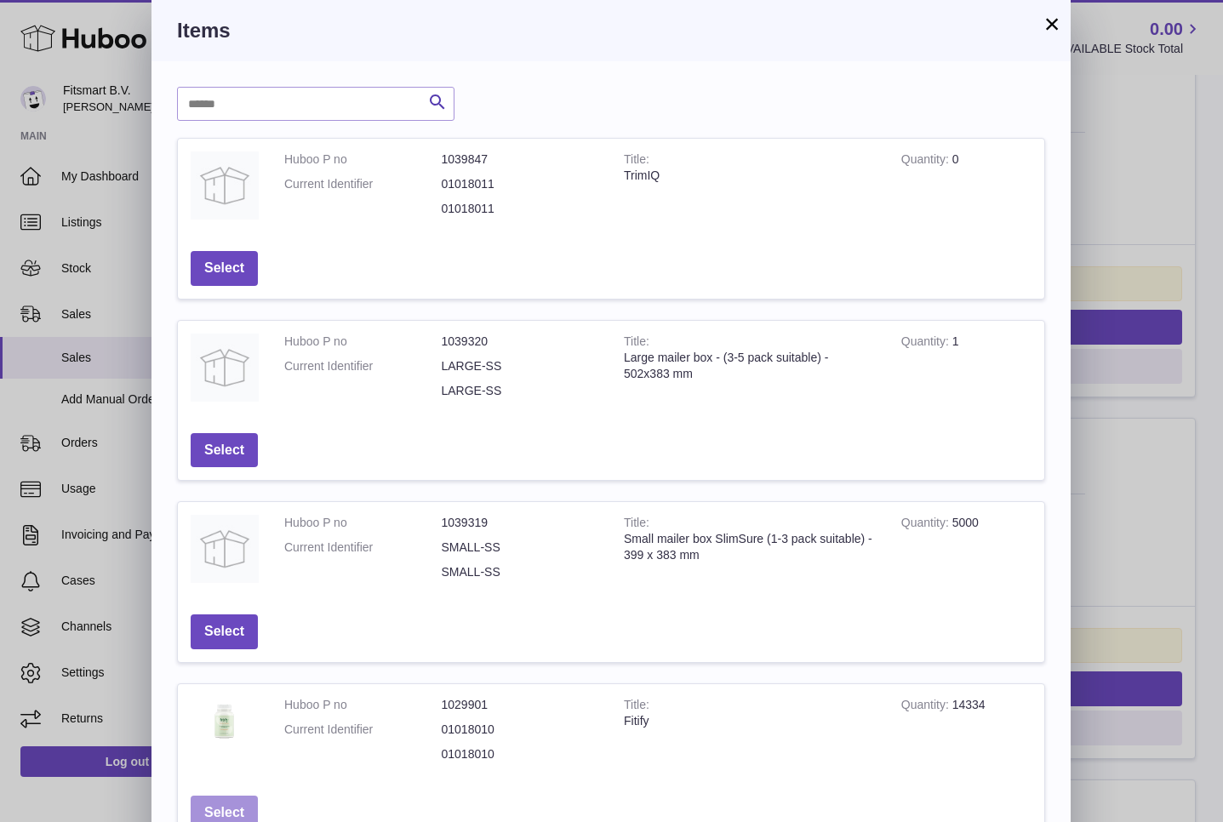
click at [230, 810] on button "Select" at bounding box center [224, 813] width 67 height 35
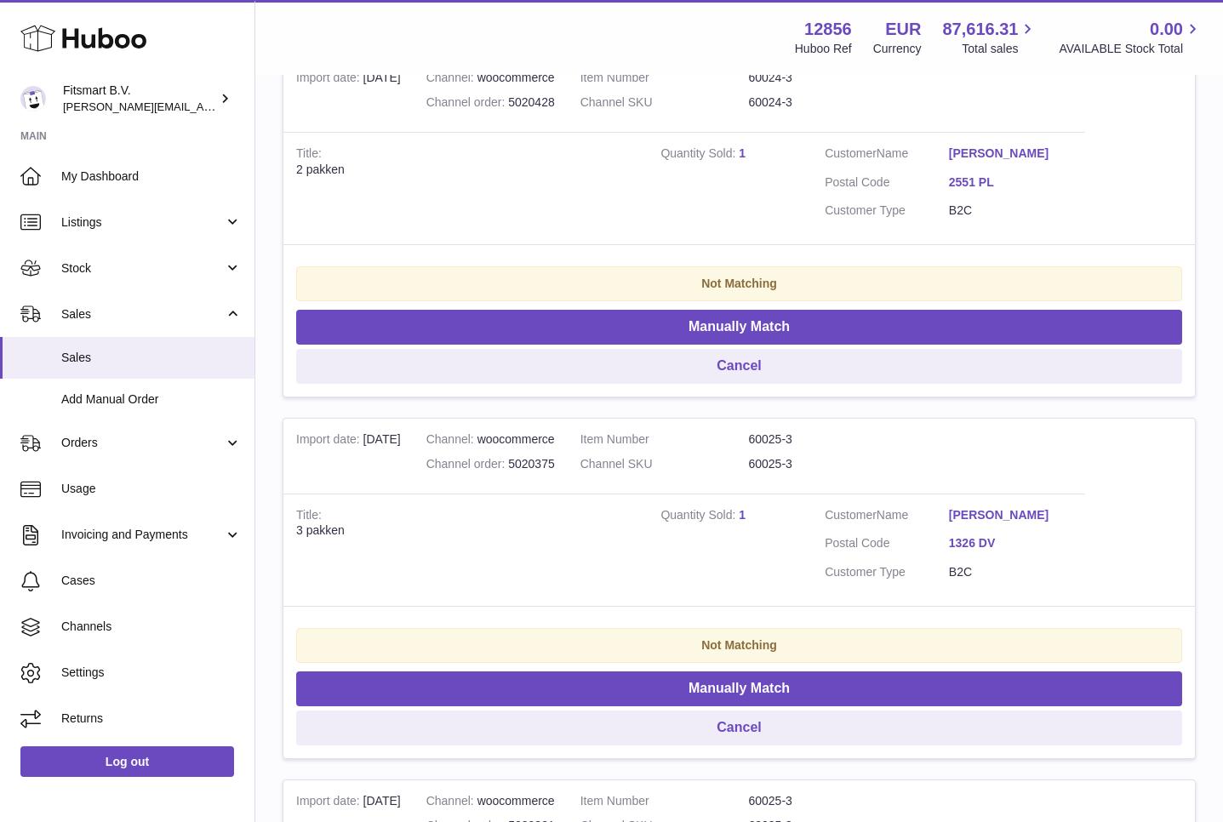
click at [743, 148] on link "1" at bounding box center [742, 153] width 7 height 14
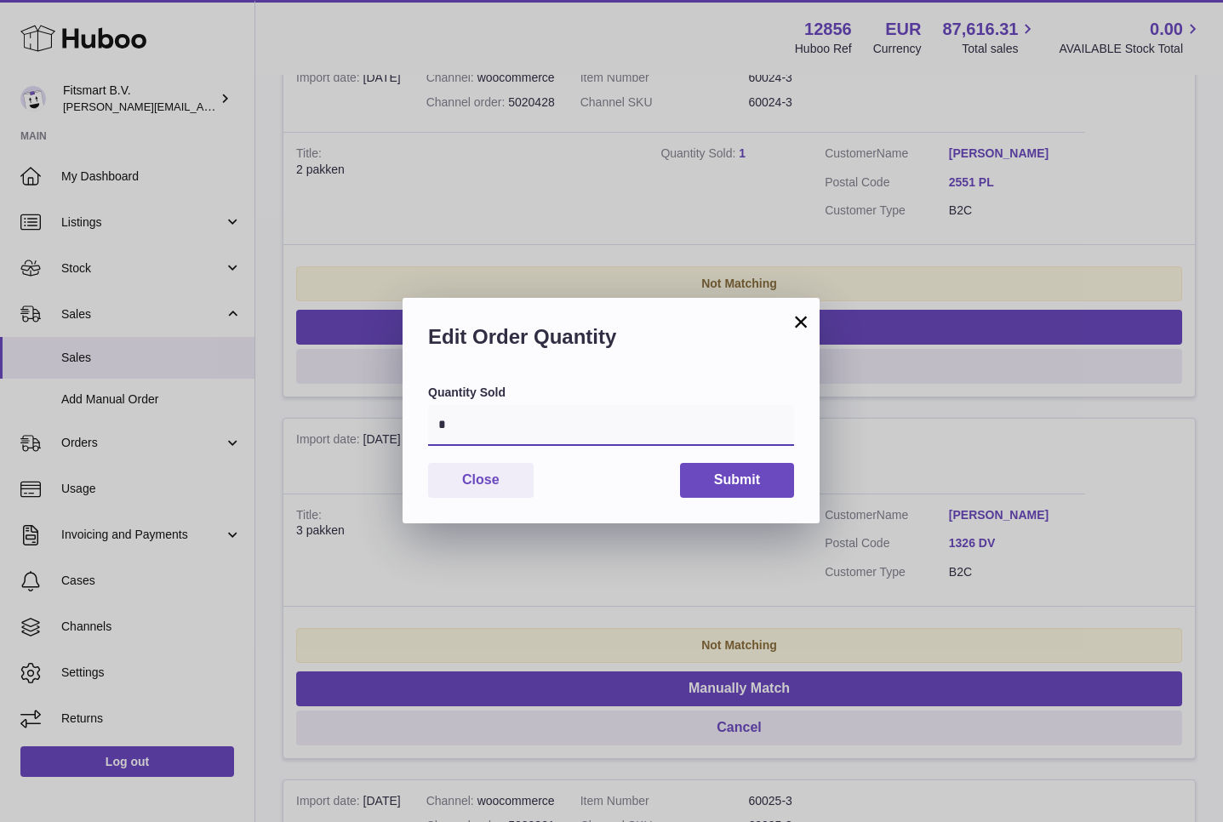
click at [555, 415] on input "*" at bounding box center [611, 425] width 366 height 41
type input "*"
click at [752, 472] on button "Submit" at bounding box center [737, 480] width 114 height 35
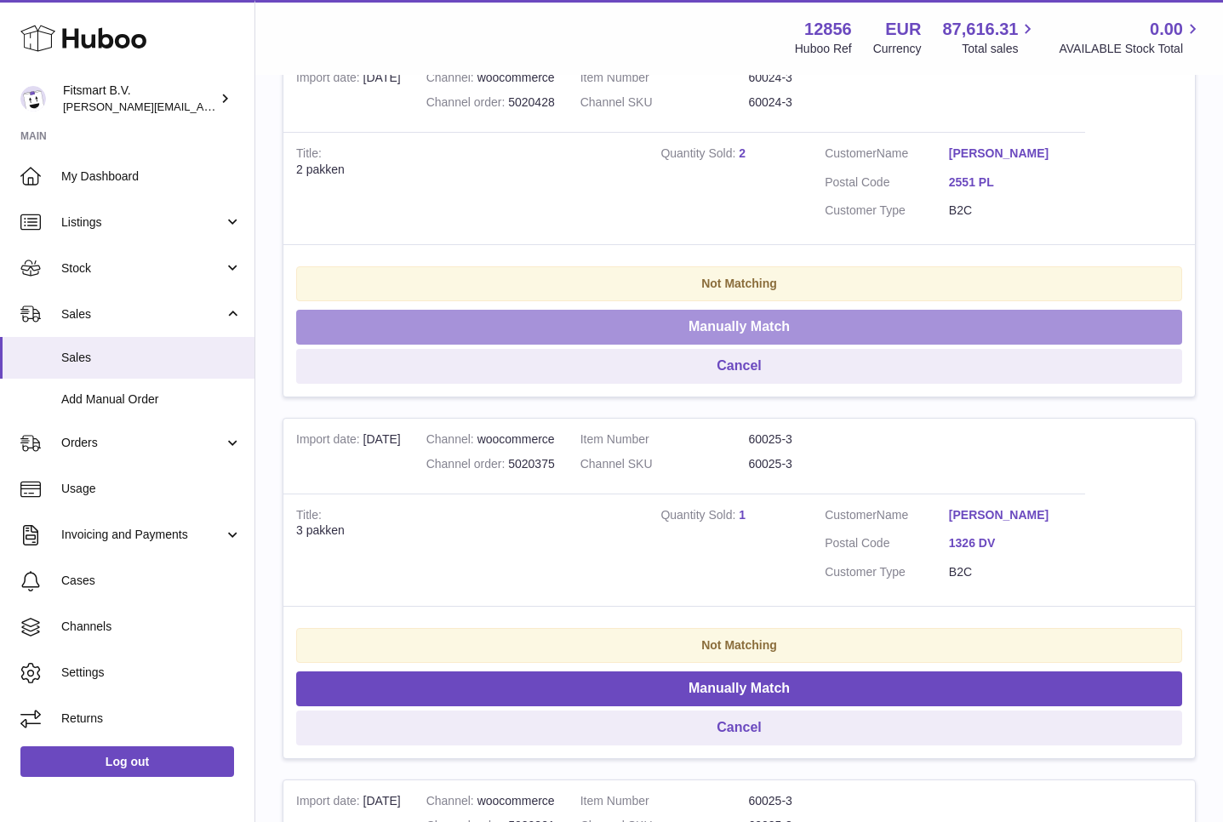
click at [717, 329] on button "Manually Match" at bounding box center [739, 327] width 886 height 35
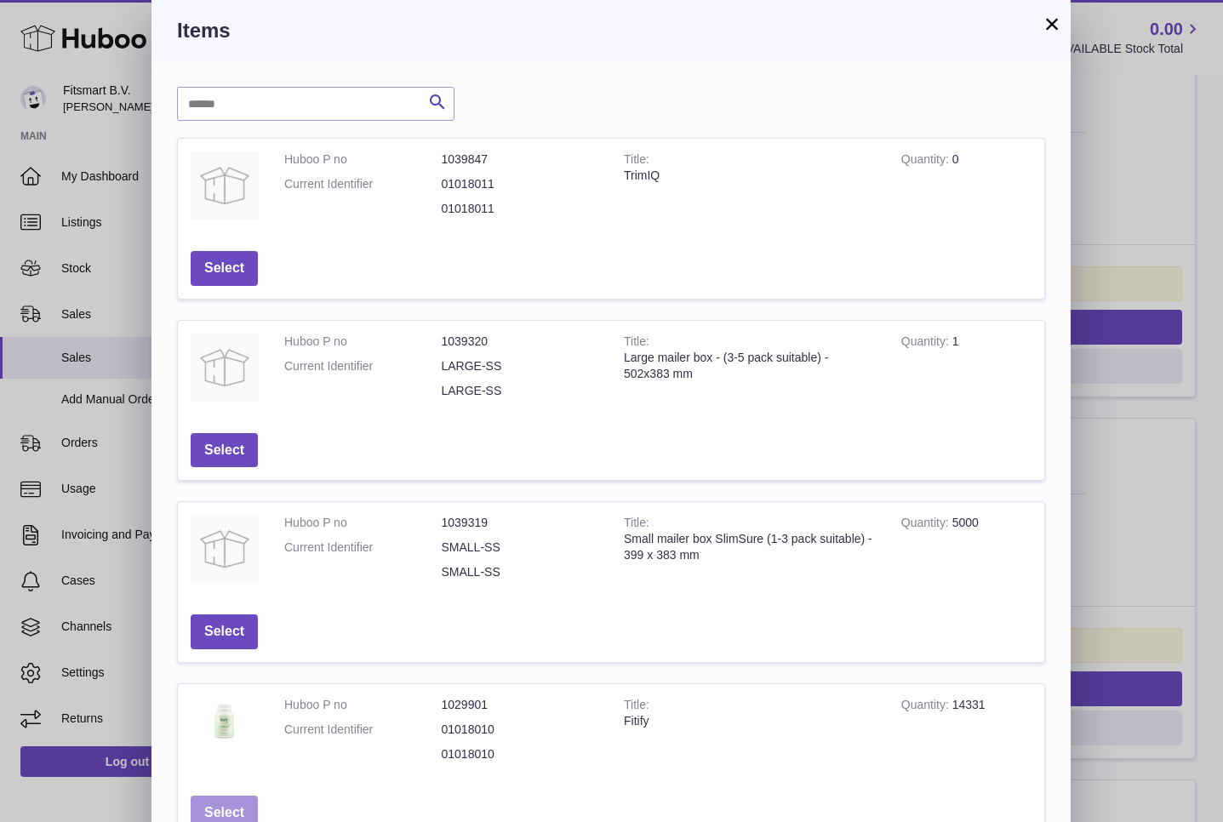
click at [231, 809] on button "Select" at bounding box center [224, 813] width 67 height 35
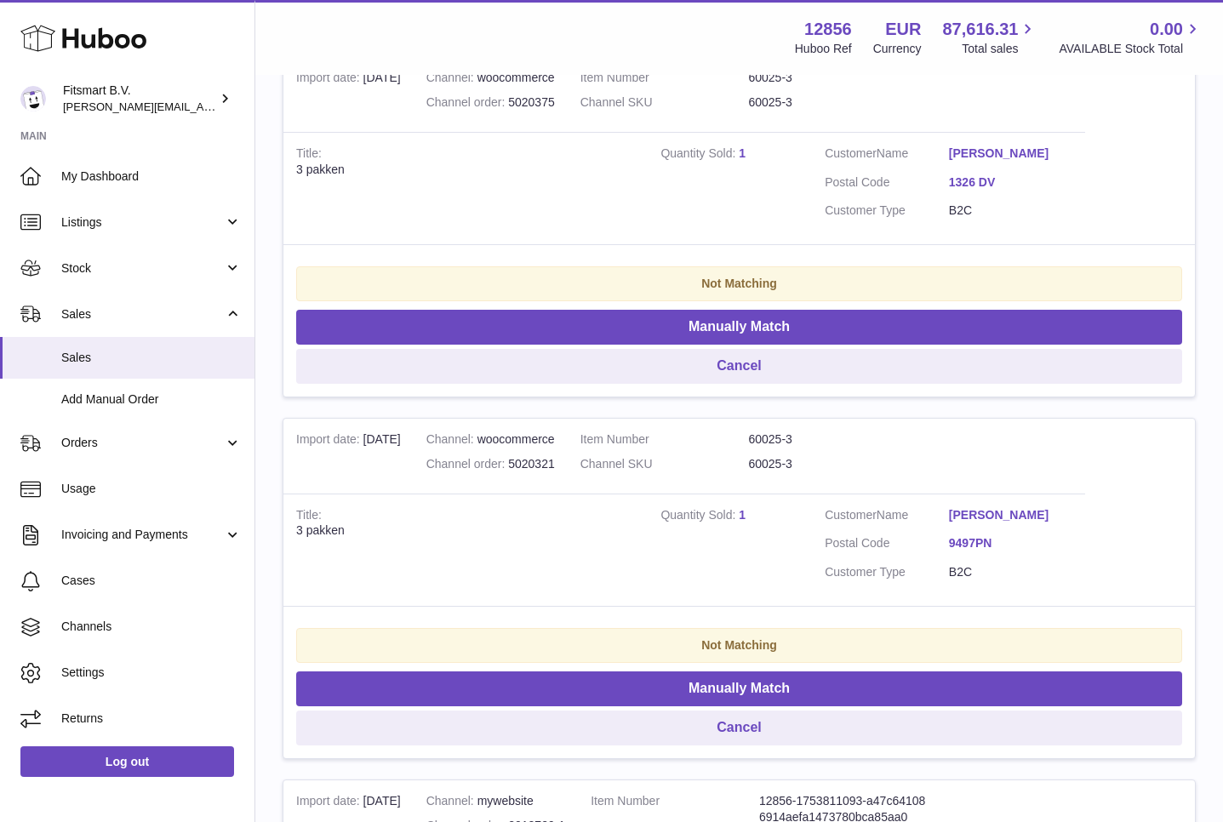
click at [742, 153] on link "1" at bounding box center [742, 153] width 7 height 14
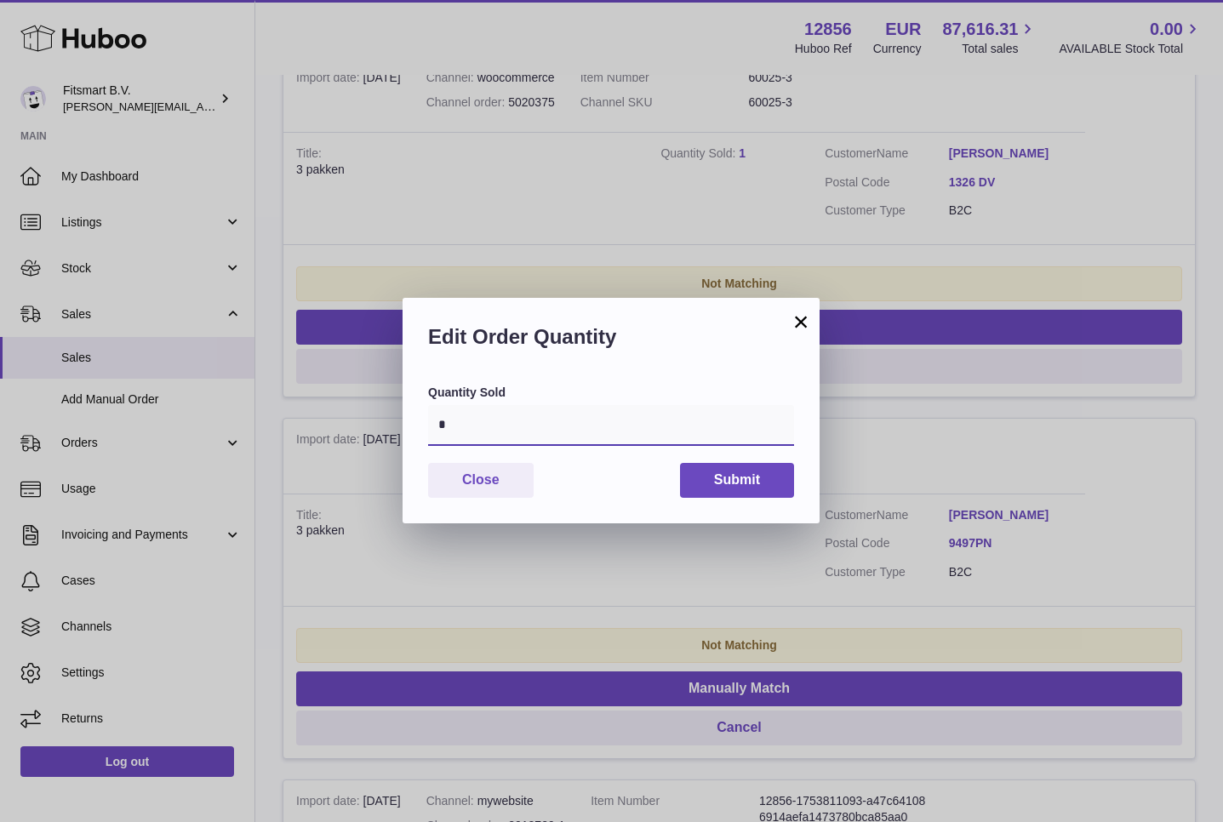
click at [486, 415] on input "*" at bounding box center [611, 425] width 366 height 41
type input "*"
click at [729, 472] on button "Submit" at bounding box center [737, 480] width 114 height 35
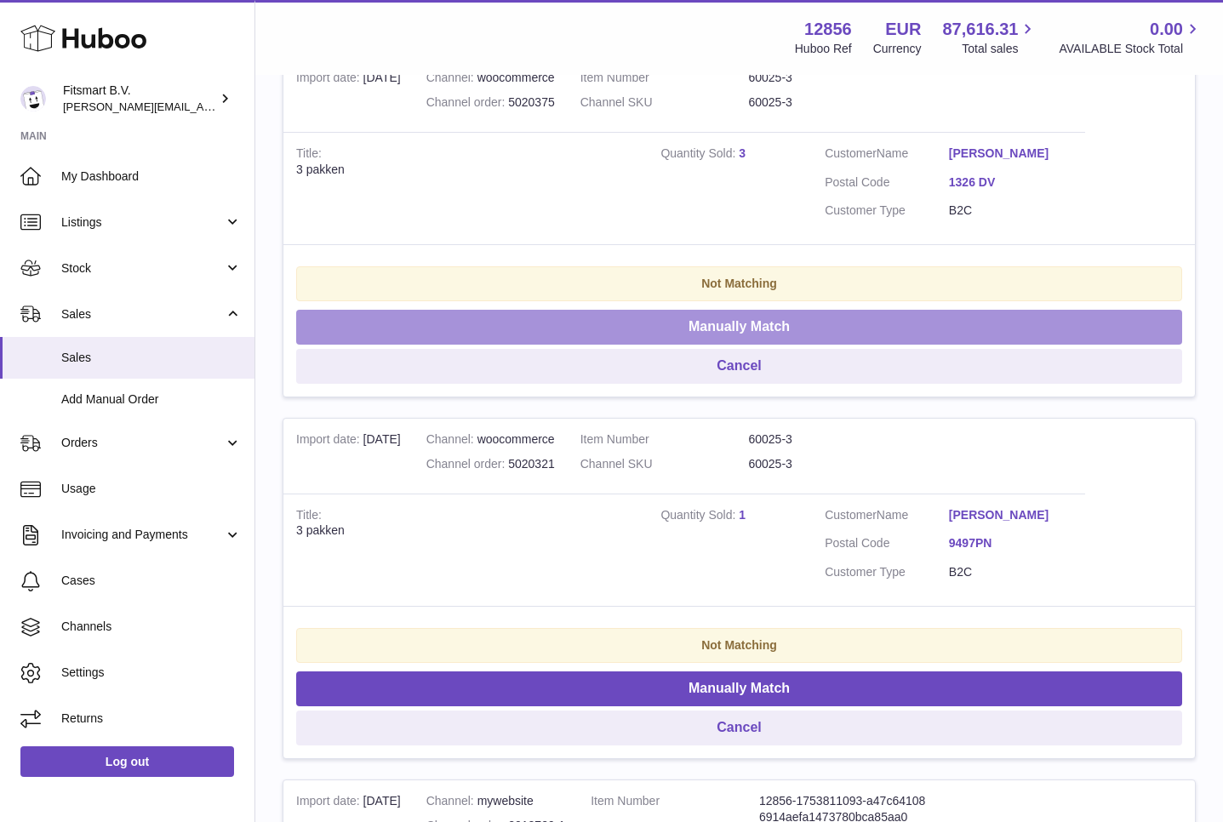
click at [649, 330] on button "Manually Match" at bounding box center [739, 327] width 886 height 35
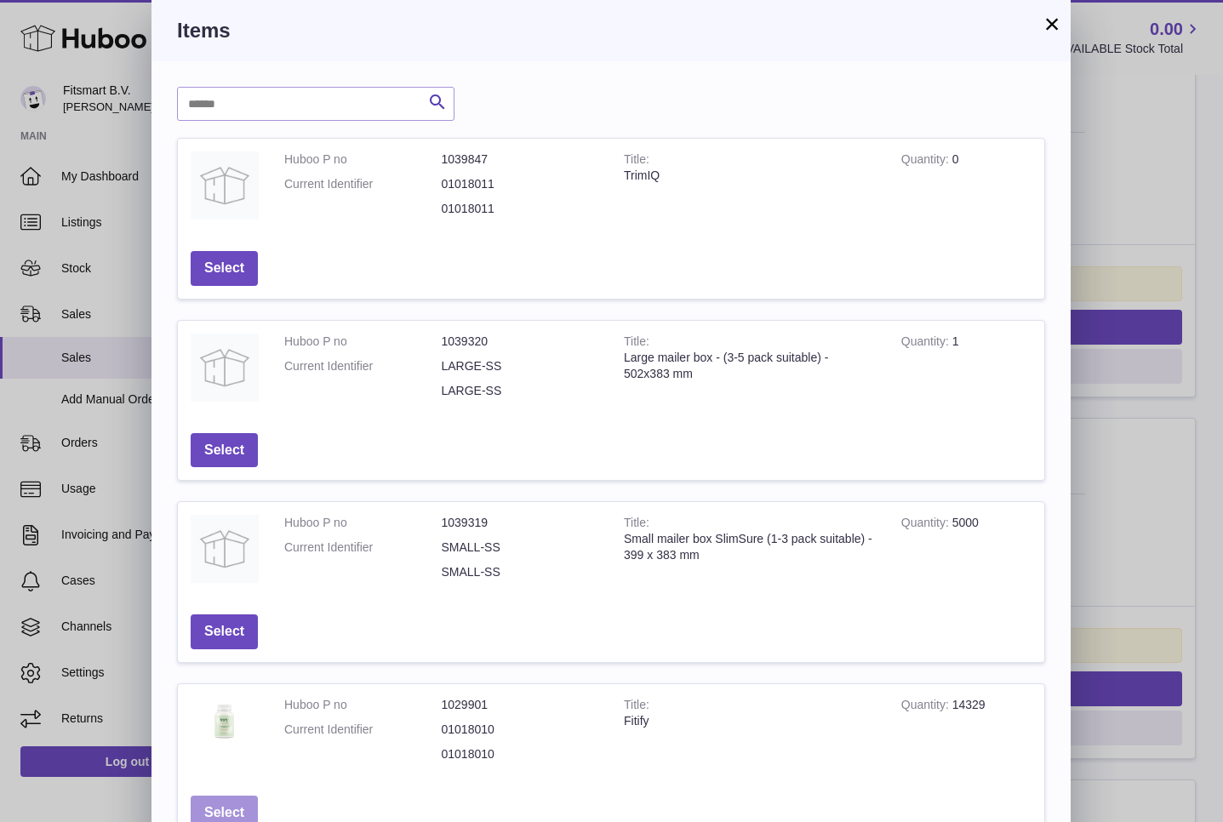
click at [219, 807] on button "Select" at bounding box center [224, 813] width 67 height 35
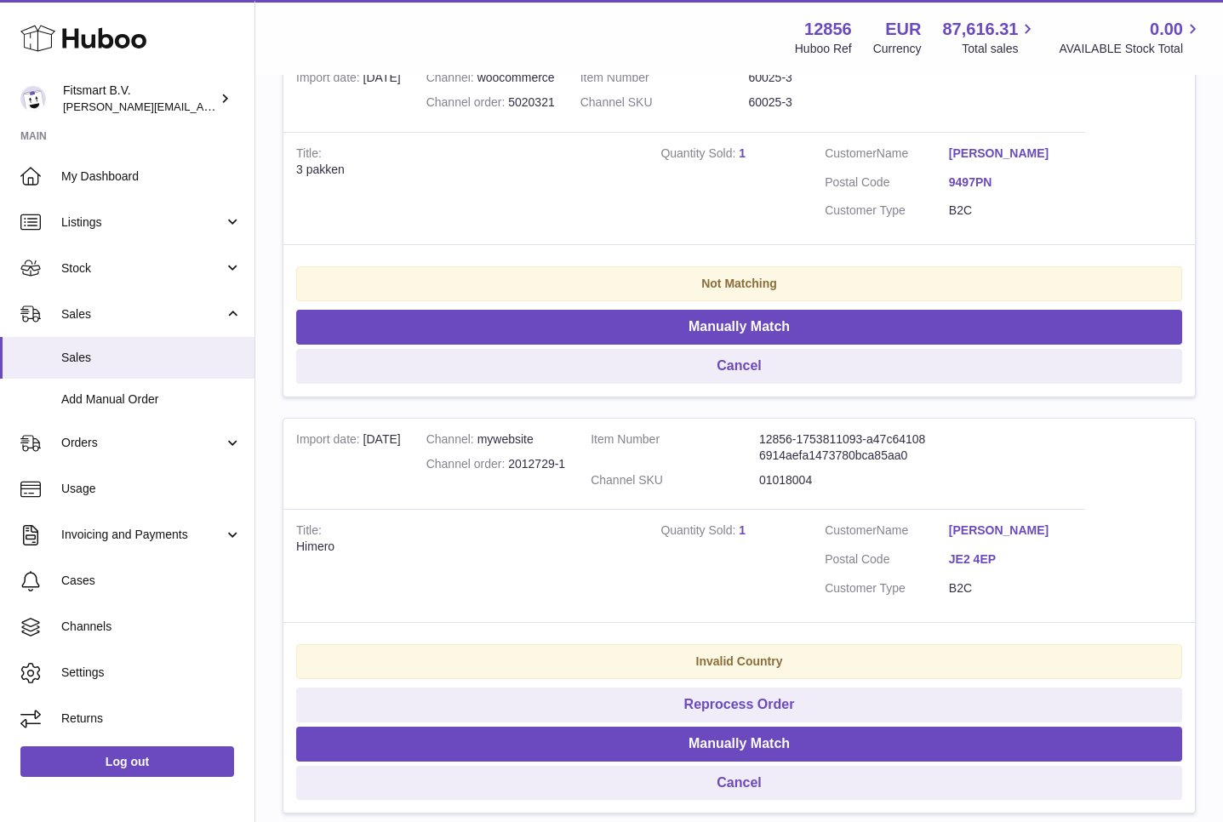
click at [743, 150] on link "1" at bounding box center [742, 153] width 7 height 14
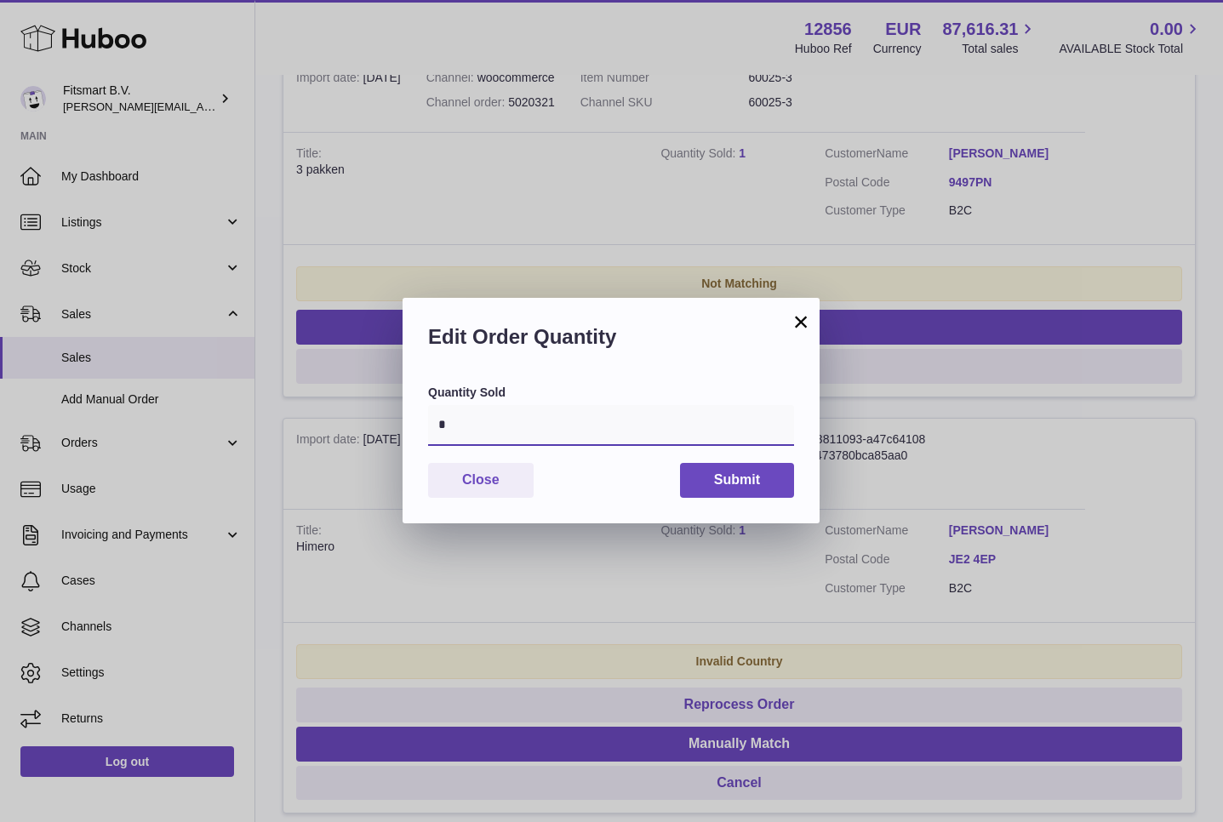
click at [495, 431] on input "*" at bounding box center [611, 425] width 366 height 41
type input "*"
click at [775, 480] on button "Submit" at bounding box center [737, 480] width 114 height 35
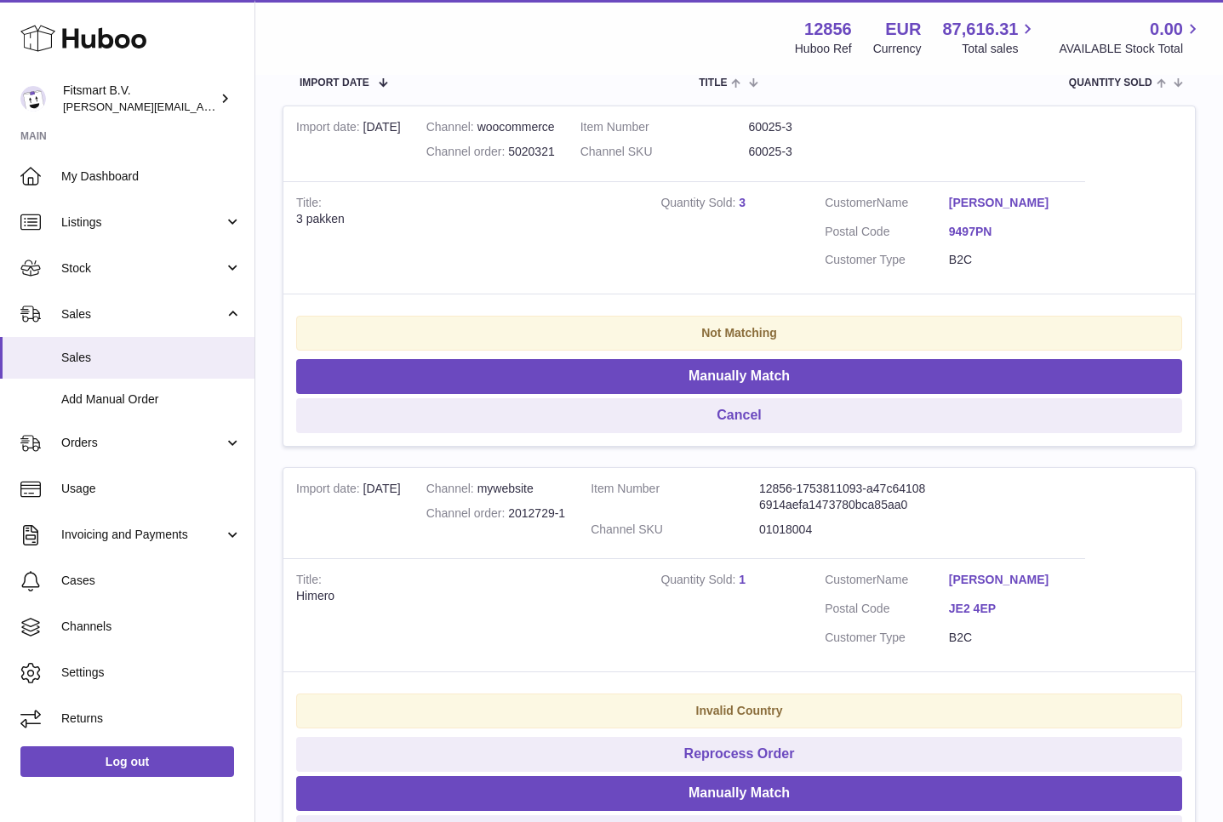
scroll to position [318, 0]
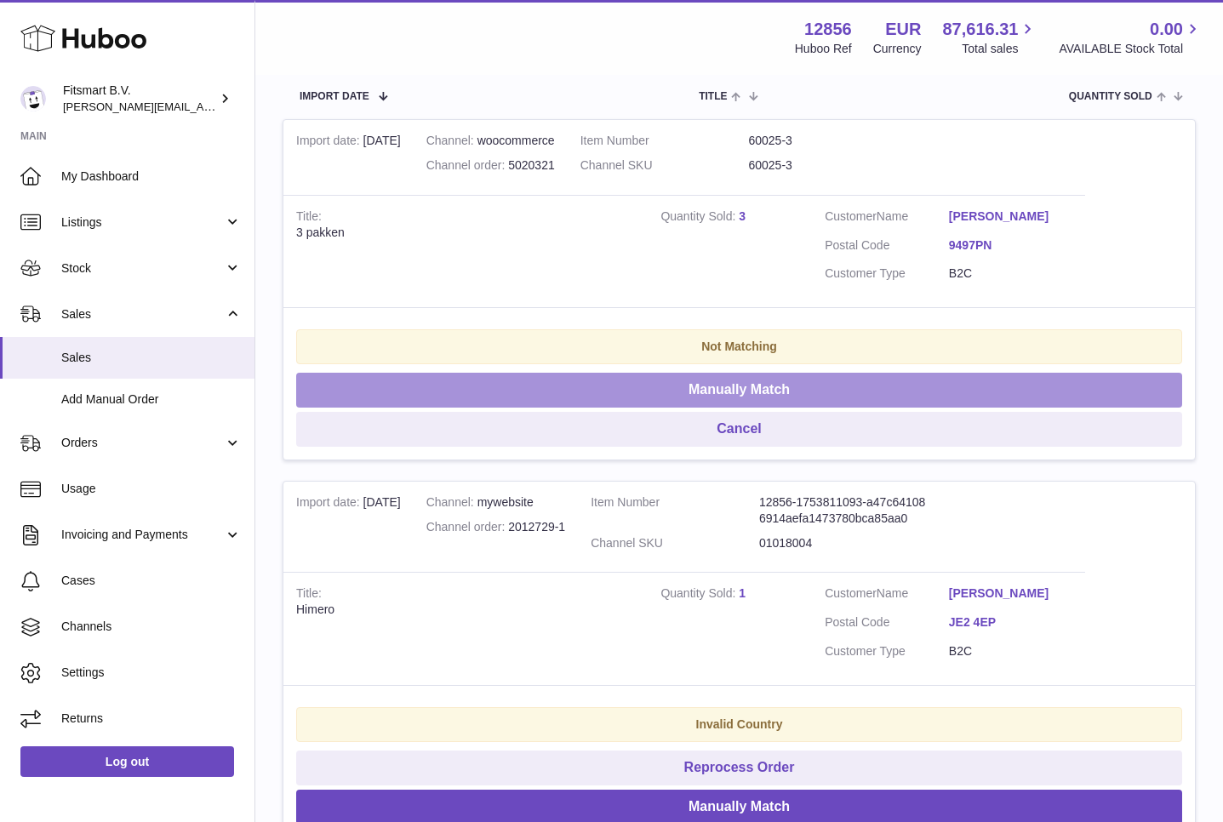
click at [752, 379] on button "Manually Match" at bounding box center [739, 390] width 886 height 35
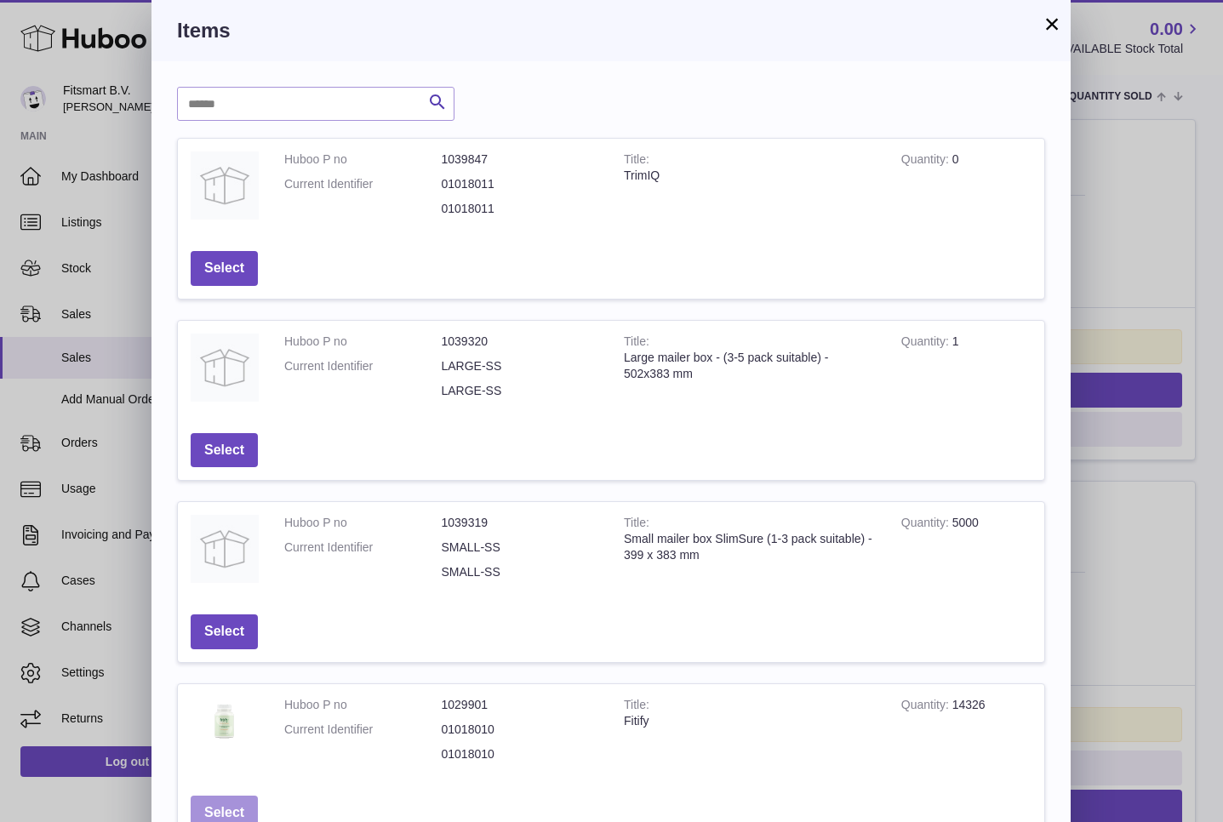
click at [231, 818] on button "Select" at bounding box center [224, 813] width 67 height 35
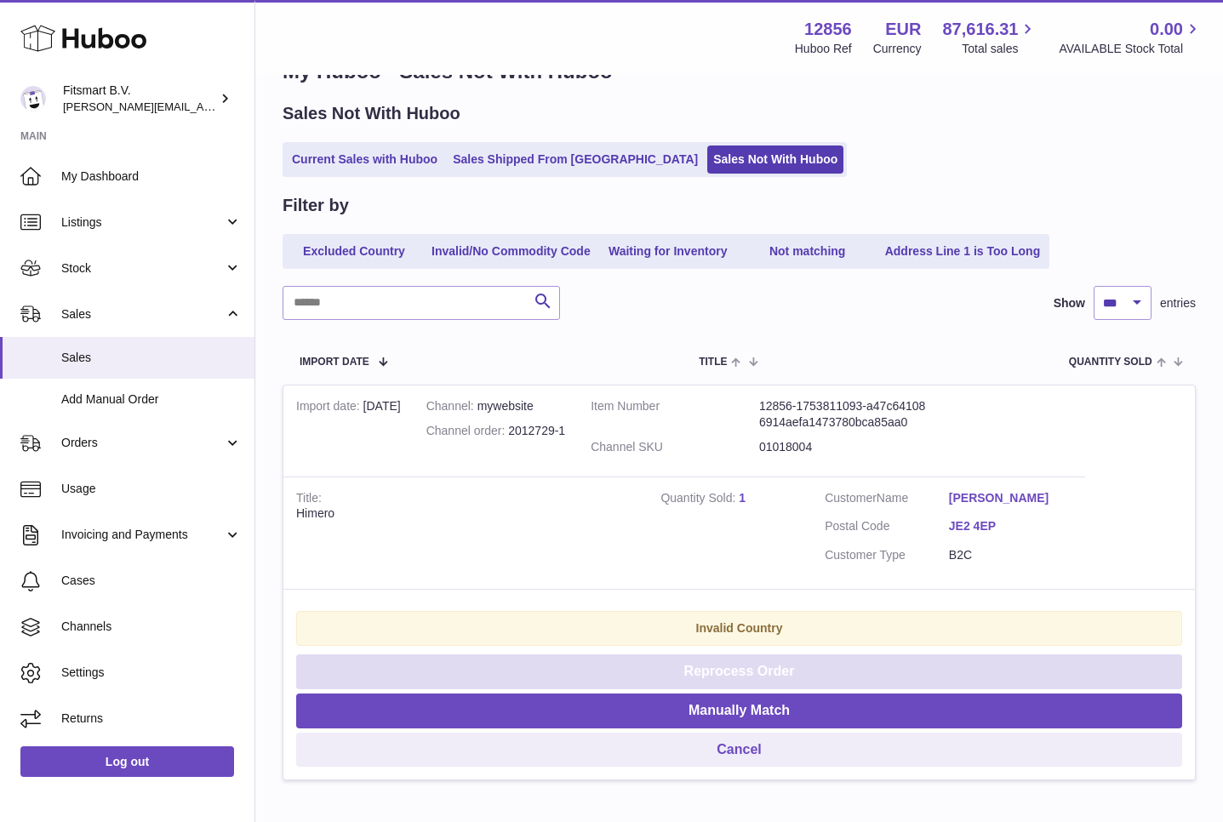
scroll to position [0, 0]
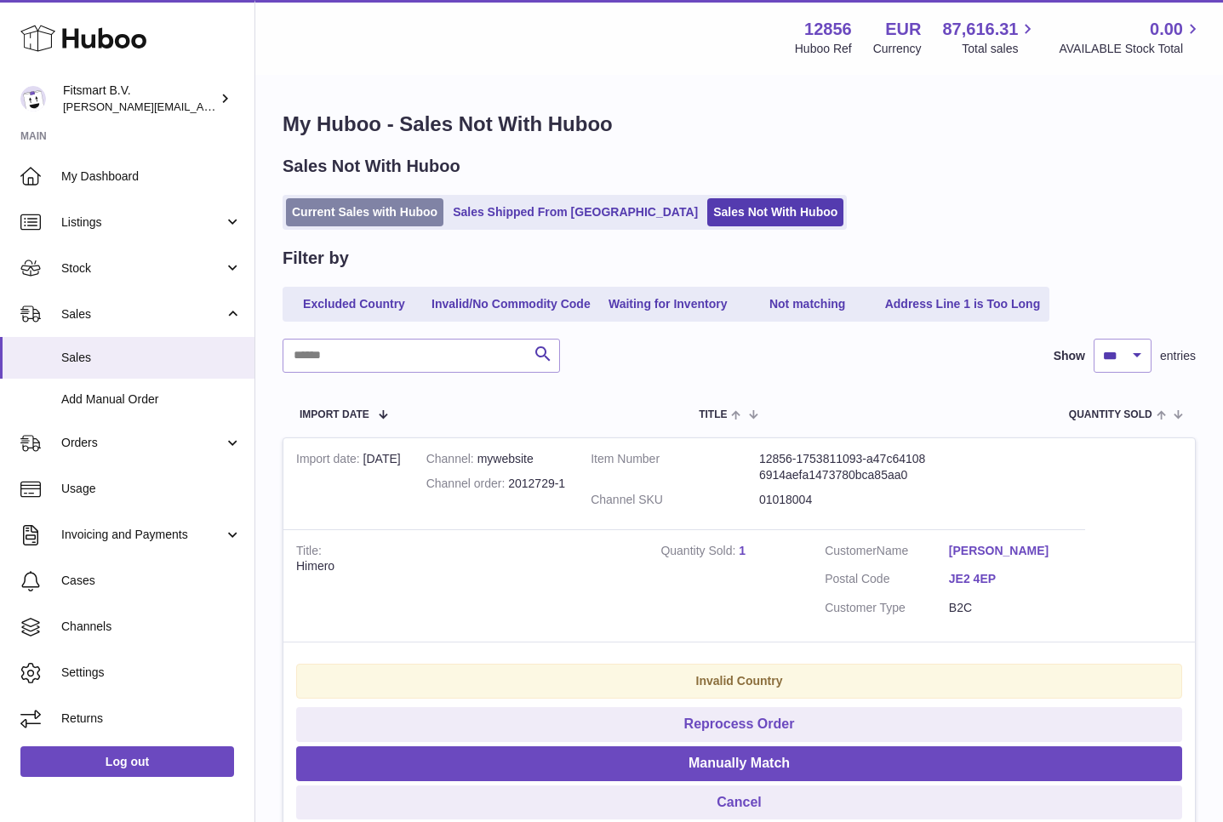
click at [319, 211] on link "Current Sales with Huboo" at bounding box center [364, 212] width 157 height 28
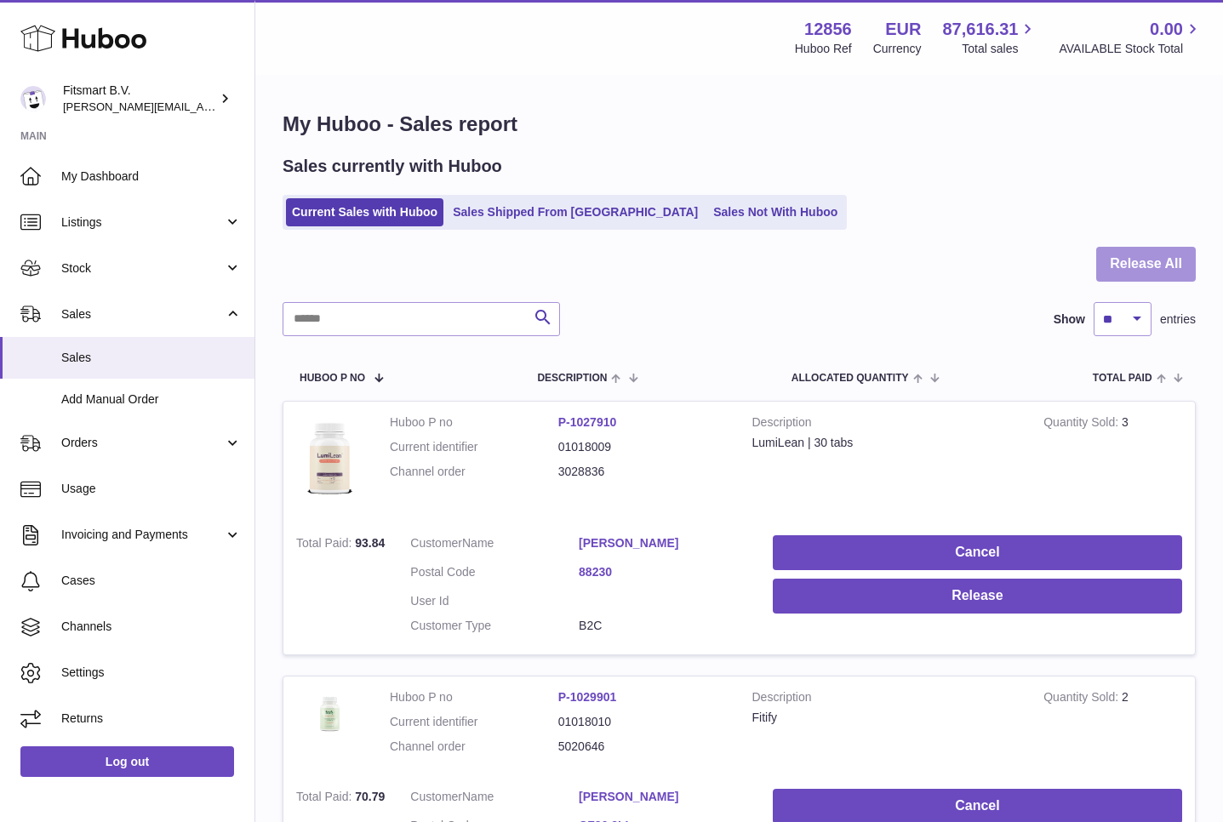
click at [1166, 257] on button "Release All" at bounding box center [1146, 264] width 100 height 35
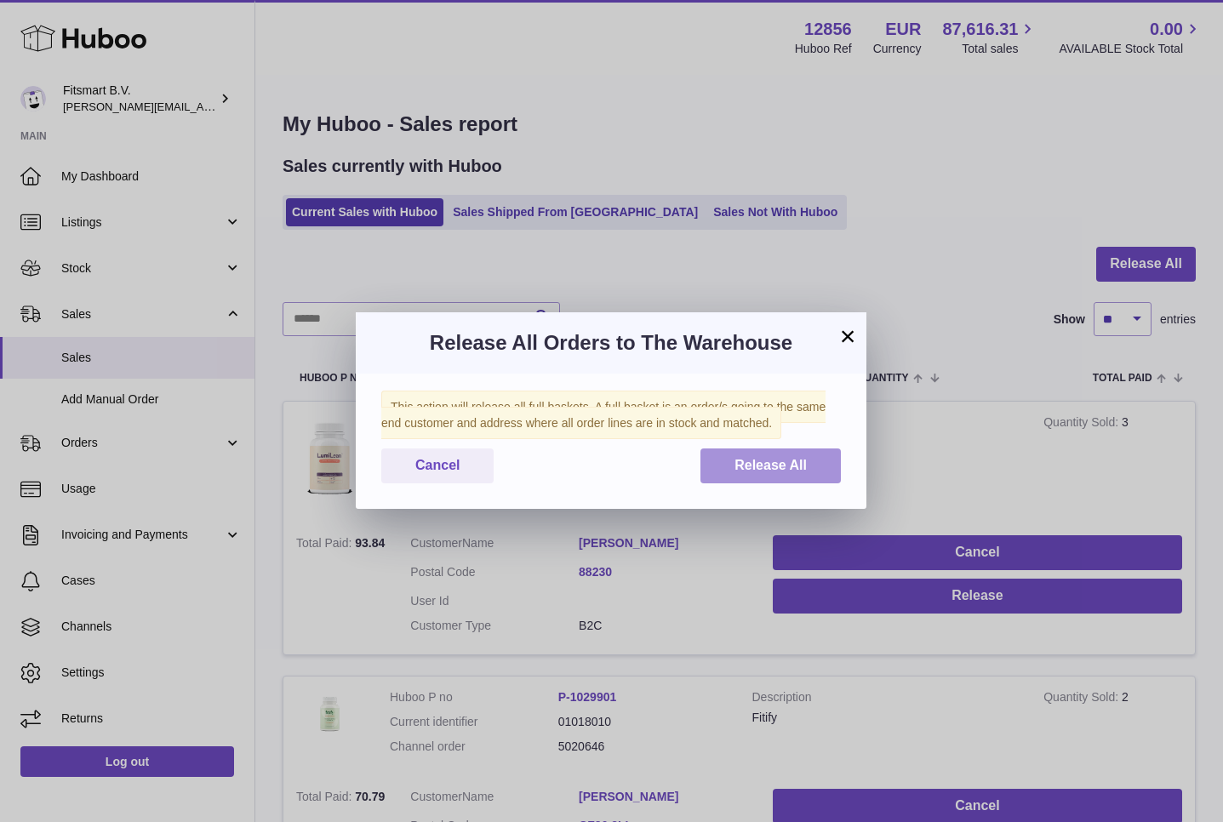
click at [792, 452] on button "Release All" at bounding box center [770, 466] width 140 height 35
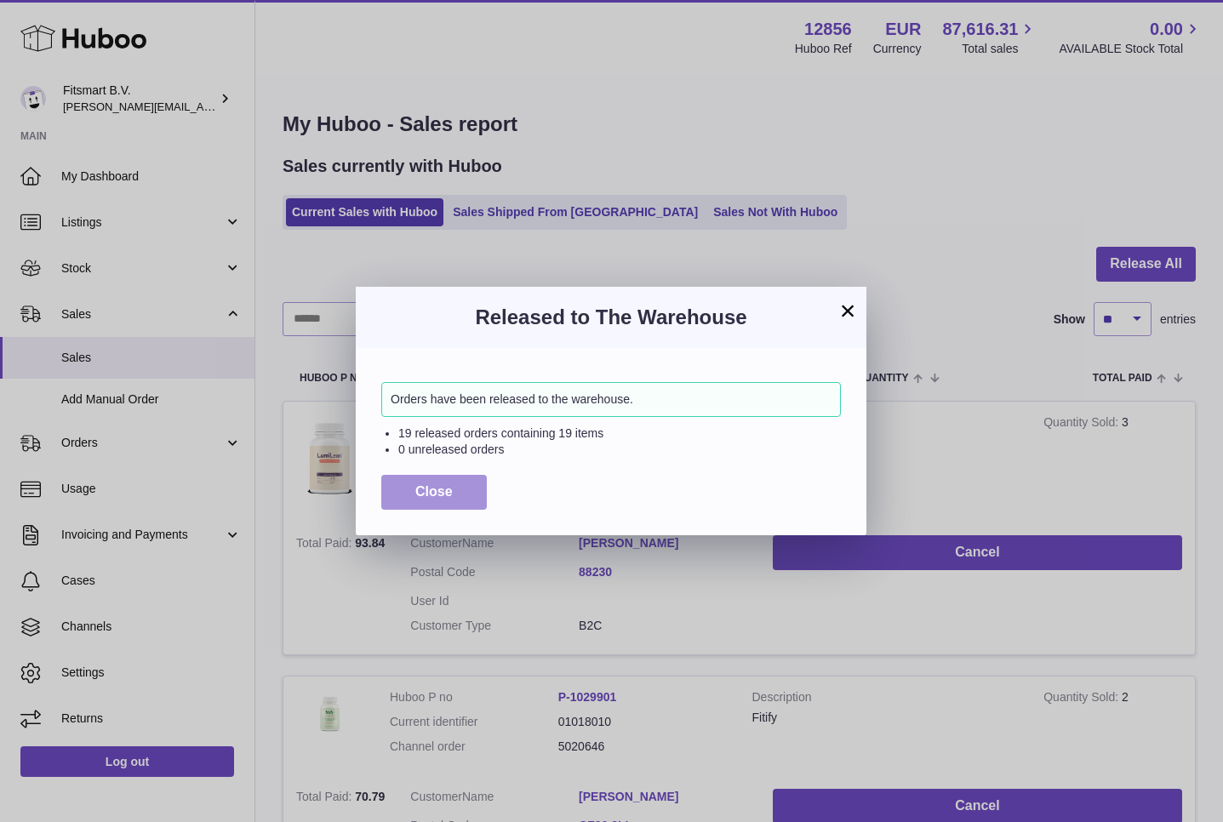
click at [431, 487] on span "Close" at bounding box center [433, 491] width 37 height 14
